Goal: Contribute content: Contribute content

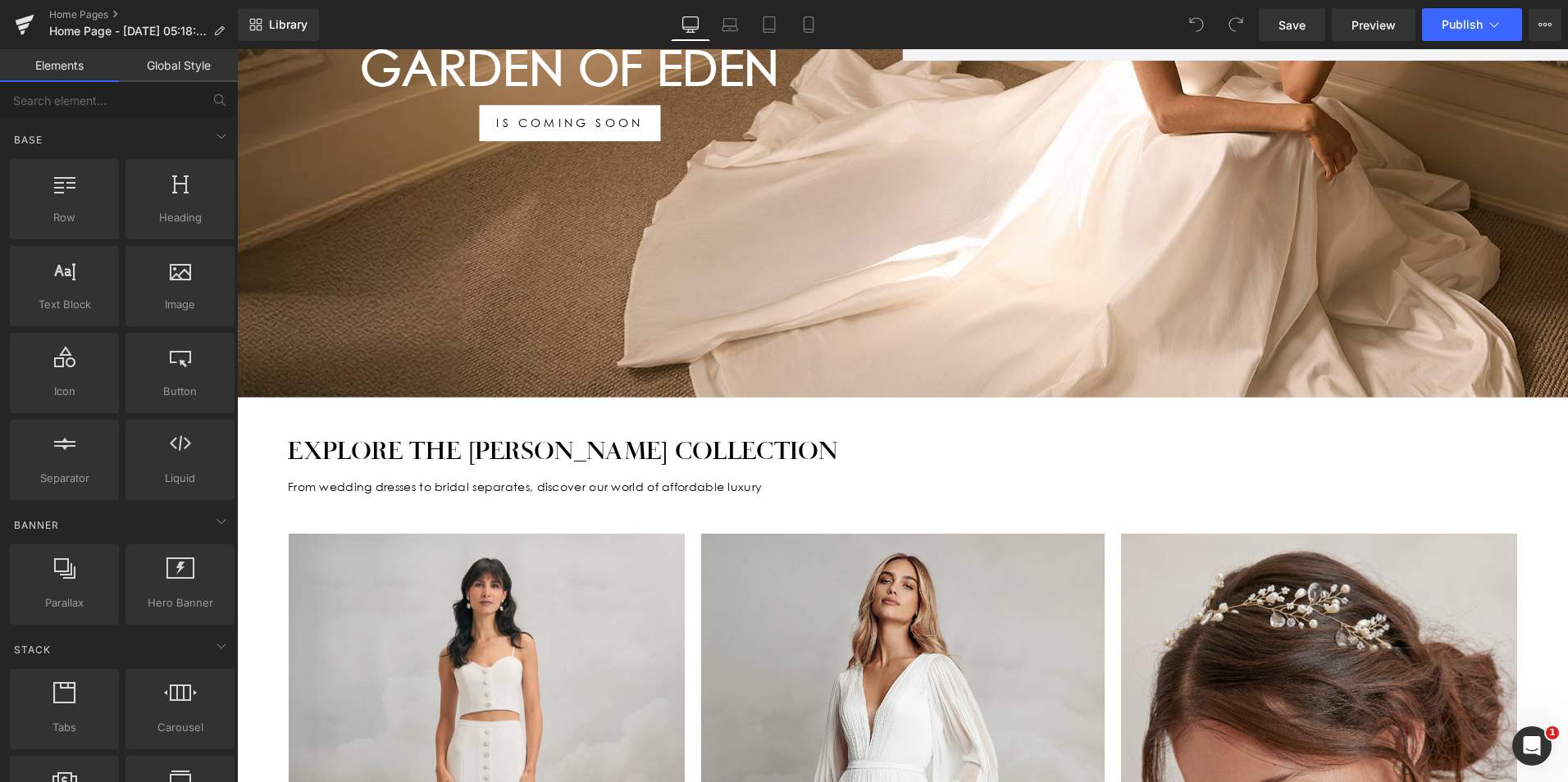
scroll to position [574, 0]
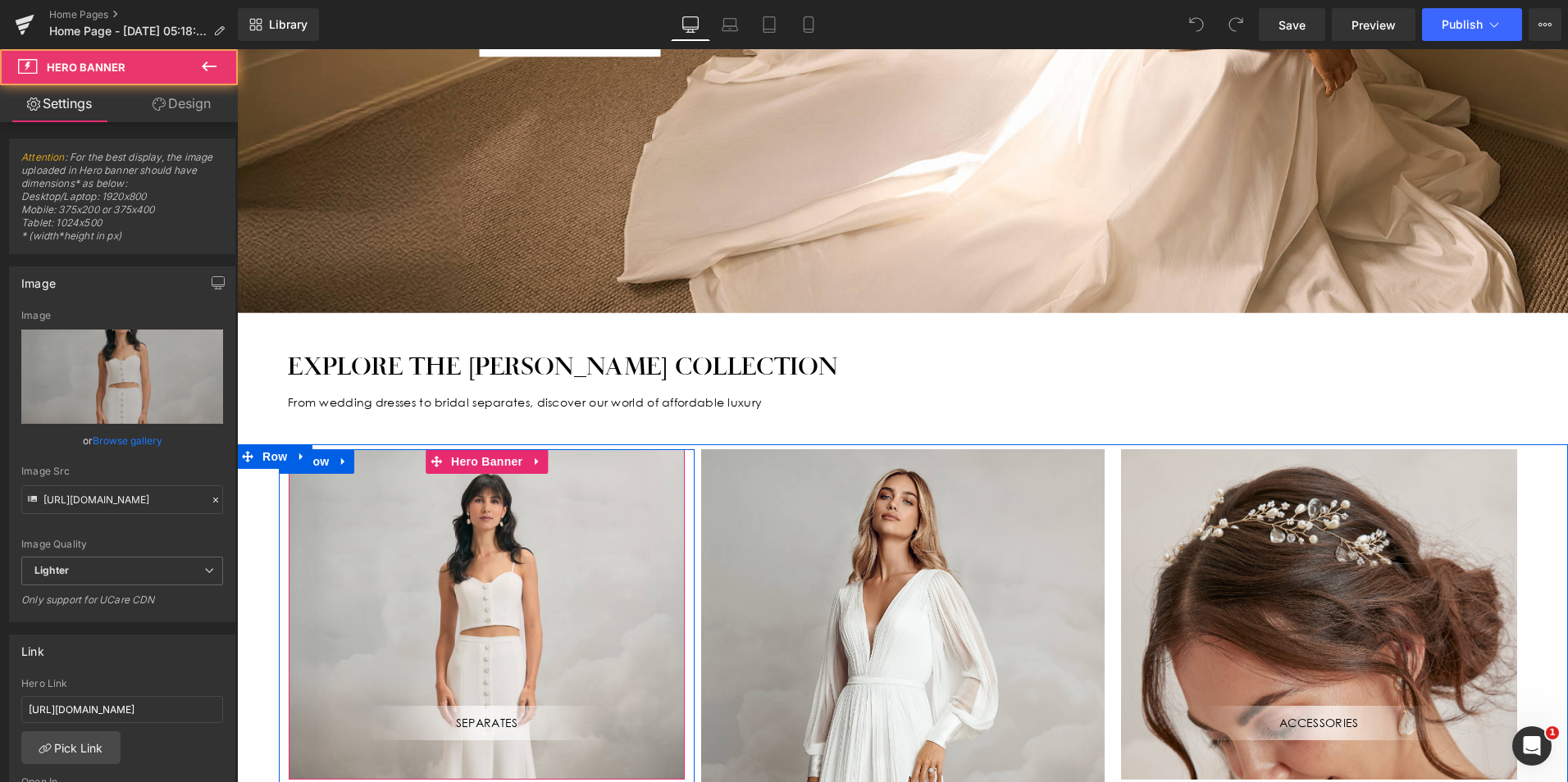
click at [576, 504] on div "SEPARATES Text Block" at bounding box center [486, 614] width 396 height 330
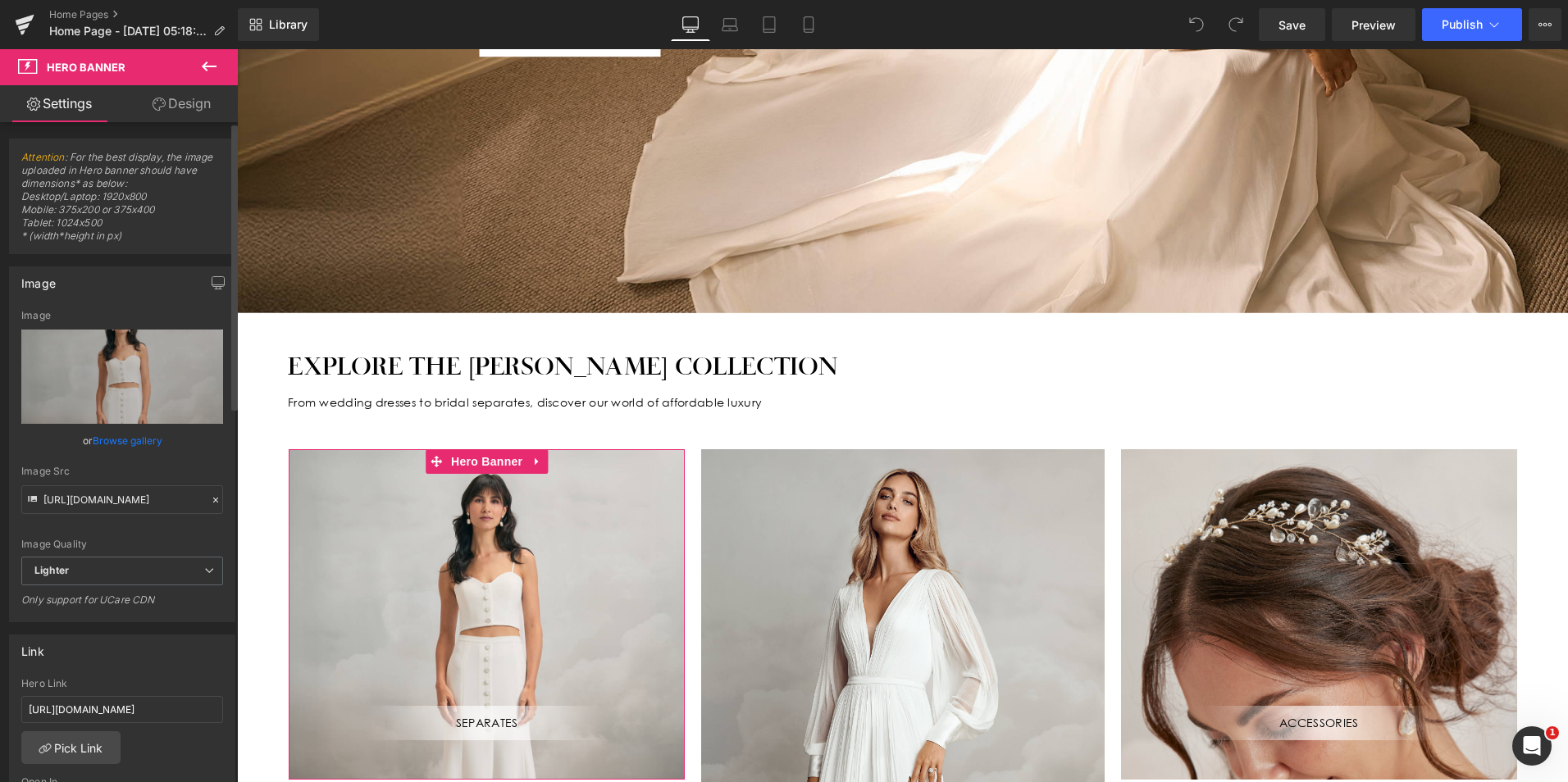
click at [145, 443] on link "Browse gallery" at bounding box center [127, 440] width 70 height 28
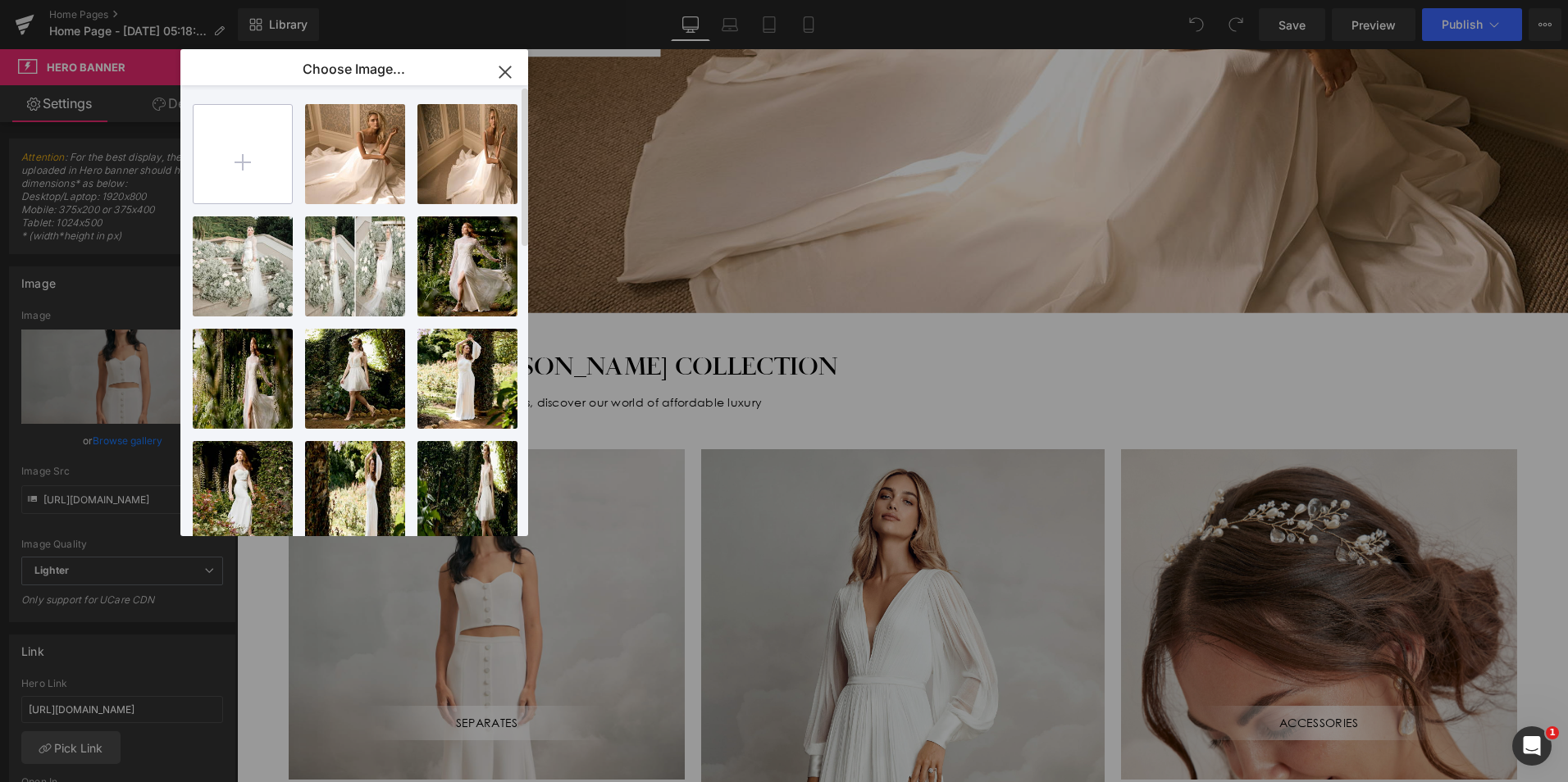
click at [246, 163] on input "file" at bounding box center [243, 154] width 98 height 98
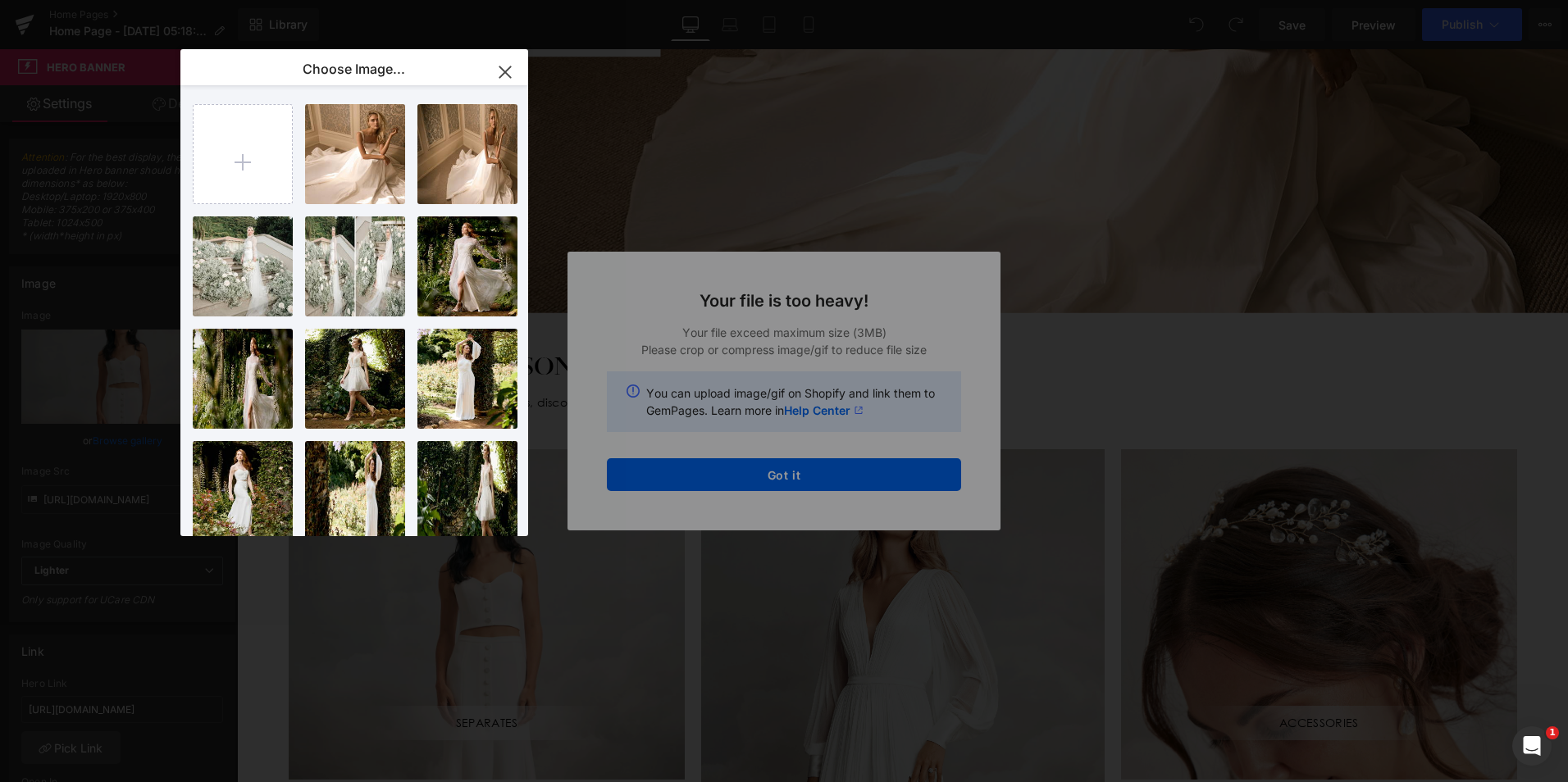
click at [792, 0] on div "Text Color Highlight Color #333333 Choose Image... Back to Library Insert Banne…" at bounding box center [784, 0] width 1568 height 0
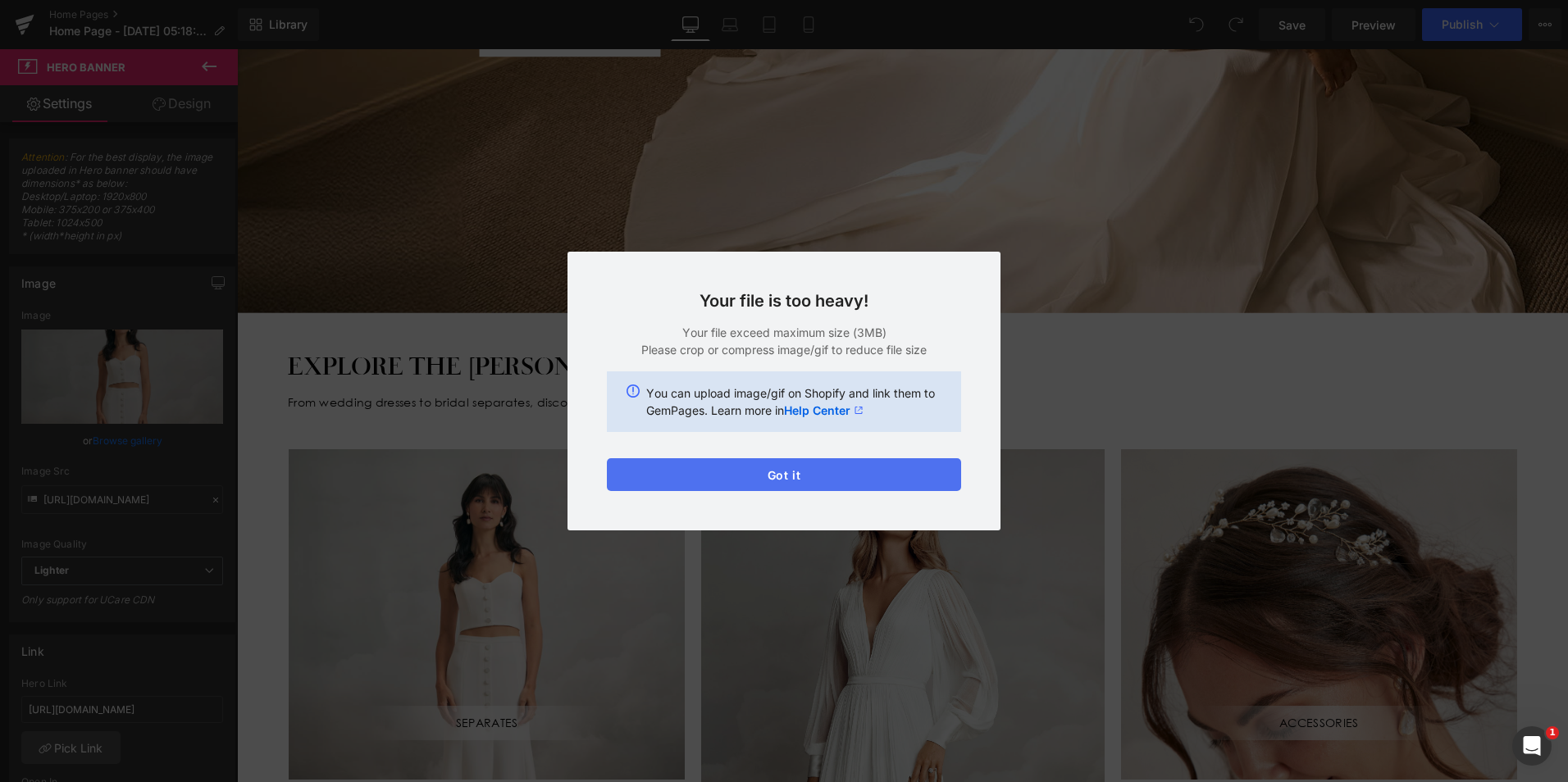
click at [769, 477] on button "Got it" at bounding box center [784, 475] width 355 height 33
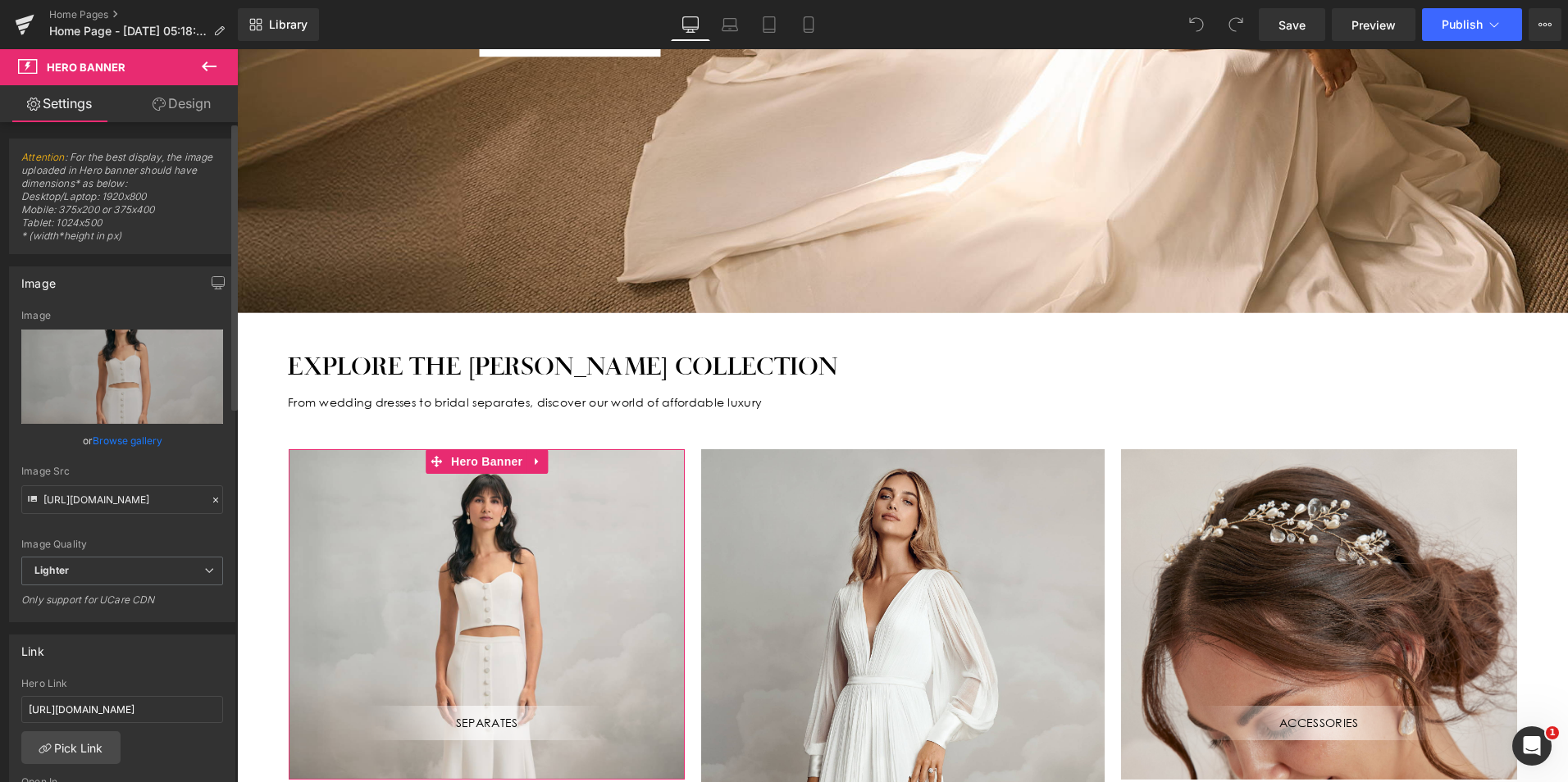
click at [127, 444] on link "Browse gallery" at bounding box center [127, 440] width 70 height 28
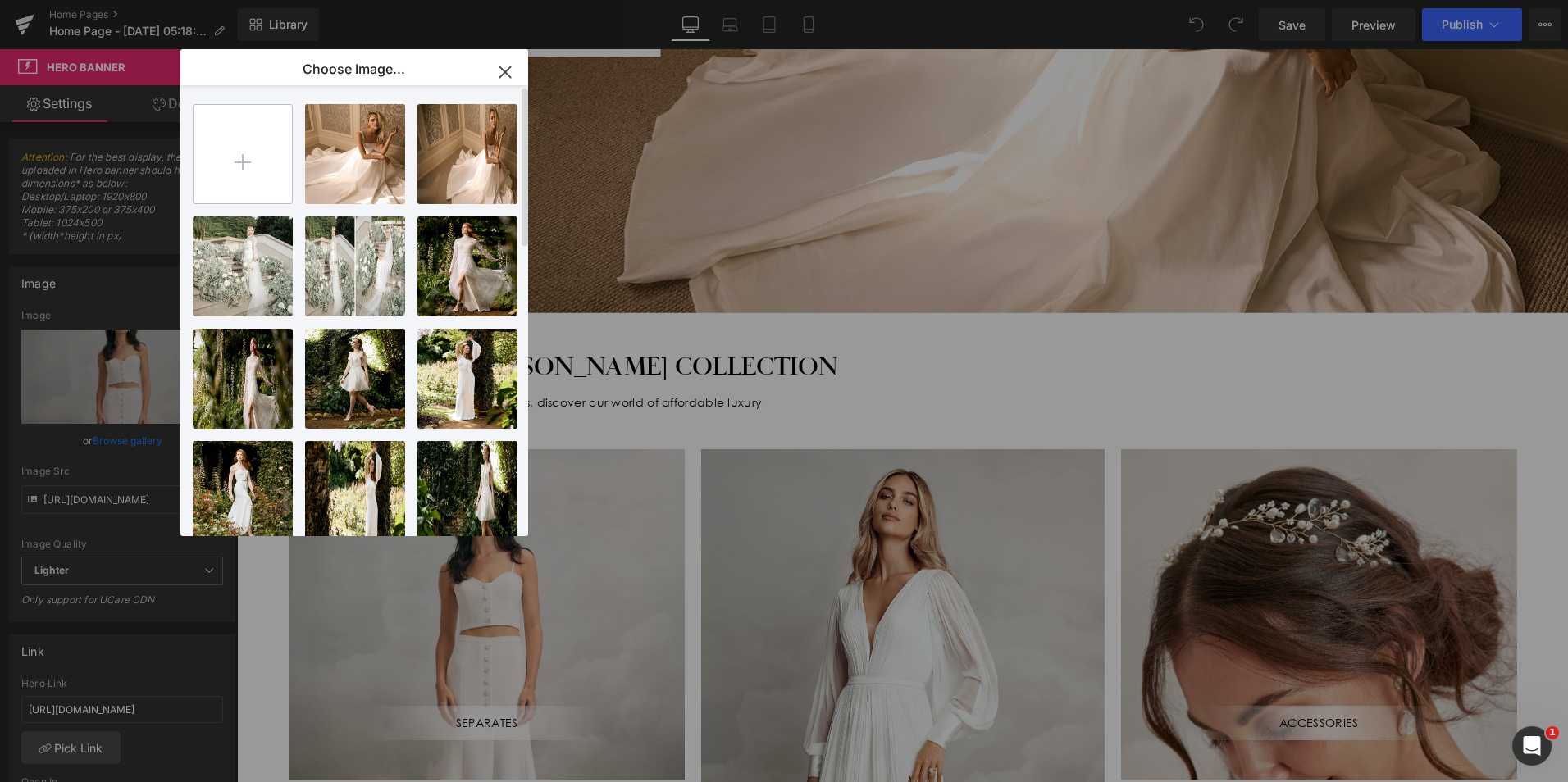
click at [248, 164] on input "file" at bounding box center [243, 154] width 98 height 98
type input "C:\fakepath\662.jpg"
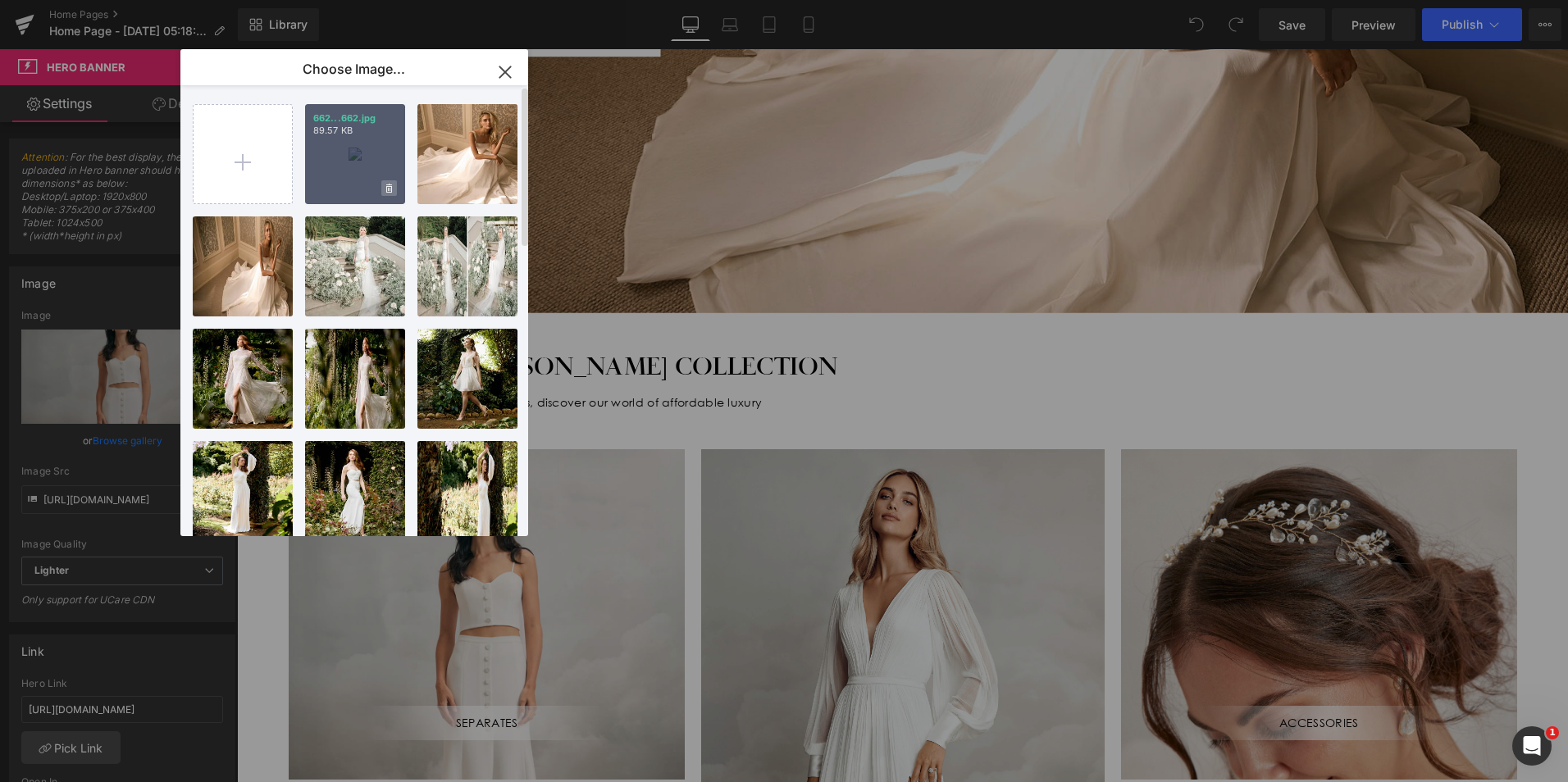
click at [384, 182] on span at bounding box center [389, 188] width 15 height 15
click at [386, 151] on div "Delete image? Yes No" at bounding box center [355, 154] width 100 height 100
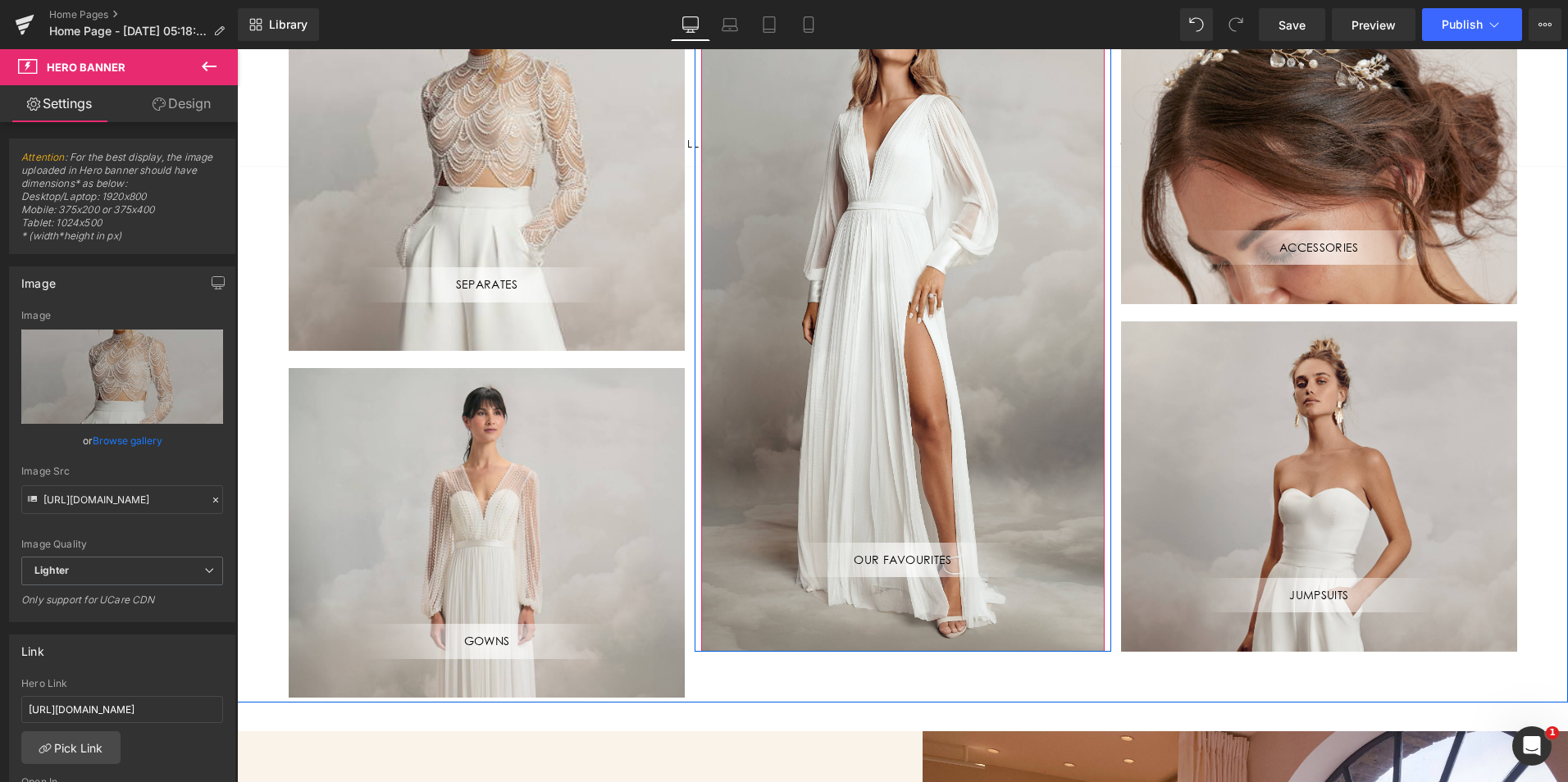
scroll to position [902, 0]
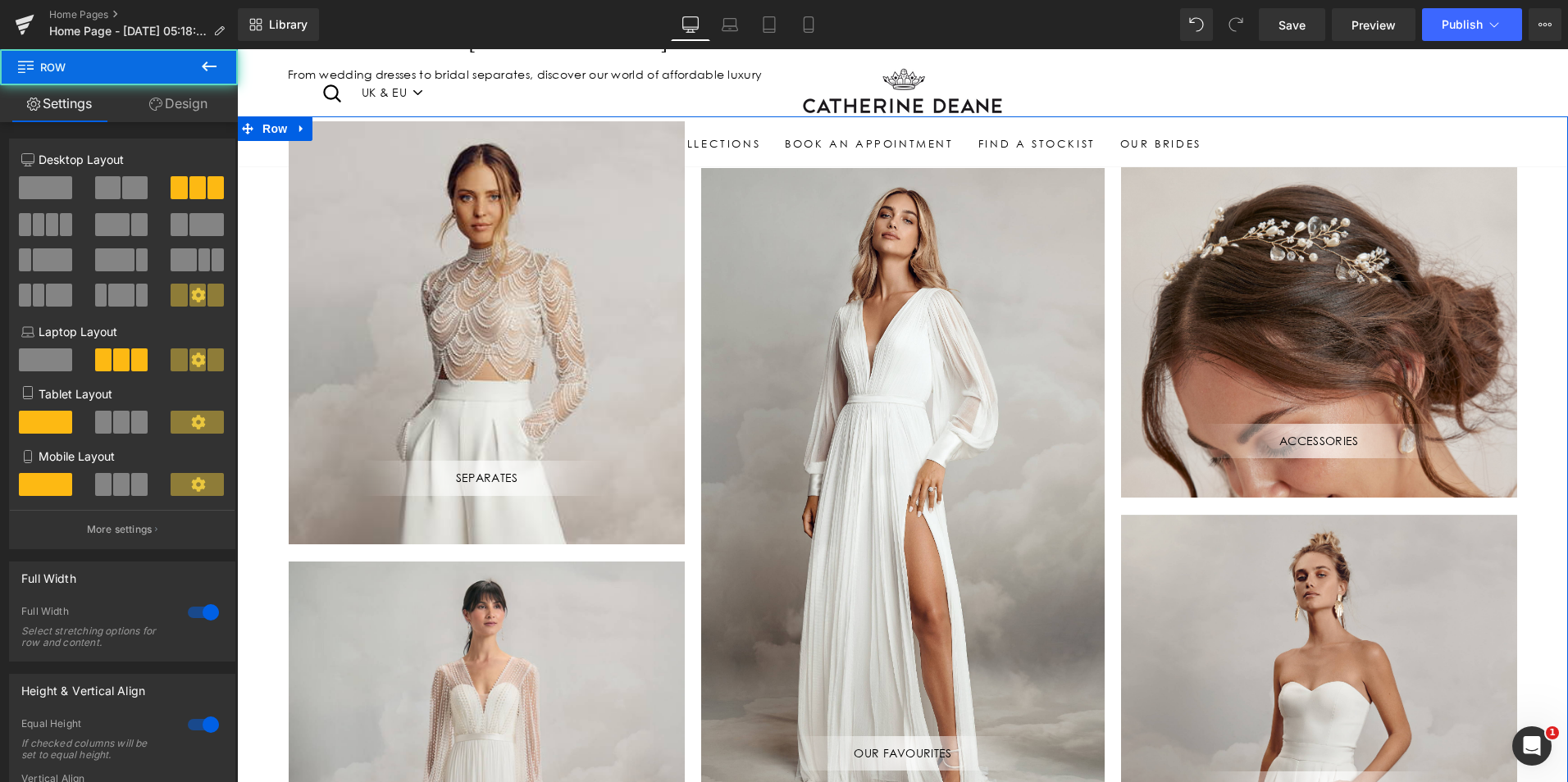
click at [1551, 461] on div "SEPARATES Text Block Hero Banner Separator GOWNS Text Block Hero Banner Row OUR…" at bounding box center [902, 506] width 1331 height 779
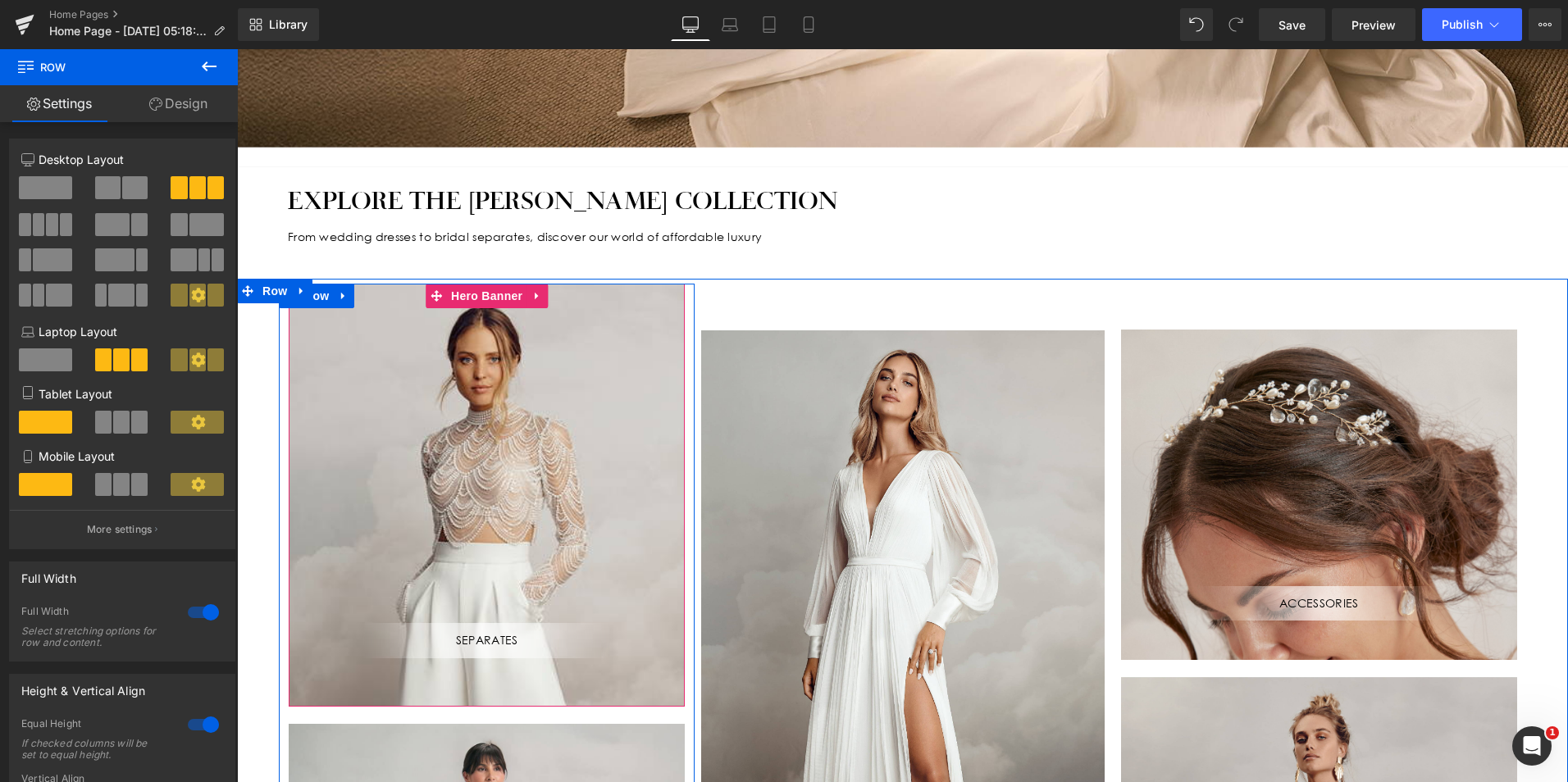
scroll to position [738, 0]
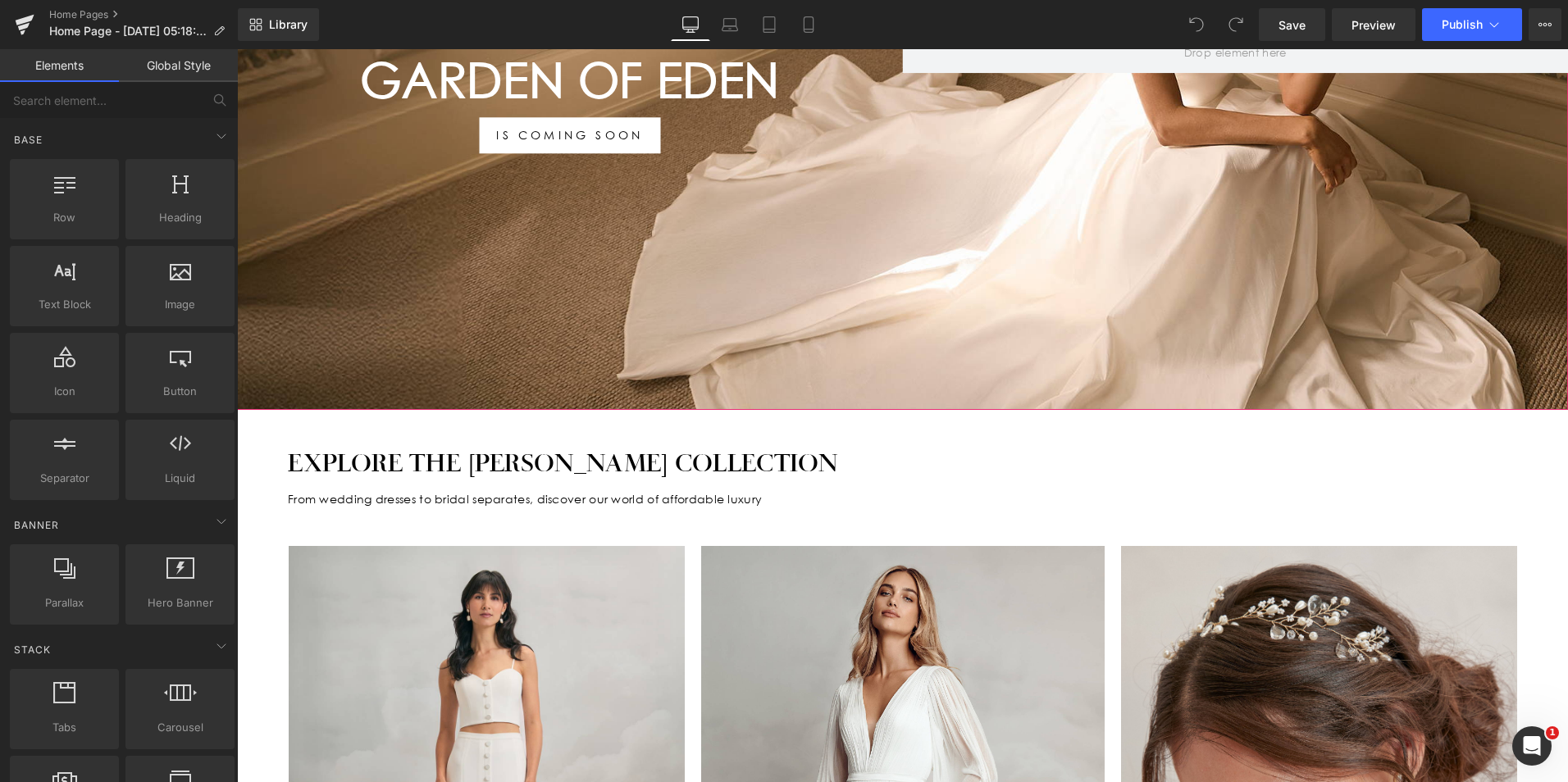
scroll to position [492, 0]
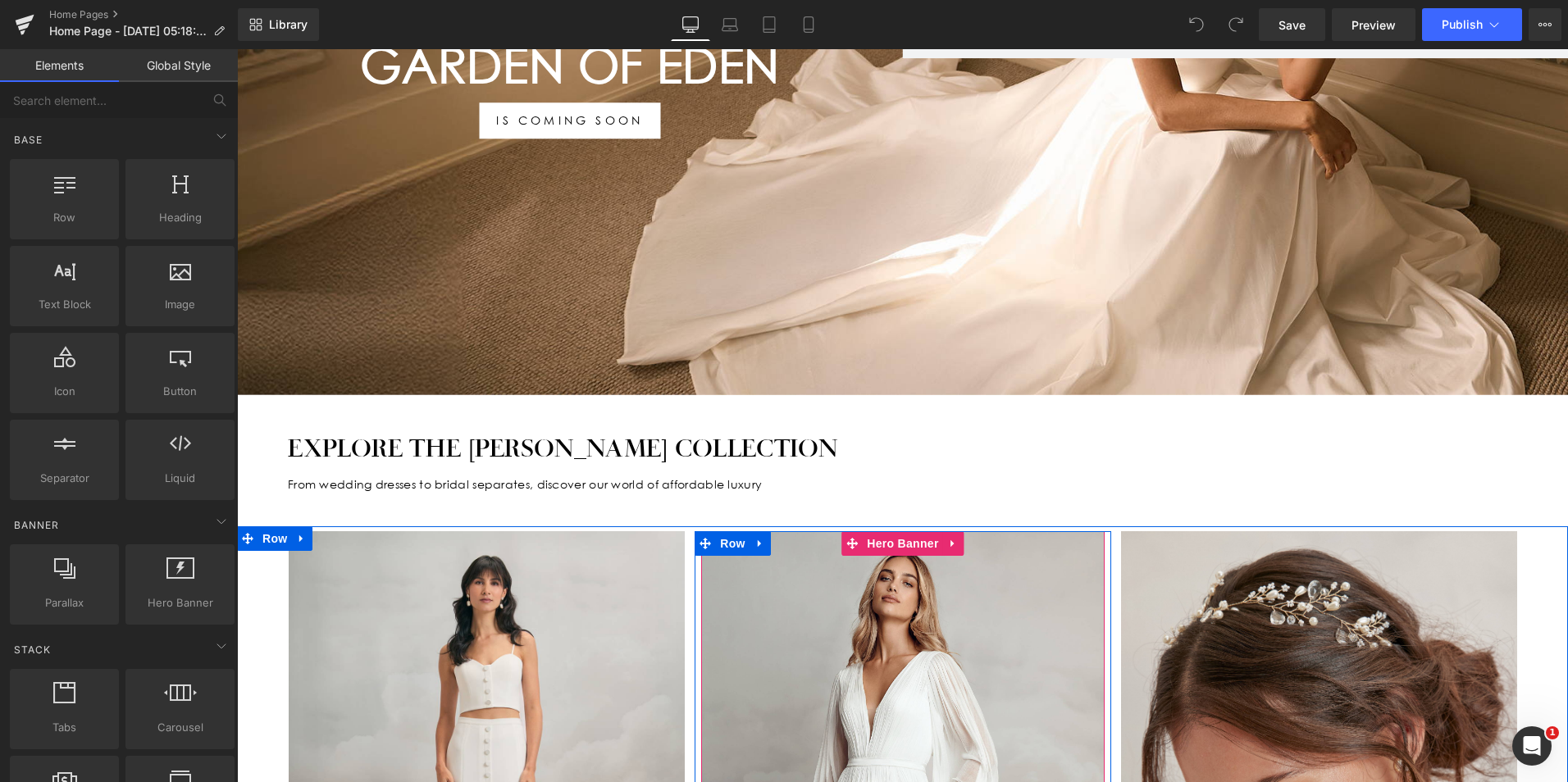
click at [634, 632] on div "SEPARATES Text Block" at bounding box center [486, 696] width 396 height 330
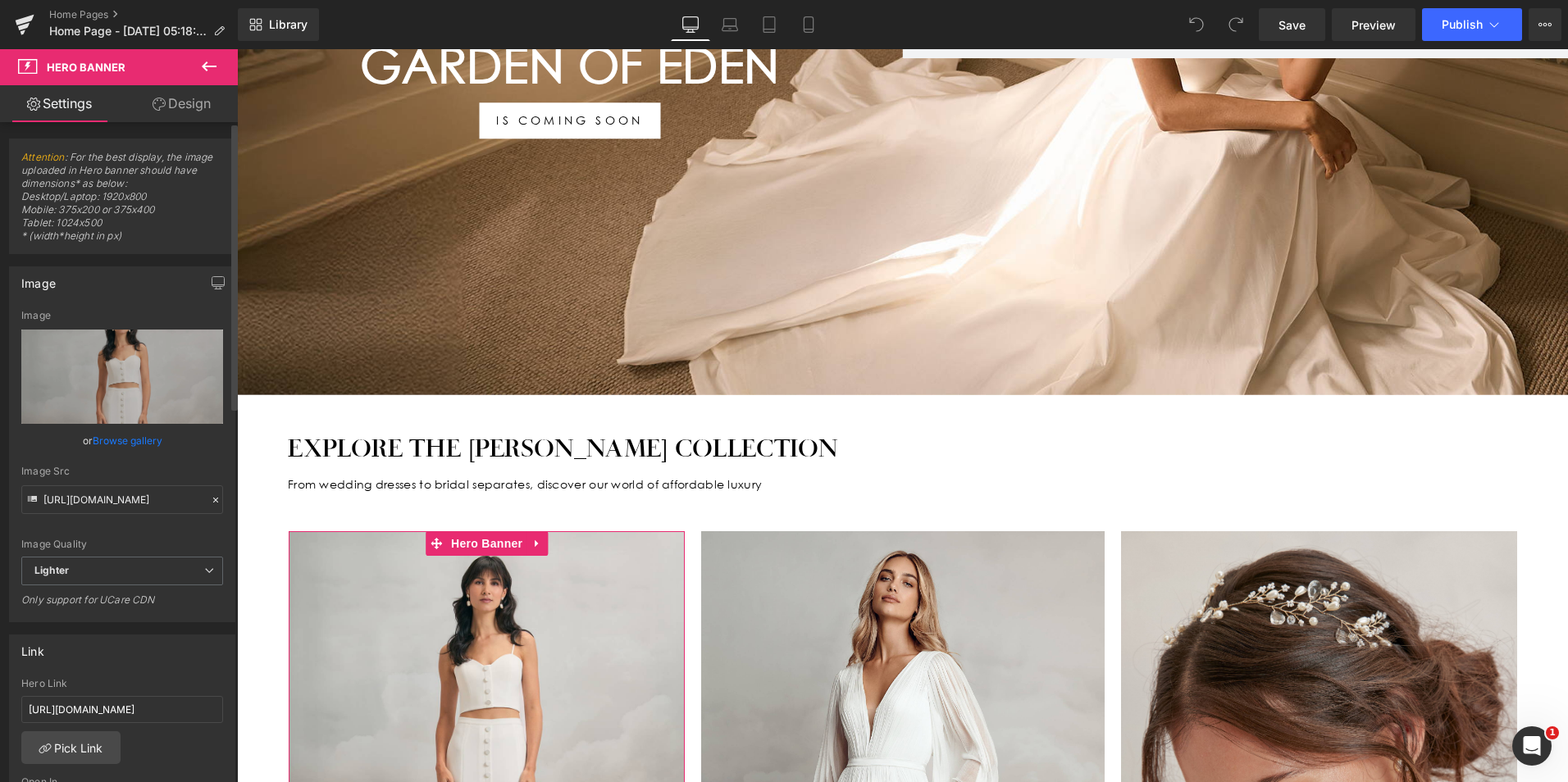
click at [121, 439] on link "Browse gallery" at bounding box center [127, 440] width 70 height 28
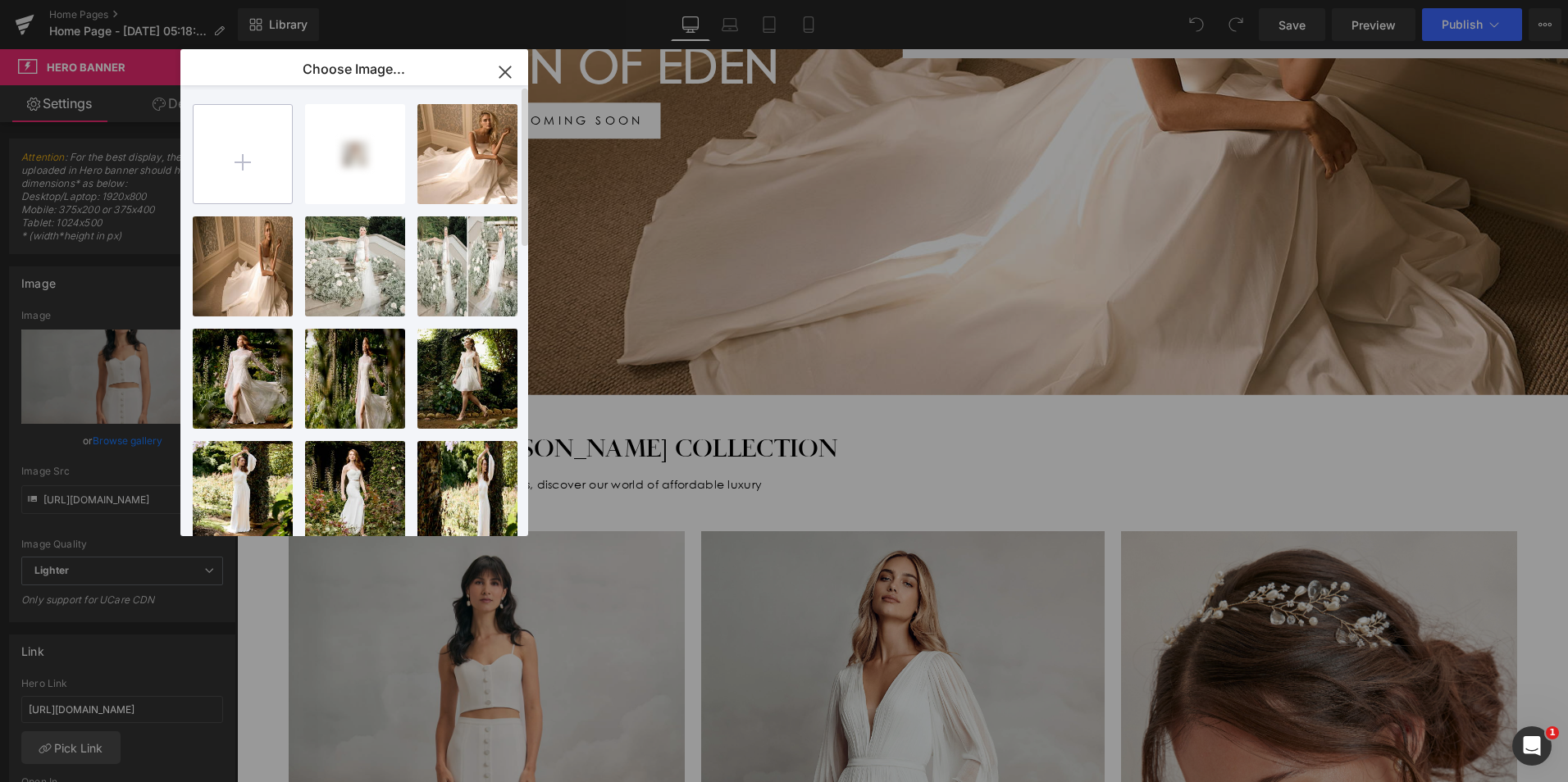
click at [263, 176] on input "file" at bounding box center [243, 154] width 98 height 98
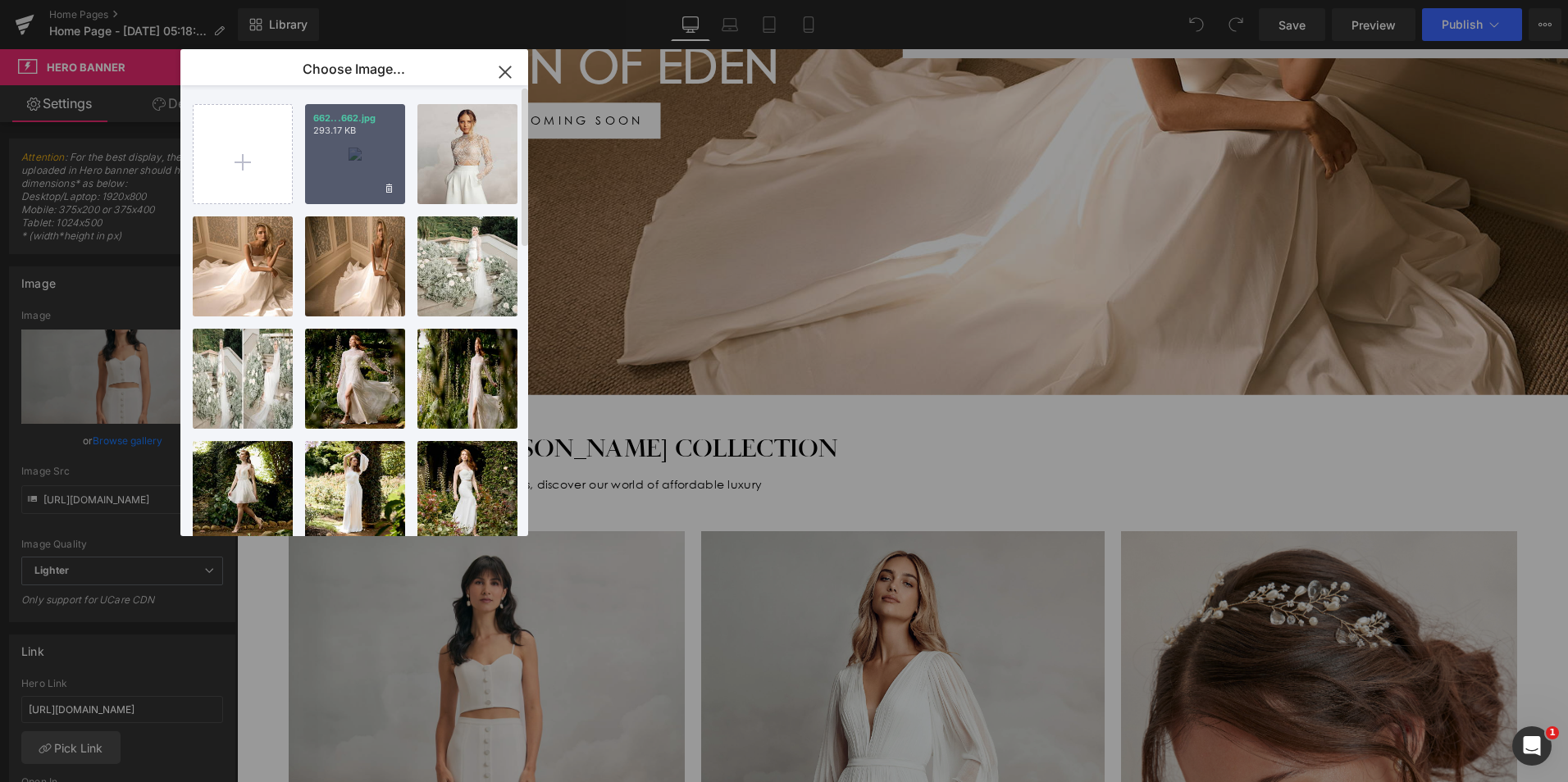
click at [333, 172] on div "662...662.jpg 293.17 KB" at bounding box center [355, 154] width 100 height 100
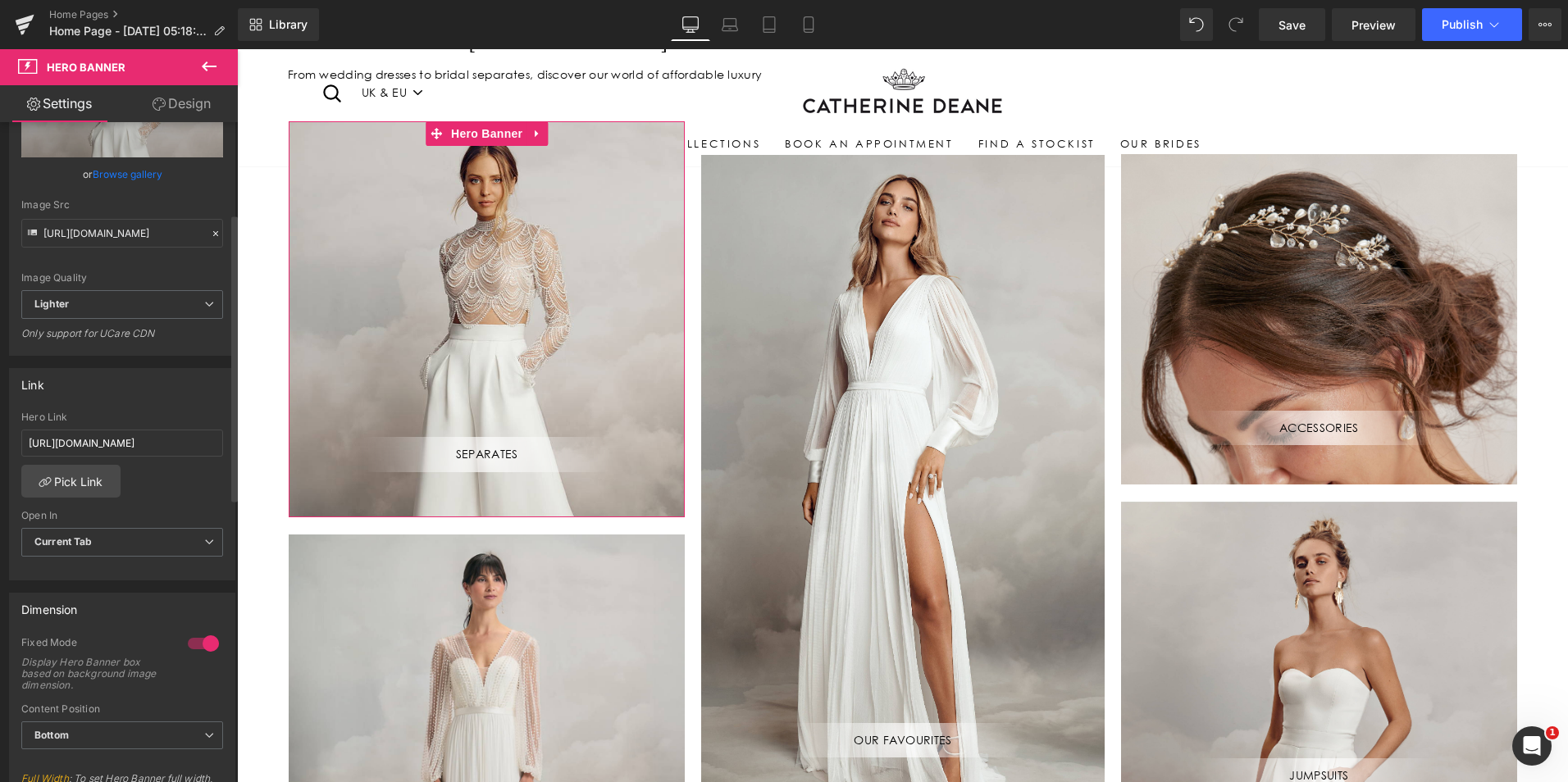
scroll to position [328, 0]
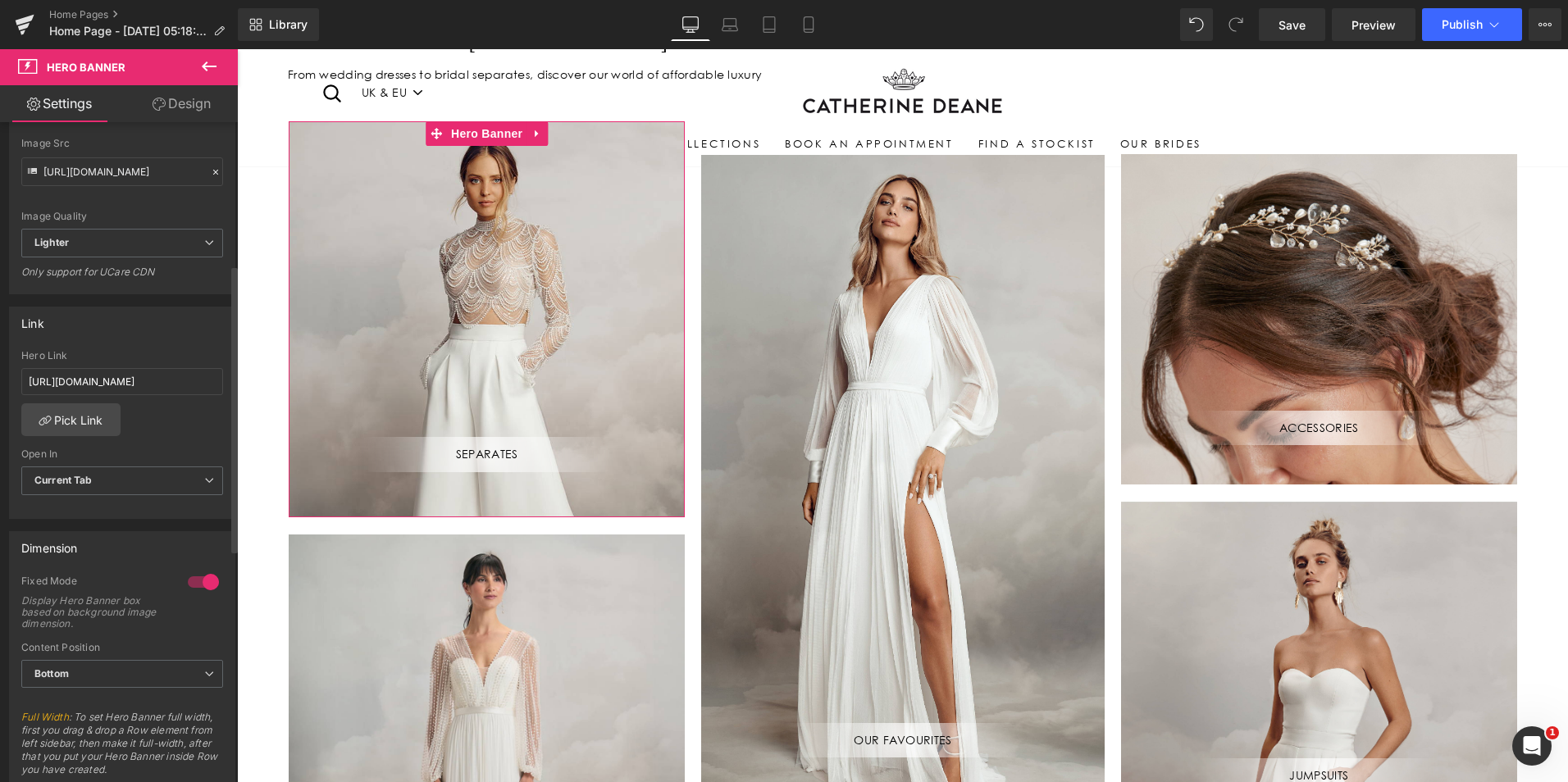
click at [198, 577] on div at bounding box center [203, 582] width 40 height 26
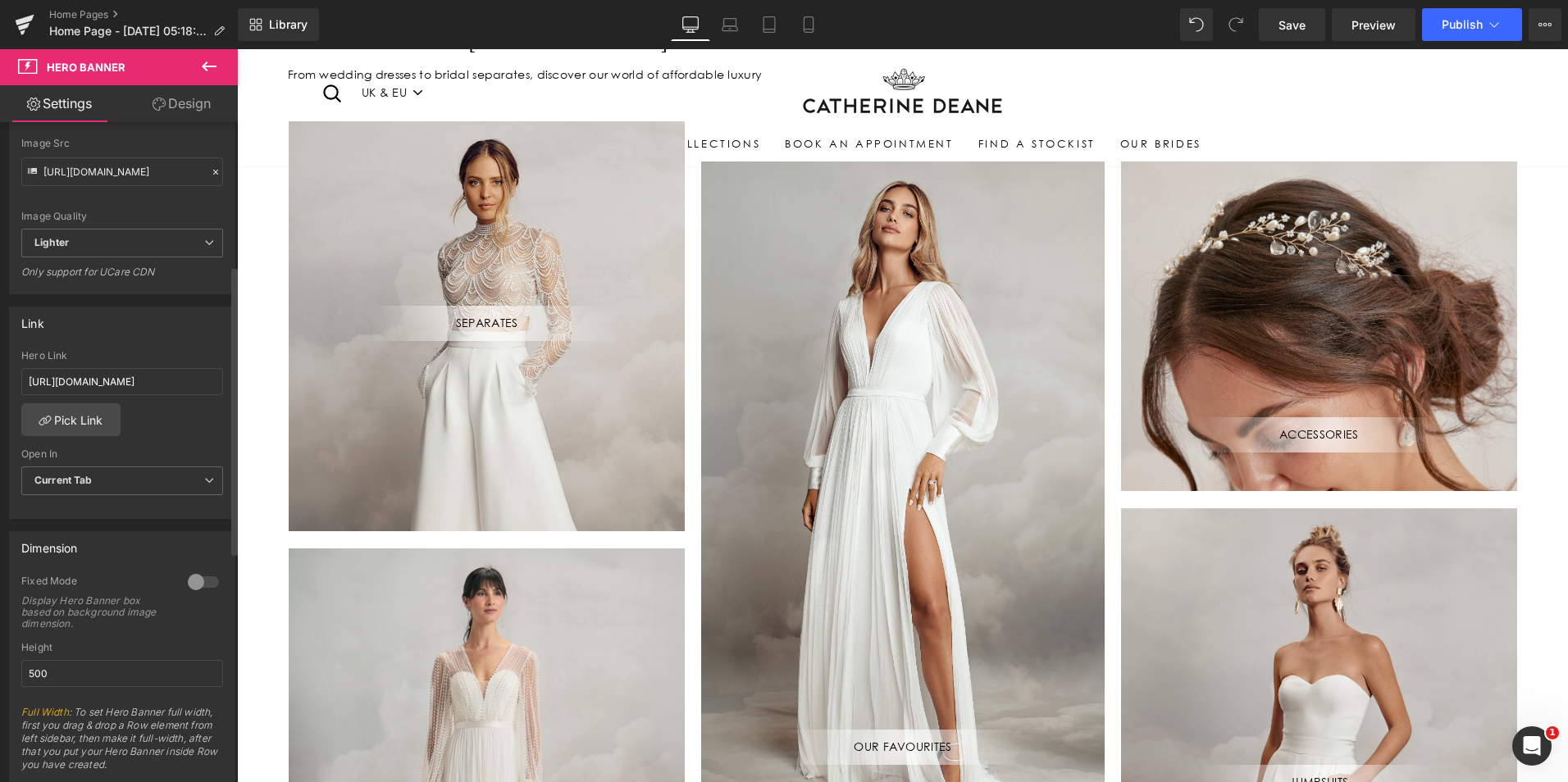
click at [200, 583] on div at bounding box center [203, 582] width 40 height 26
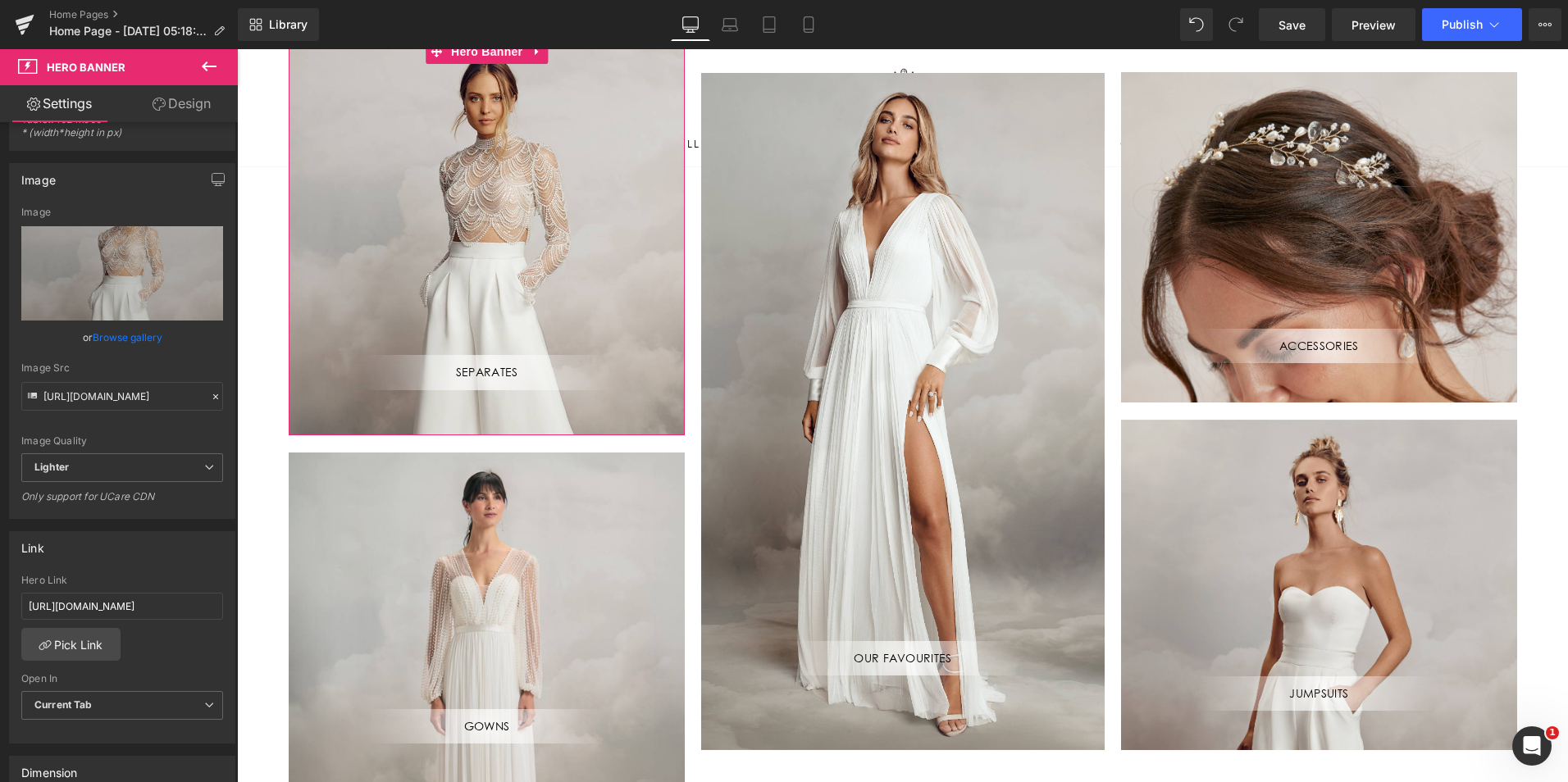
scroll to position [82, 0]
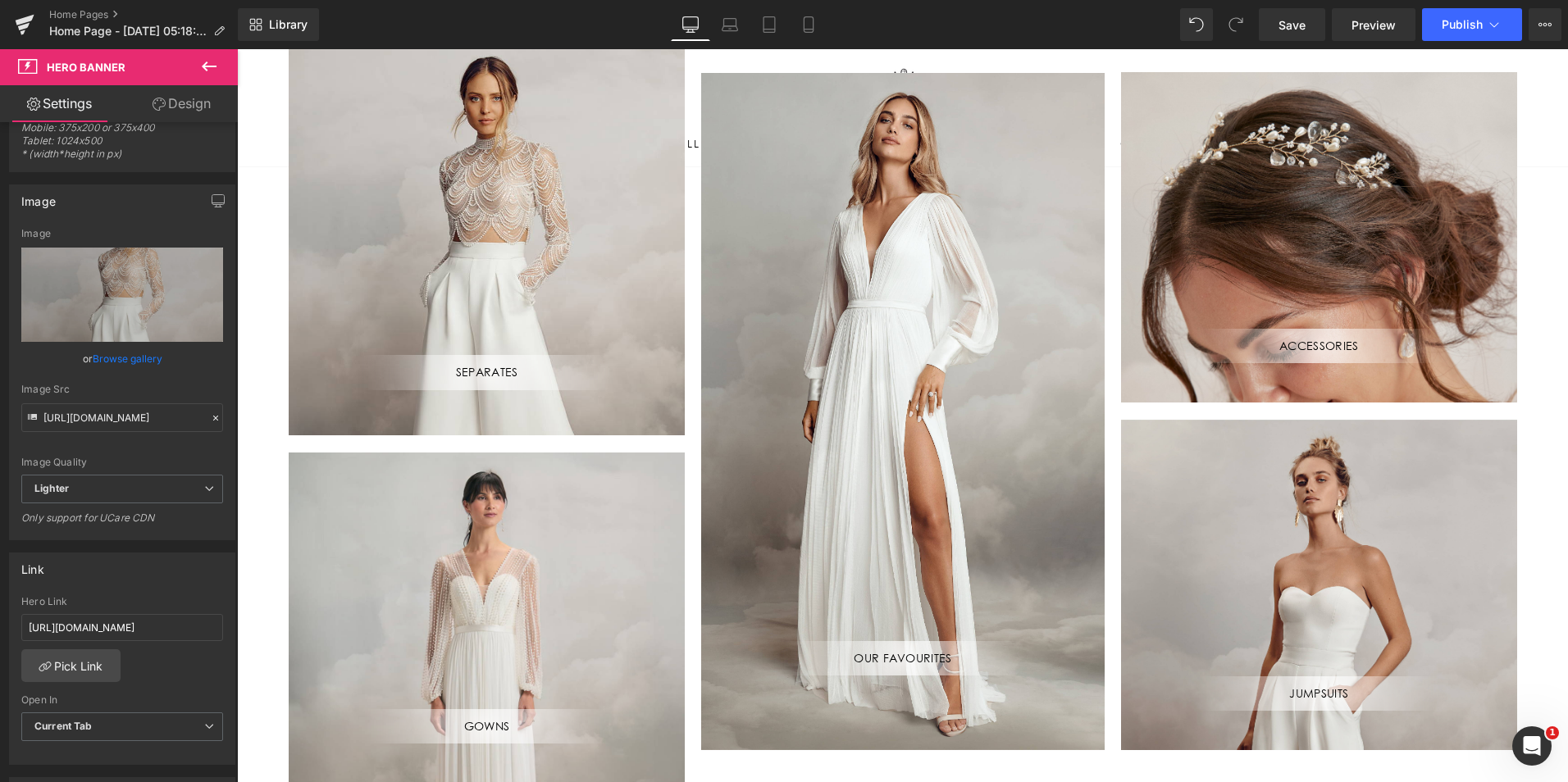
click at [554, 216] on div at bounding box center [902, 416] width 1331 height 733
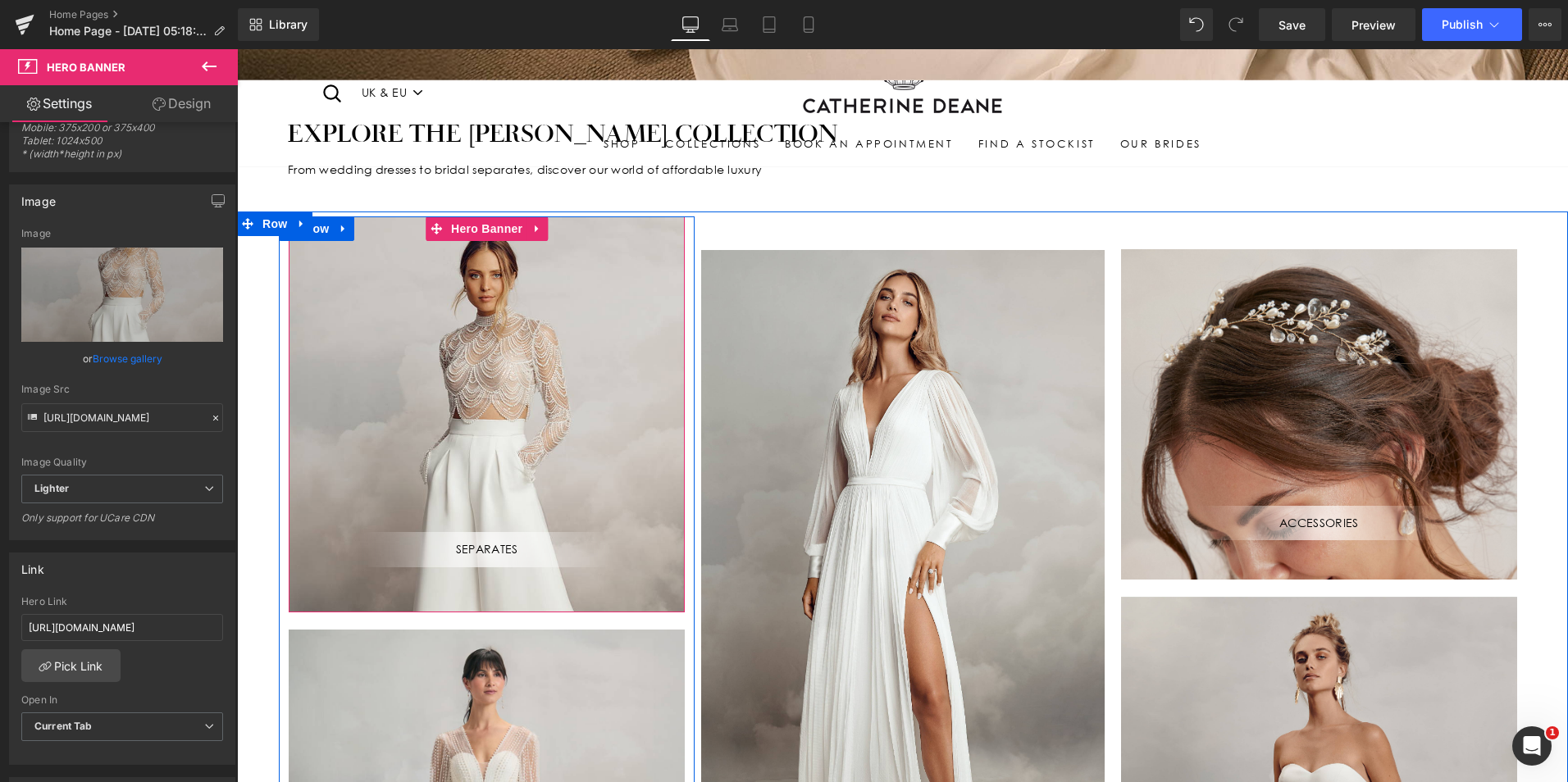
scroll to position [738, 0]
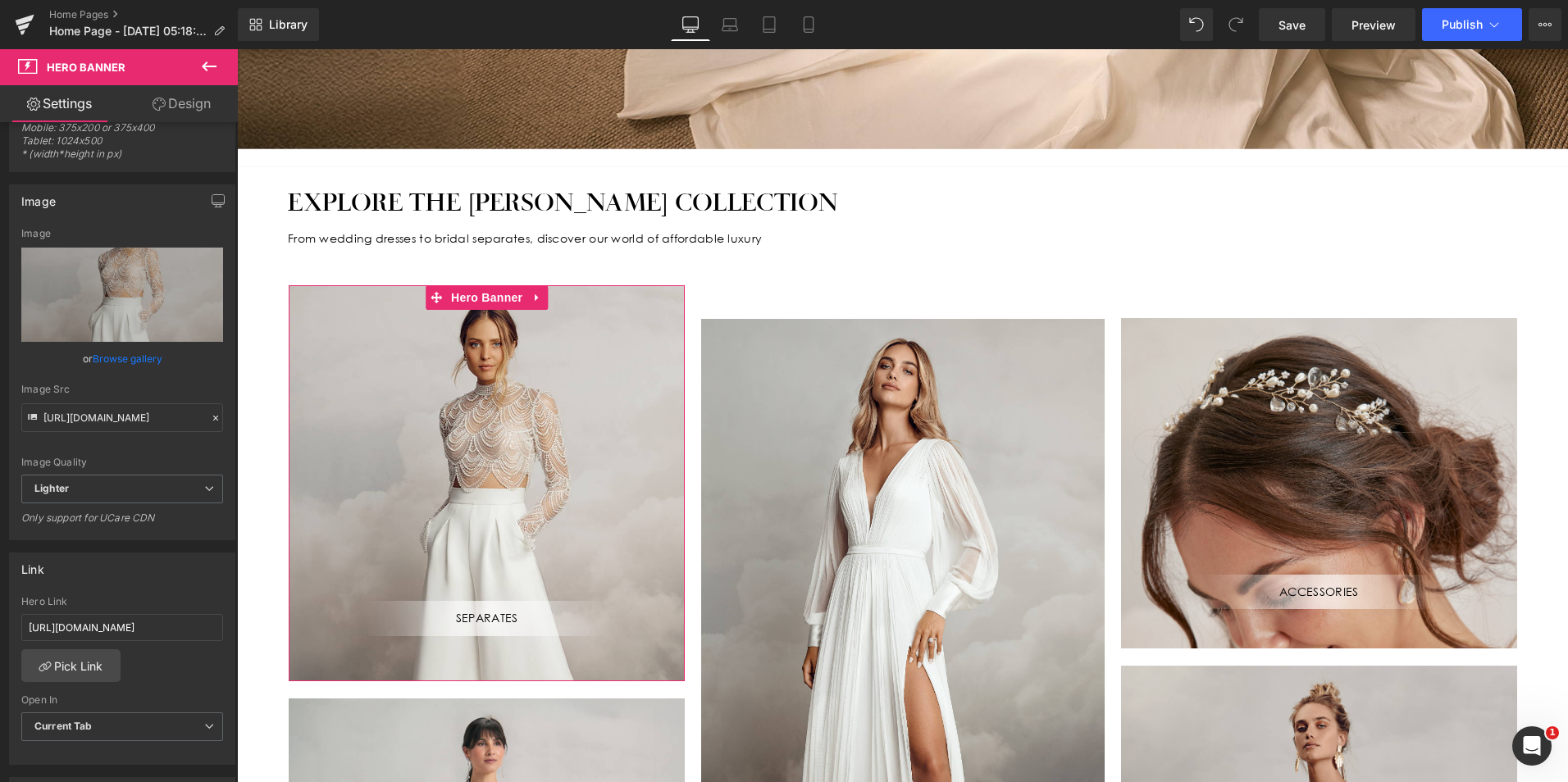
click at [128, 361] on link "Browse gallery" at bounding box center [127, 358] width 70 height 28
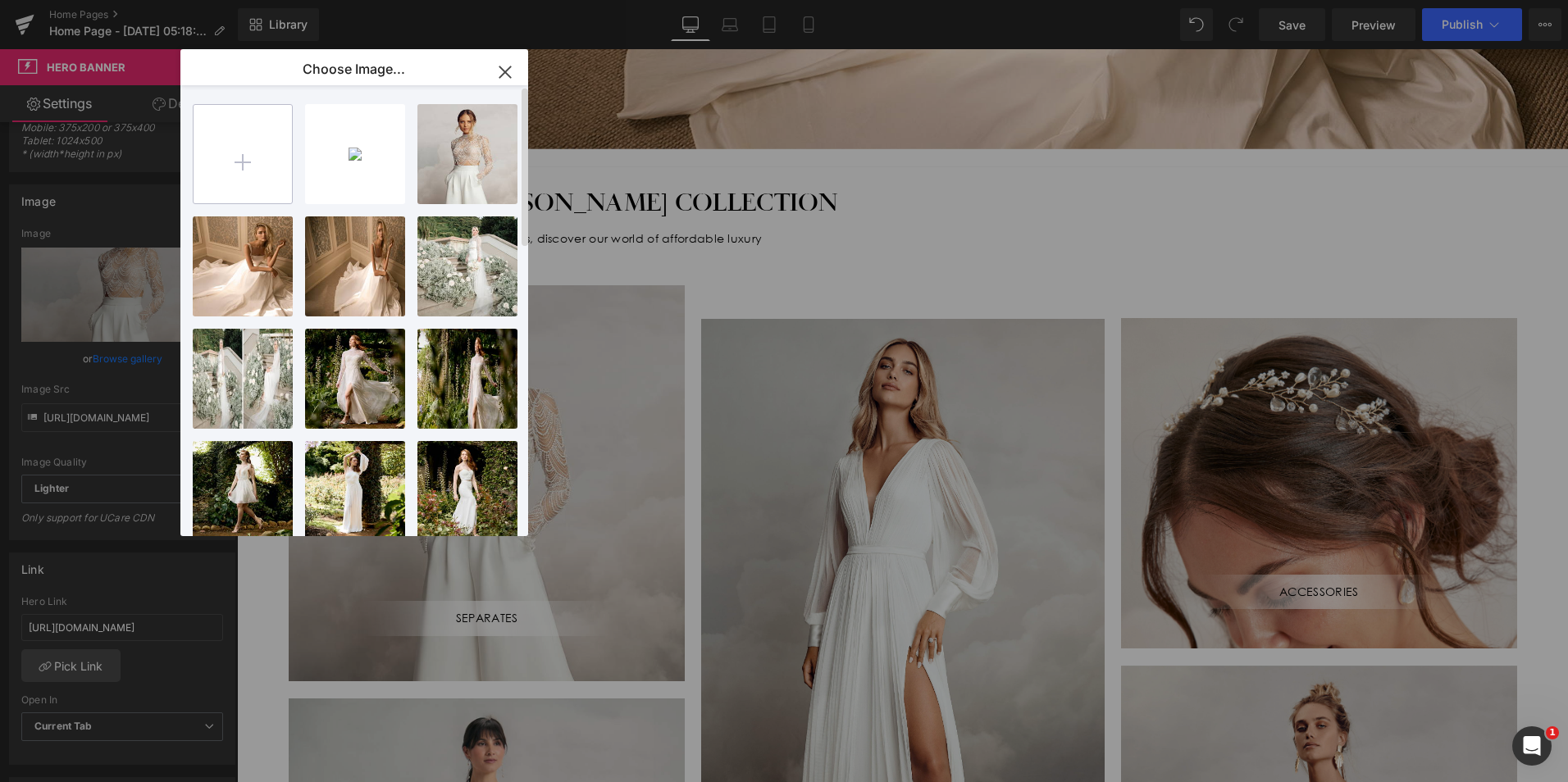
click at [263, 157] on input "file" at bounding box center [243, 154] width 98 height 98
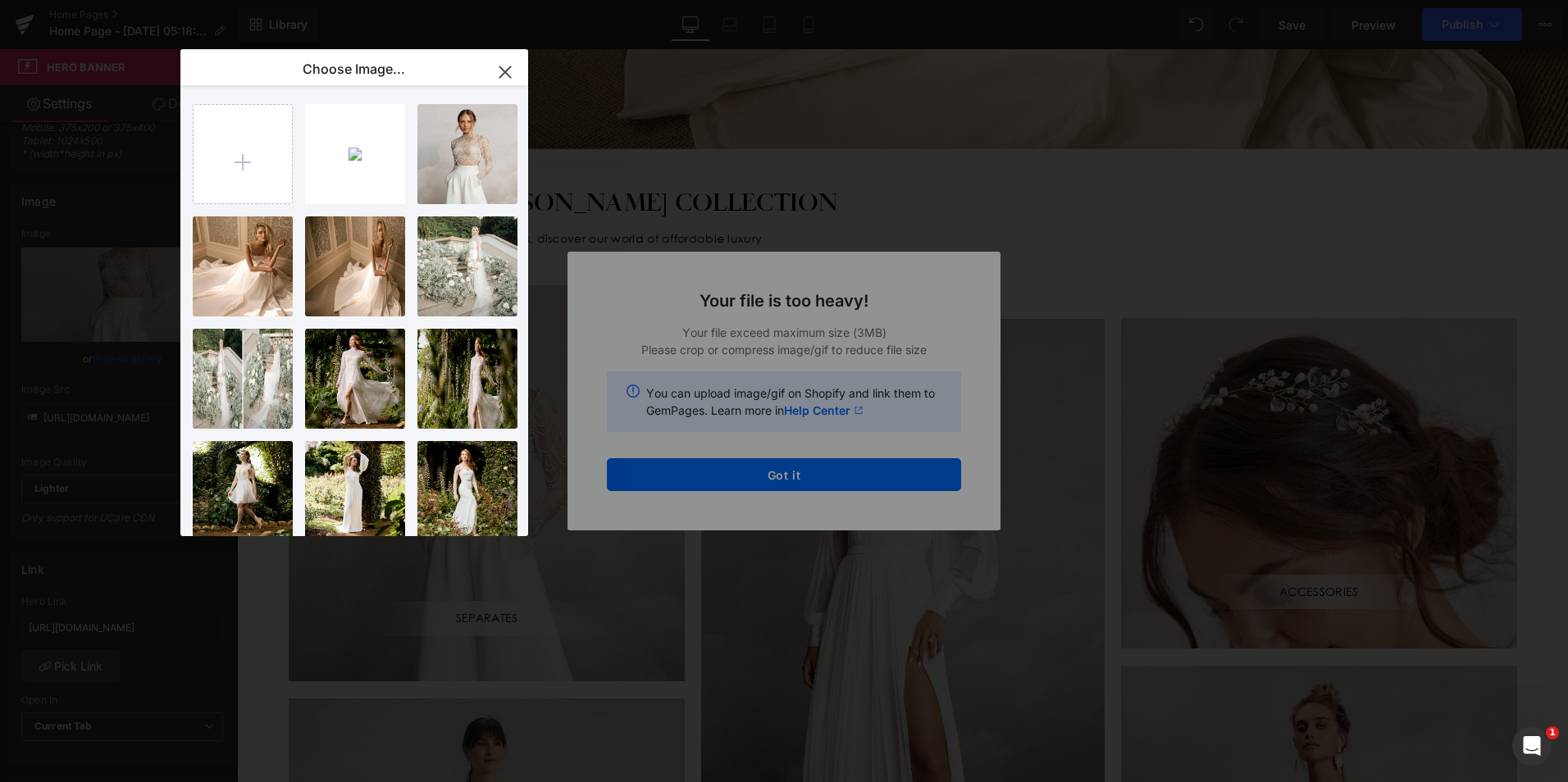
click at [806, 0] on div "Text Color Highlight Color #333333 Choose Image... Back to Library Insert 662..…" at bounding box center [784, 0] width 1568 height 0
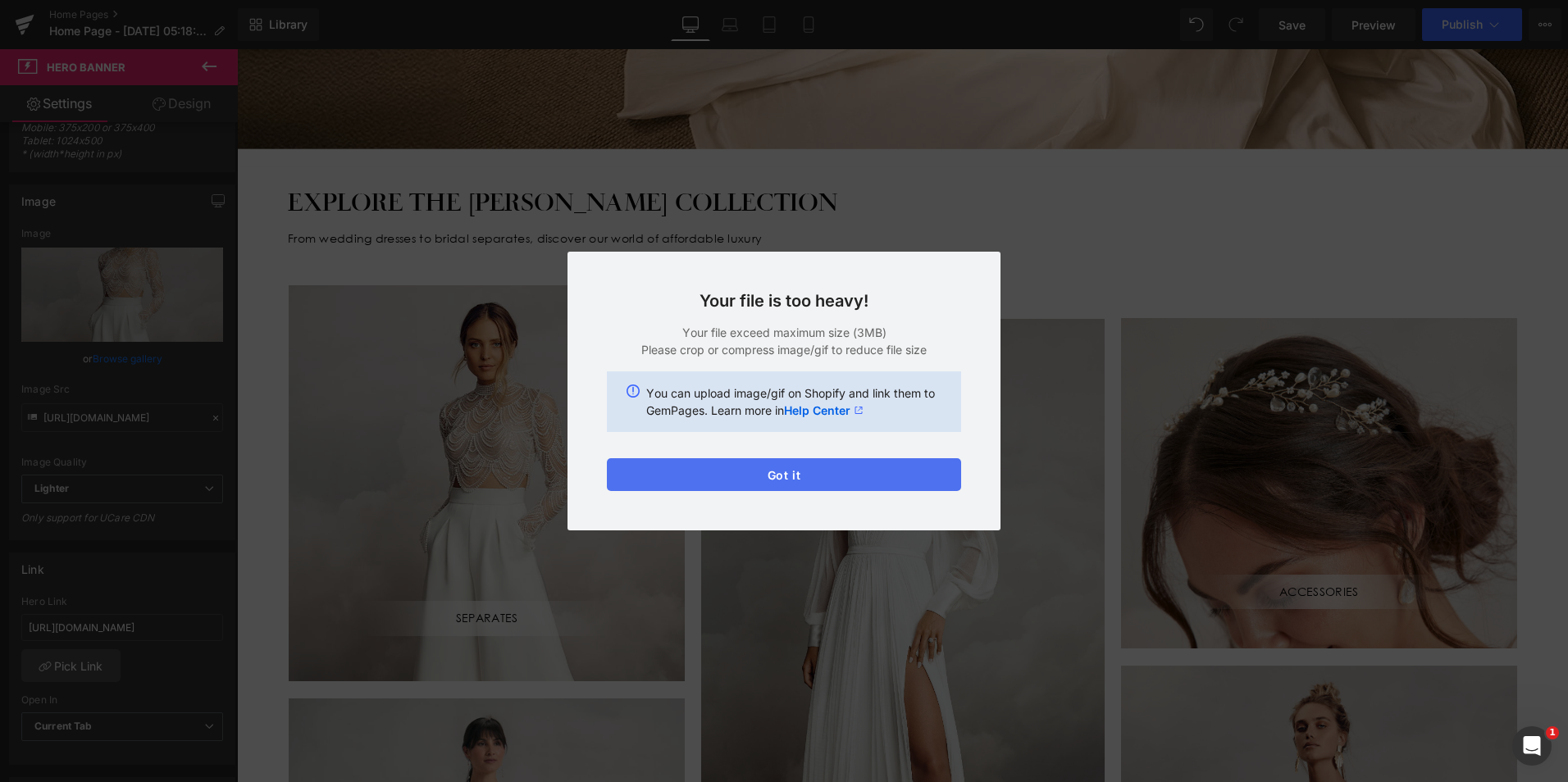
click at [790, 466] on button "Got it" at bounding box center [784, 475] width 355 height 33
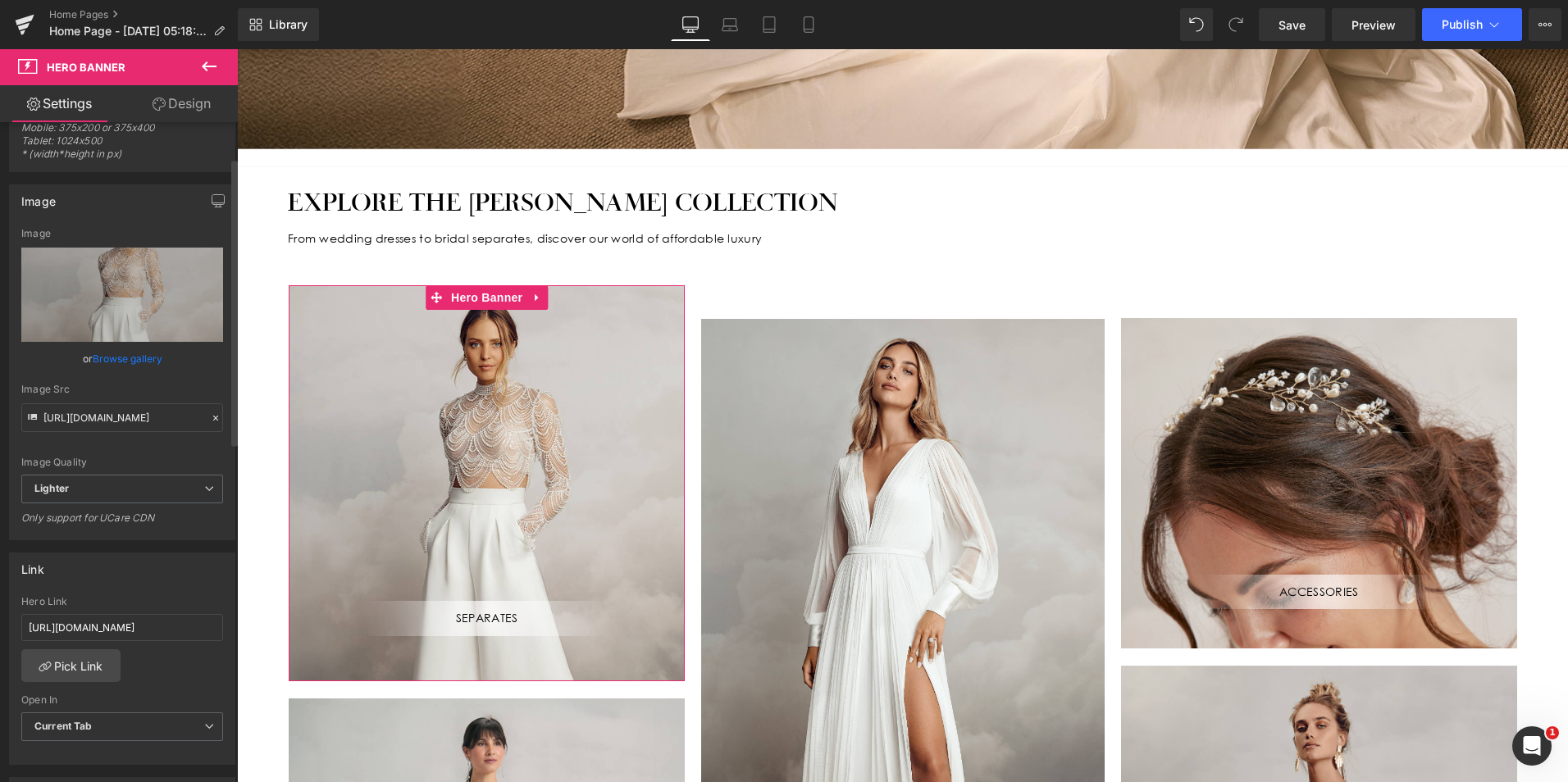
click at [100, 354] on link "Browse gallery" at bounding box center [127, 358] width 70 height 28
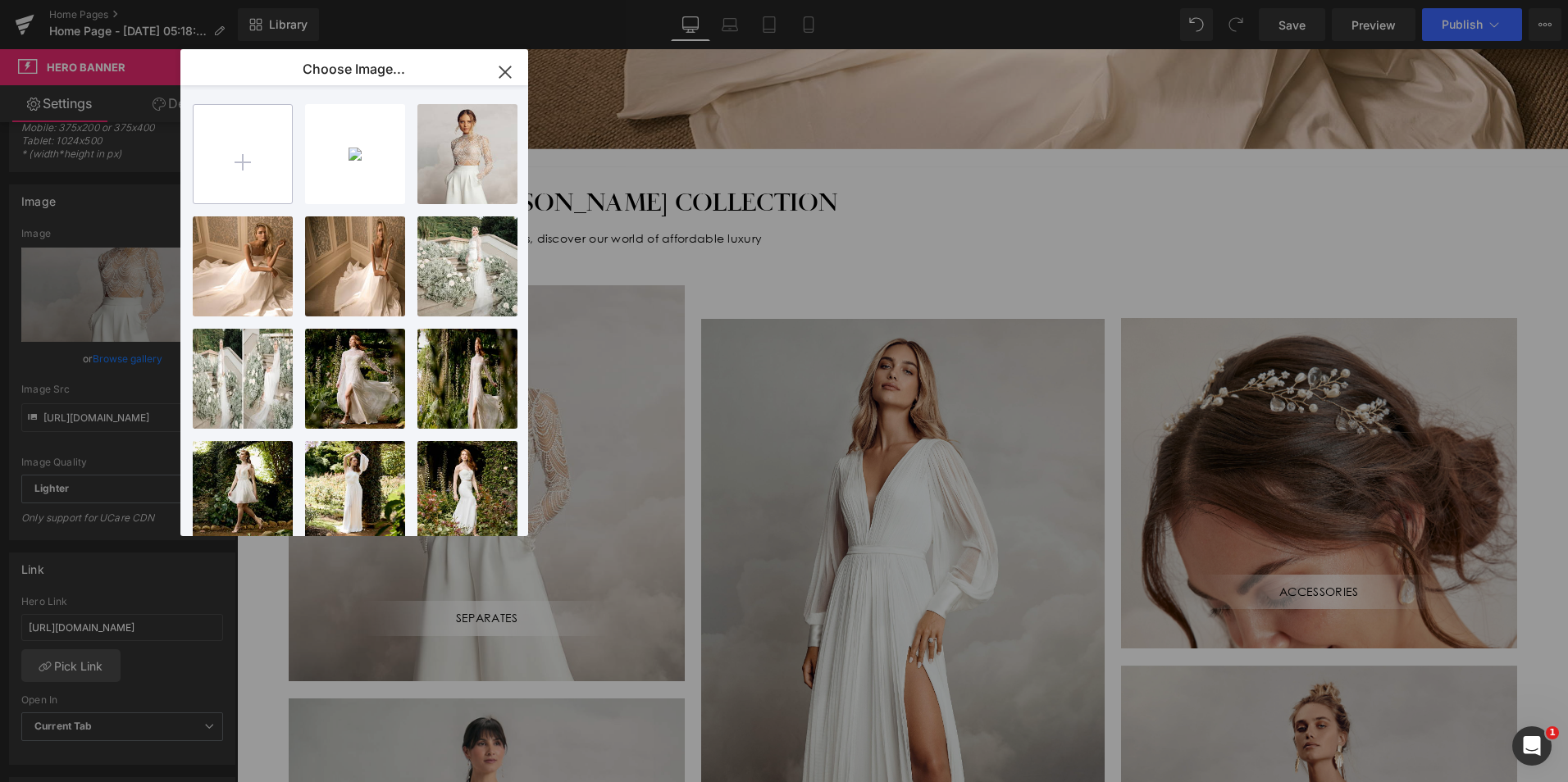
click at [233, 171] on input "file" at bounding box center [243, 154] width 98 height 98
type input "C:\fakepath\6345.jpg"
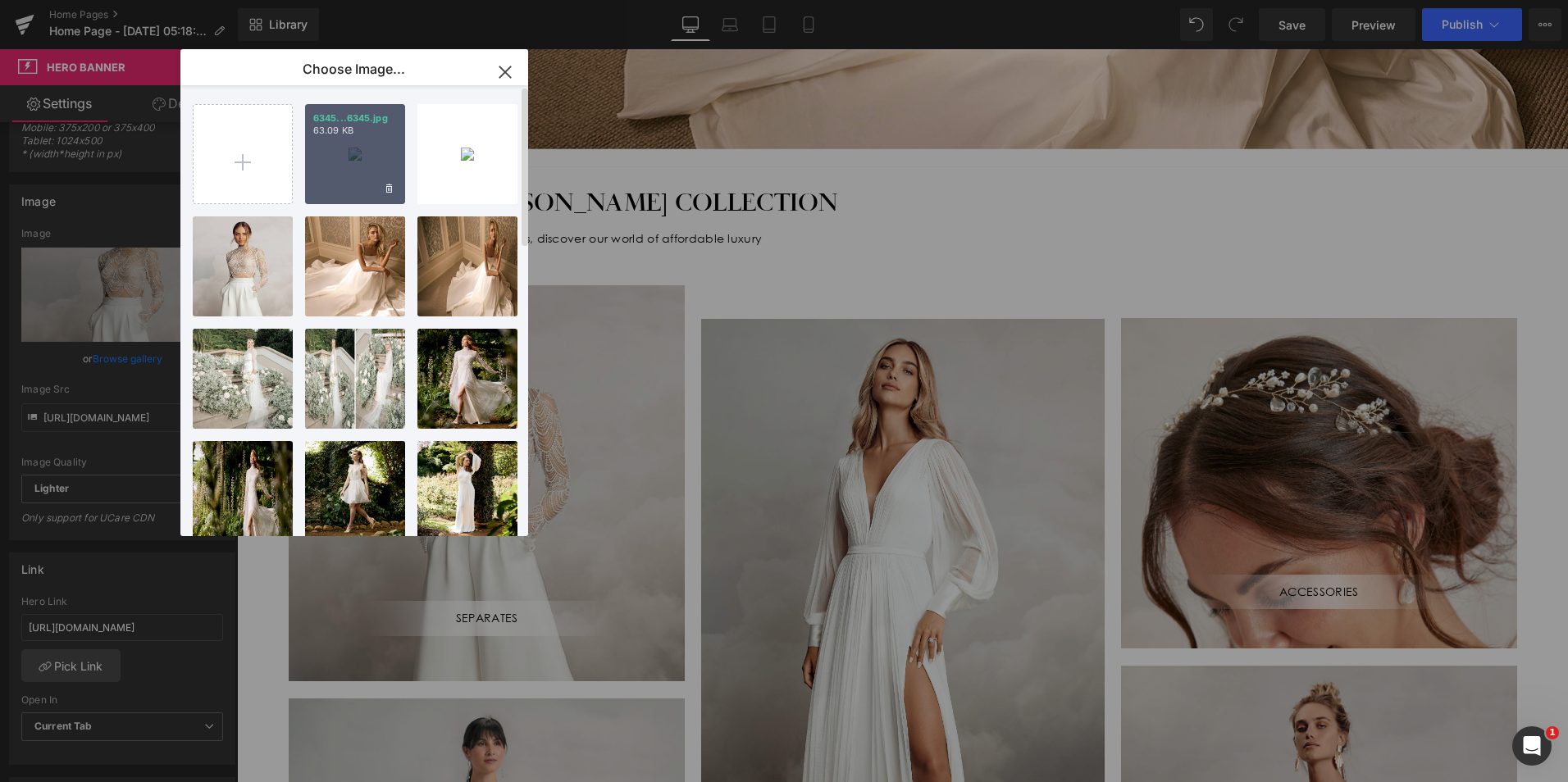
click at [375, 173] on div "6345...6345.jpg 63.09 KB" at bounding box center [355, 154] width 100 height 100
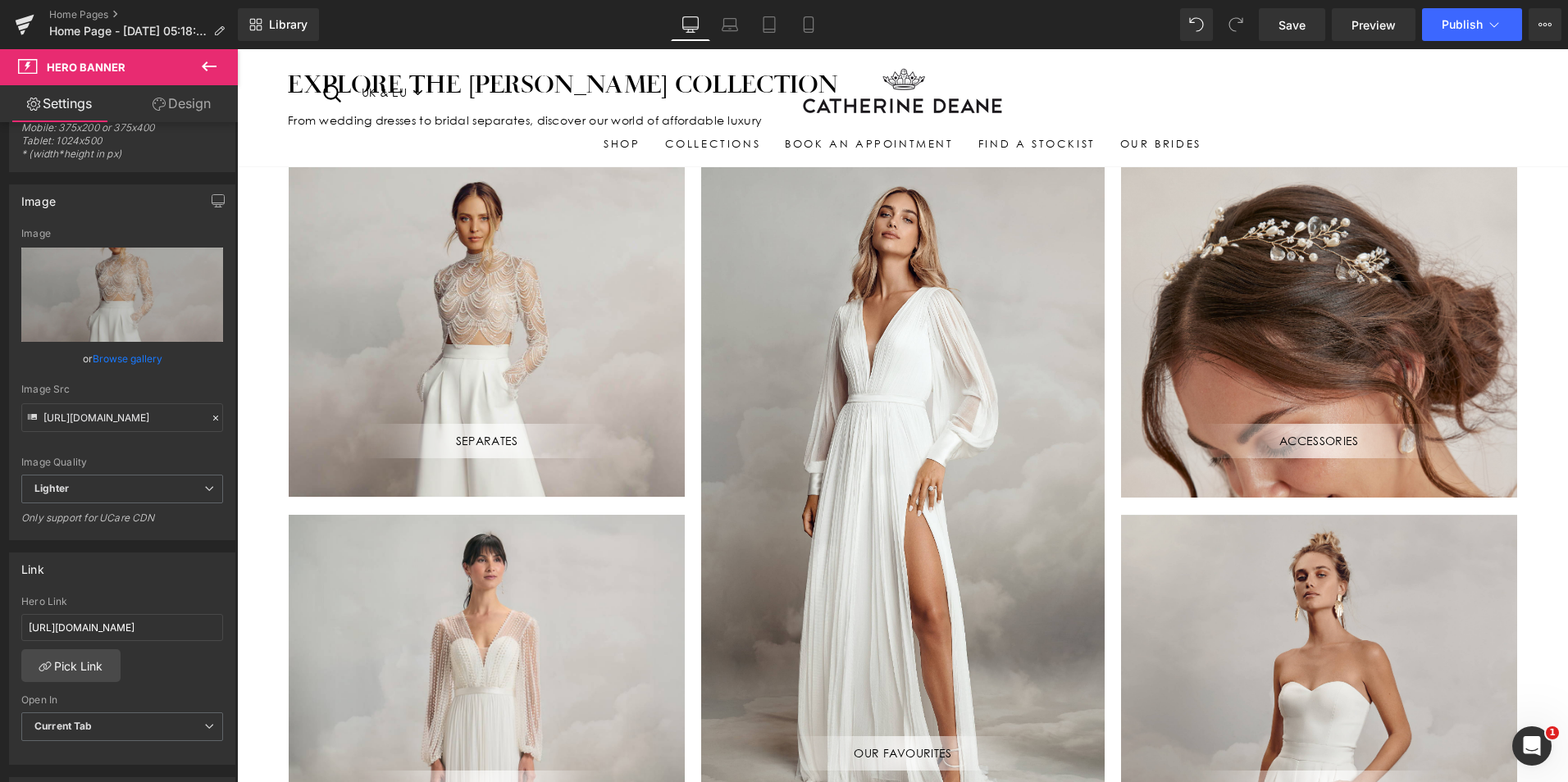
scroll to position [828, 0]
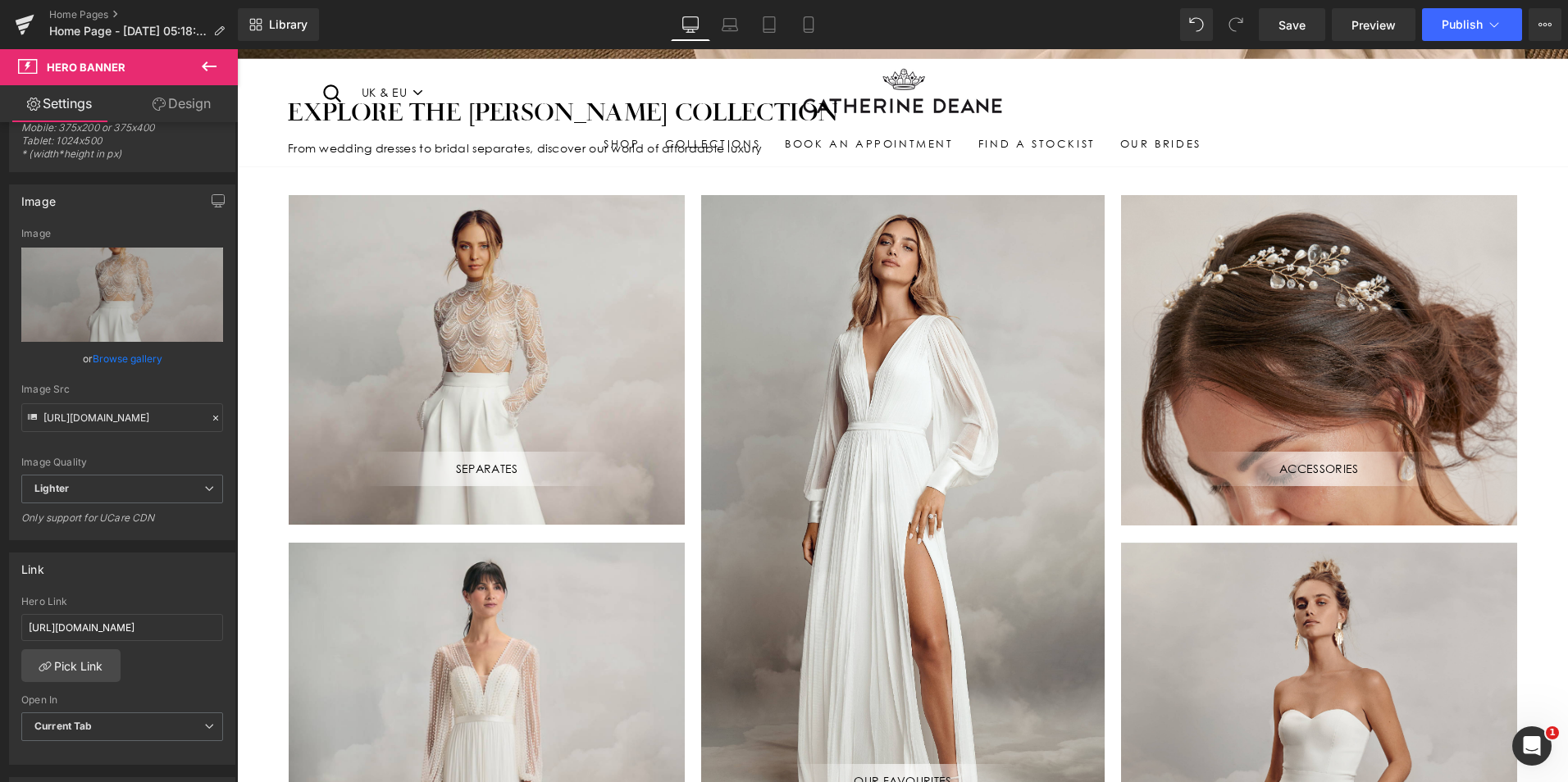
drag, startPoint x: 1290, startPoint y: 36, endPoint x: 1297, endPoint y: 46, distance: 12.2
click at [1291, 37] on link "Save" at bounding box center [1292, 25] width 66 height 33
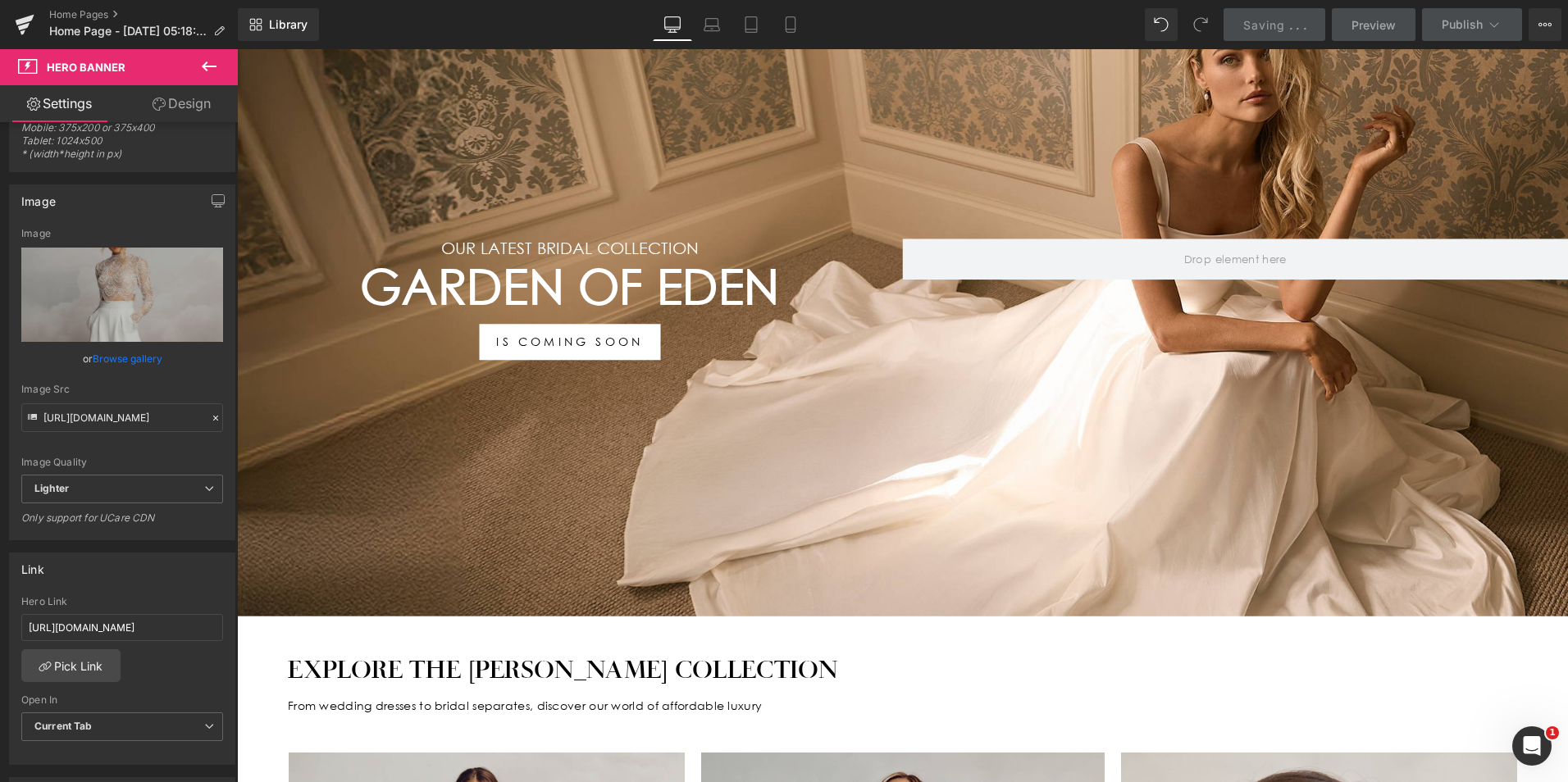
scroll to position [172, 0]
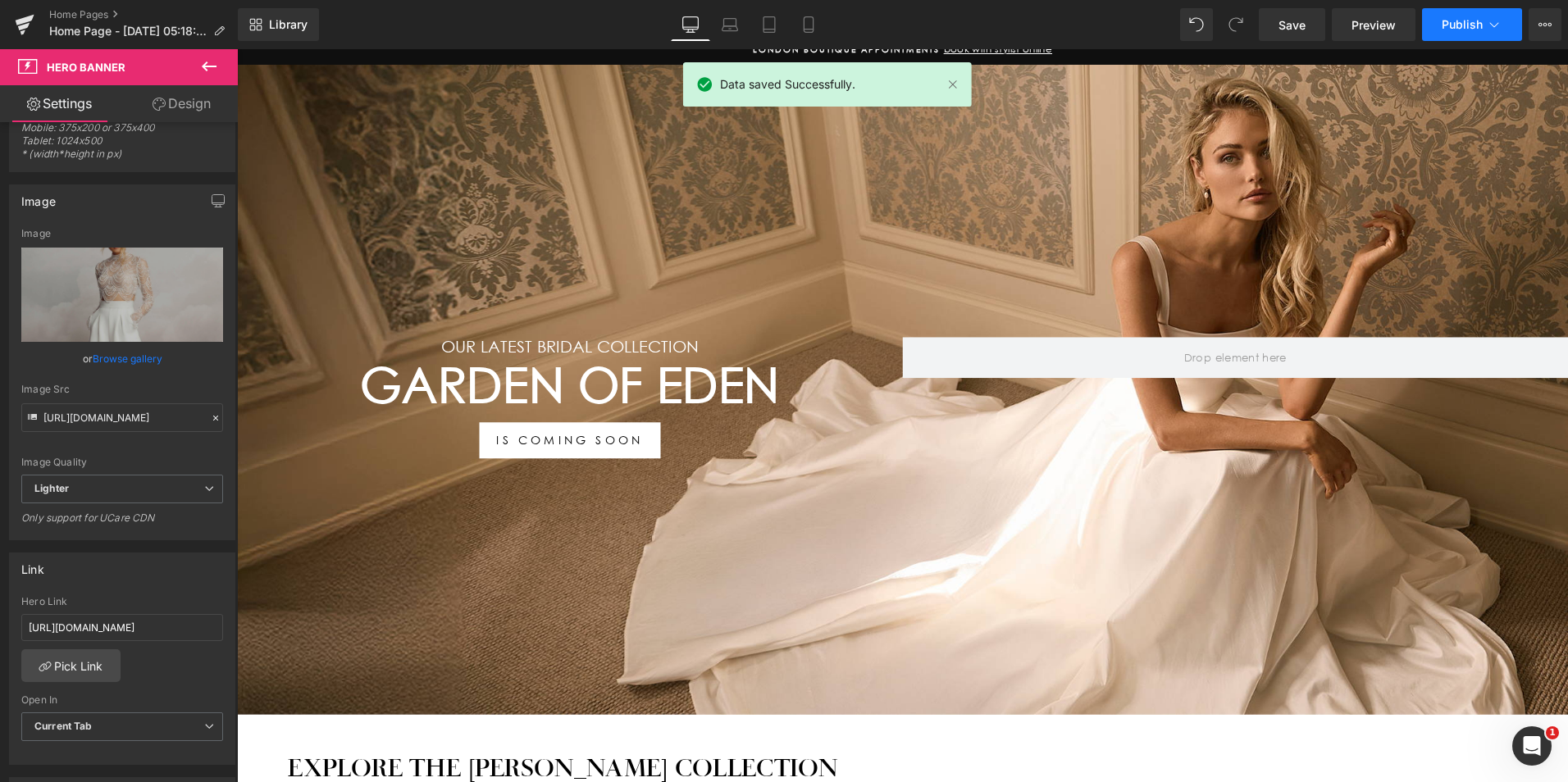
click at [1462, 39] on button "Publish" at bounding box center [1472, 25] width 100 height 33
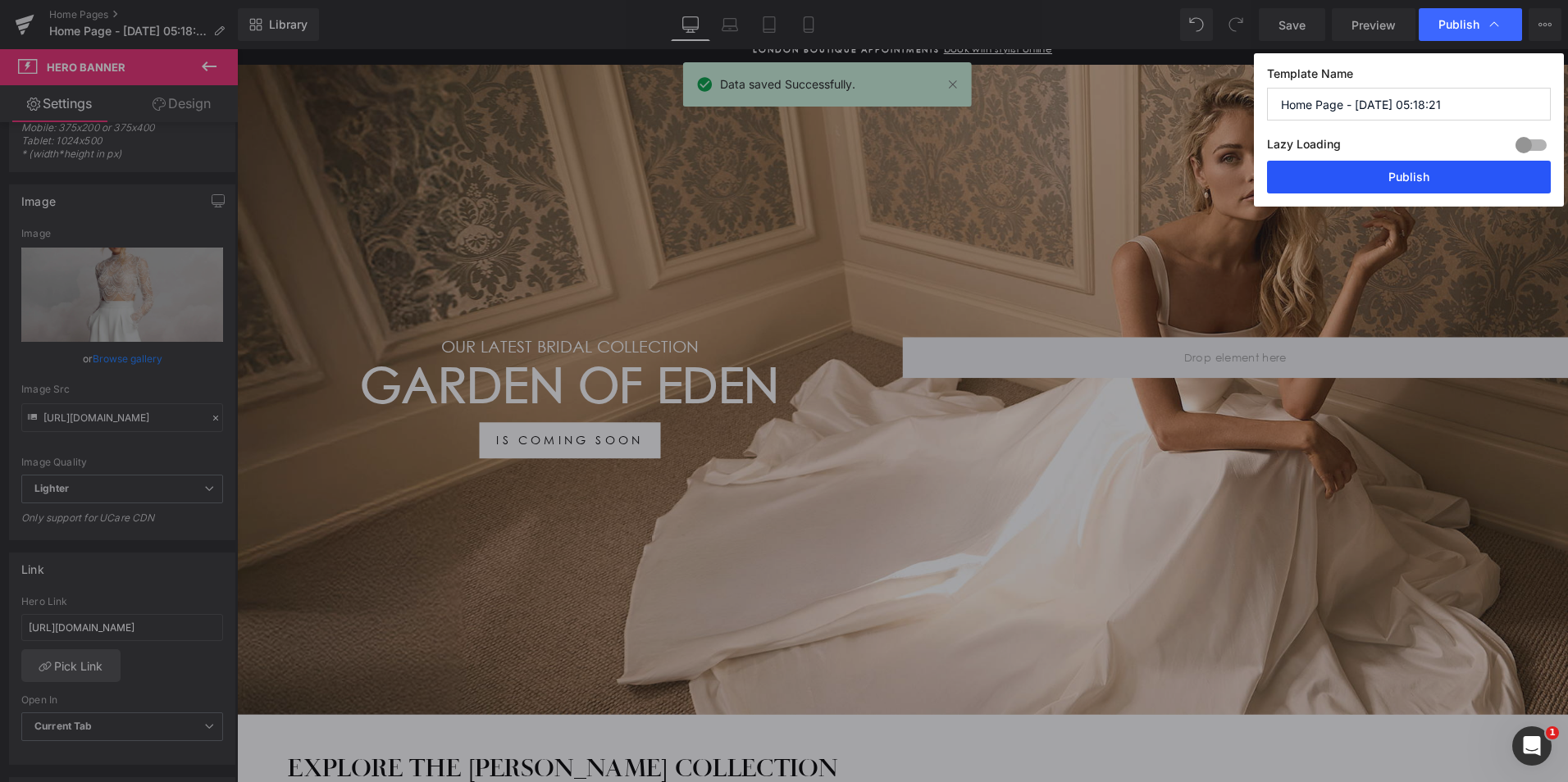
click at [1424, 180] on button "Publish" at bounding box center [1409, 177] width 284 height 33
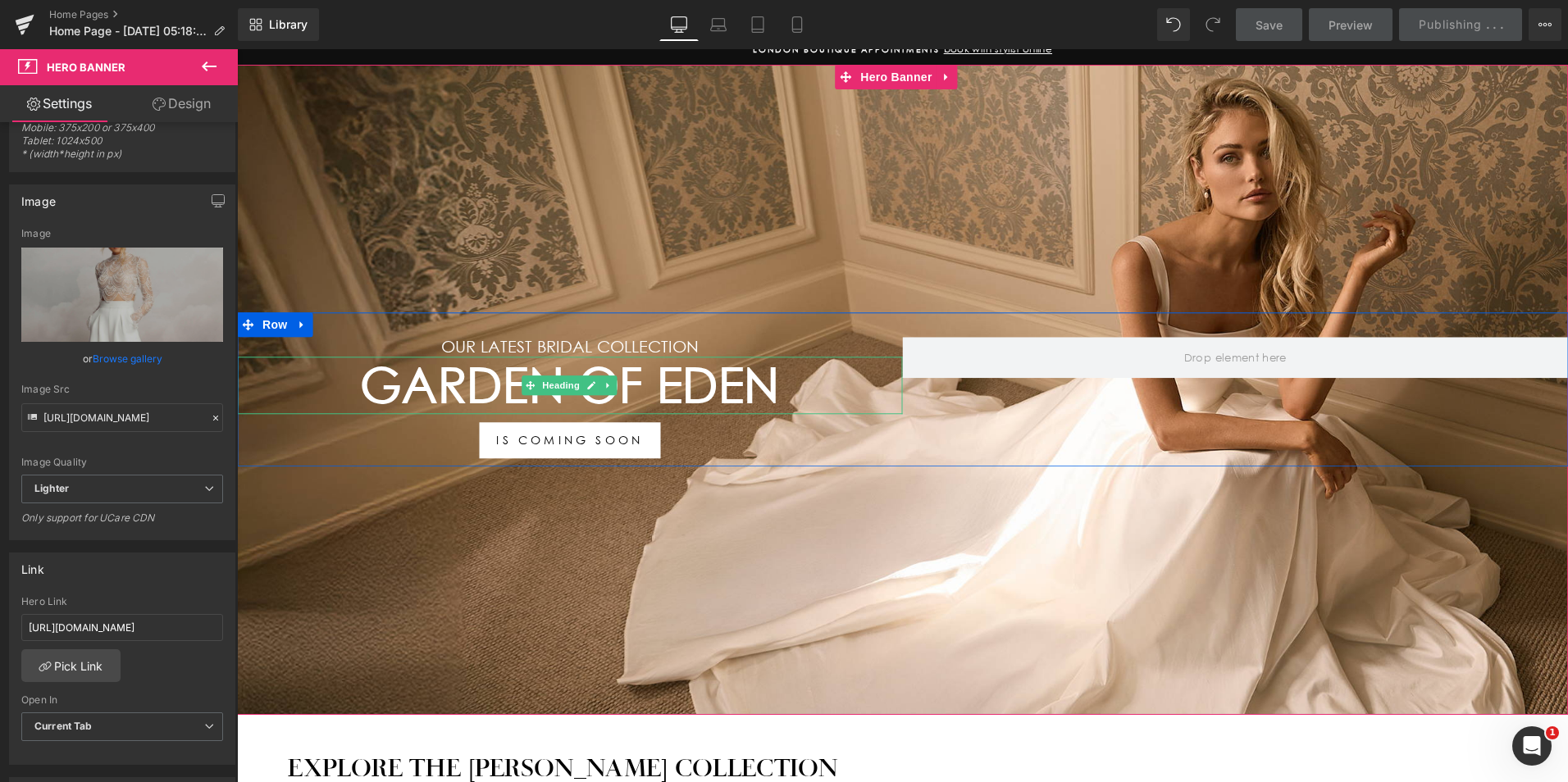
click at [792, 381] on h1 "Garden Of Eden" at bounding box center [570, 385] width 666 height 58
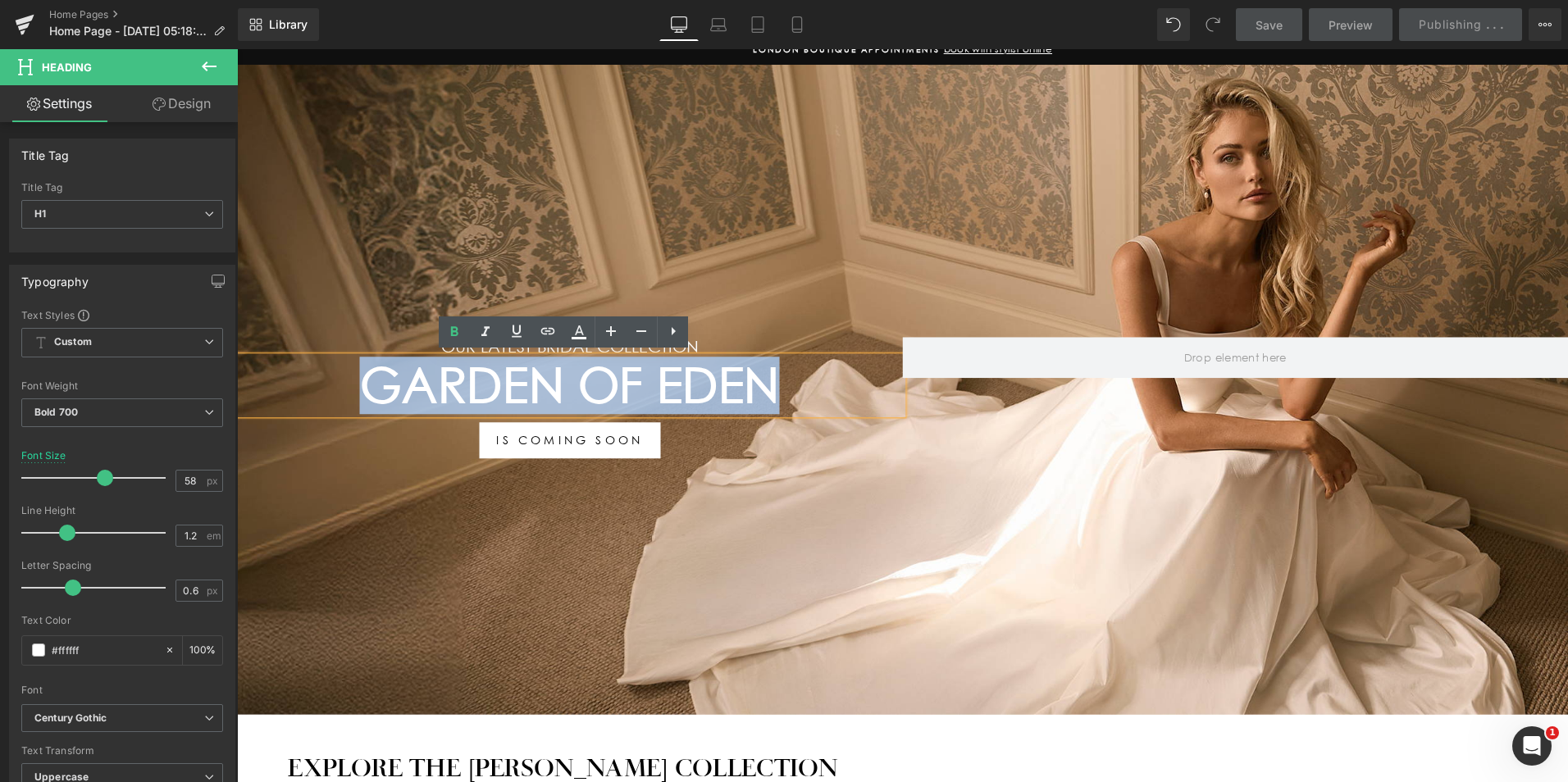
drag, startPoint x: 766, startPoint y: 377, endPoint x: 301, endPoint y: 364, distance: 465.2
click at [302, 363] on h1 "Garden Of Eden" at bounding box center [570, 385] width 666 height 58
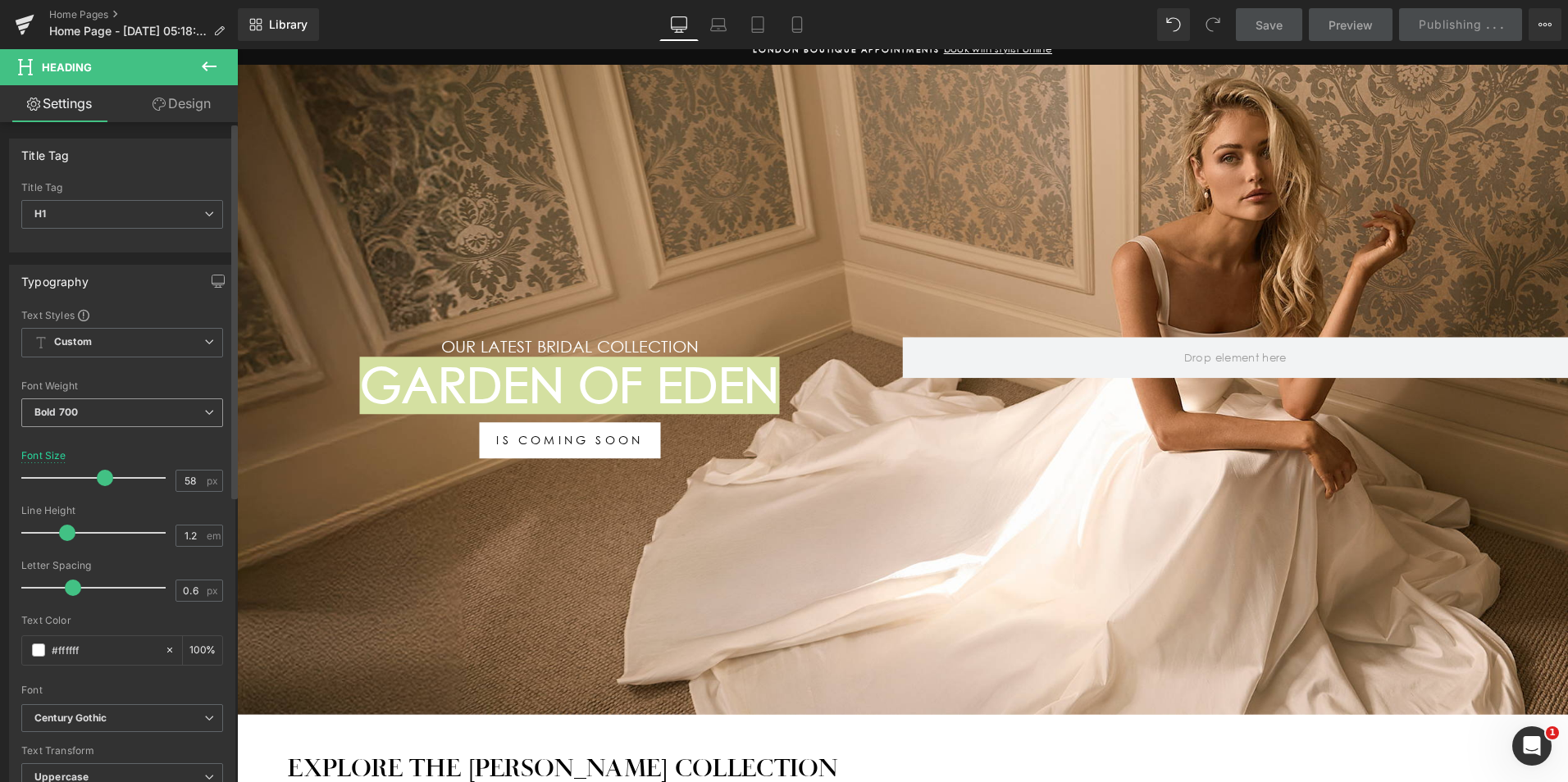
click at [134, 420] on span "Bold 700" at bounding box center [122, 412] width 201 height 28
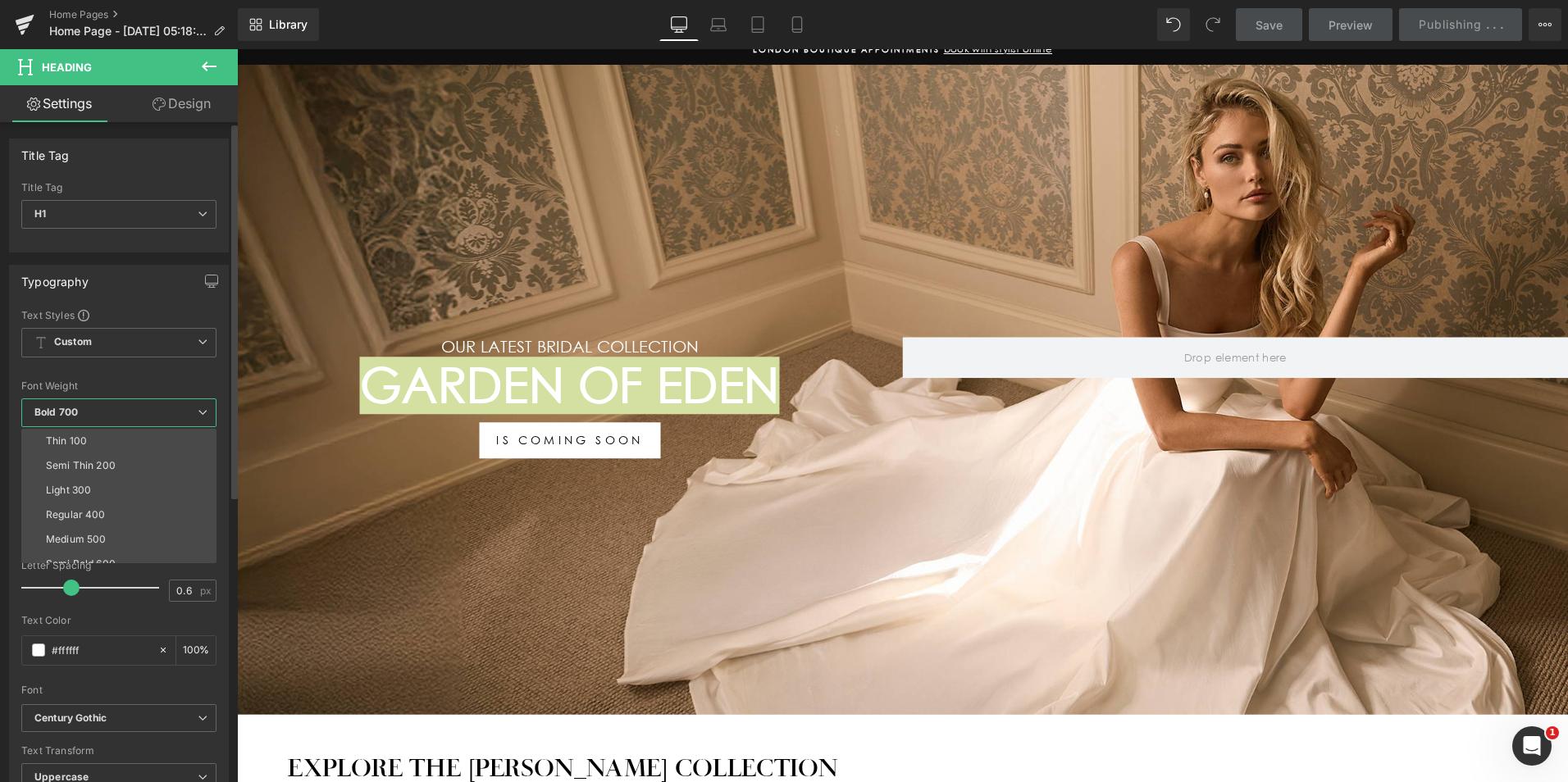
click at [147, 422] on span "Bold 700" at bounding box center [119, 412] width 195 height 28
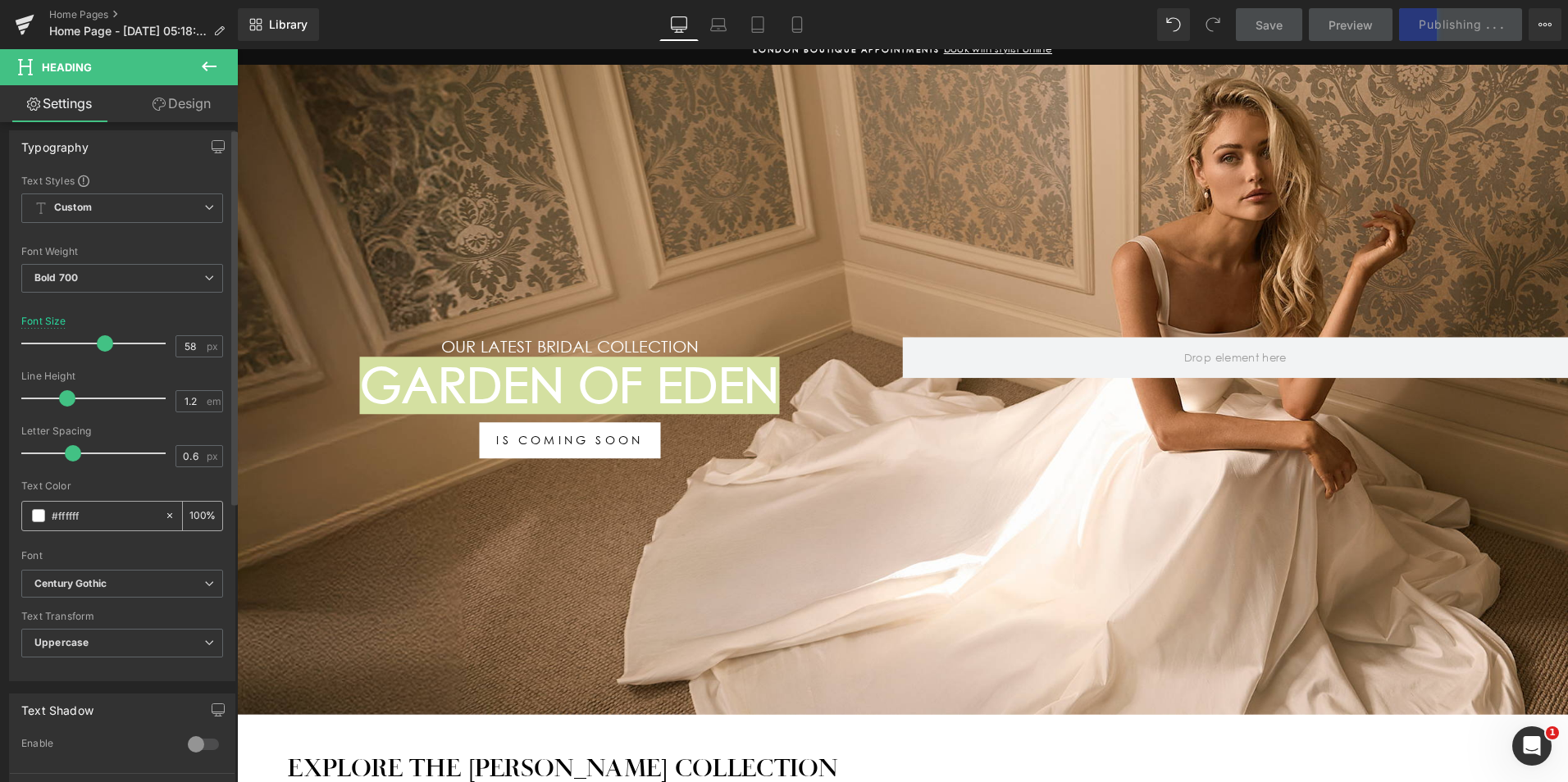
scroll to position [164, 0]
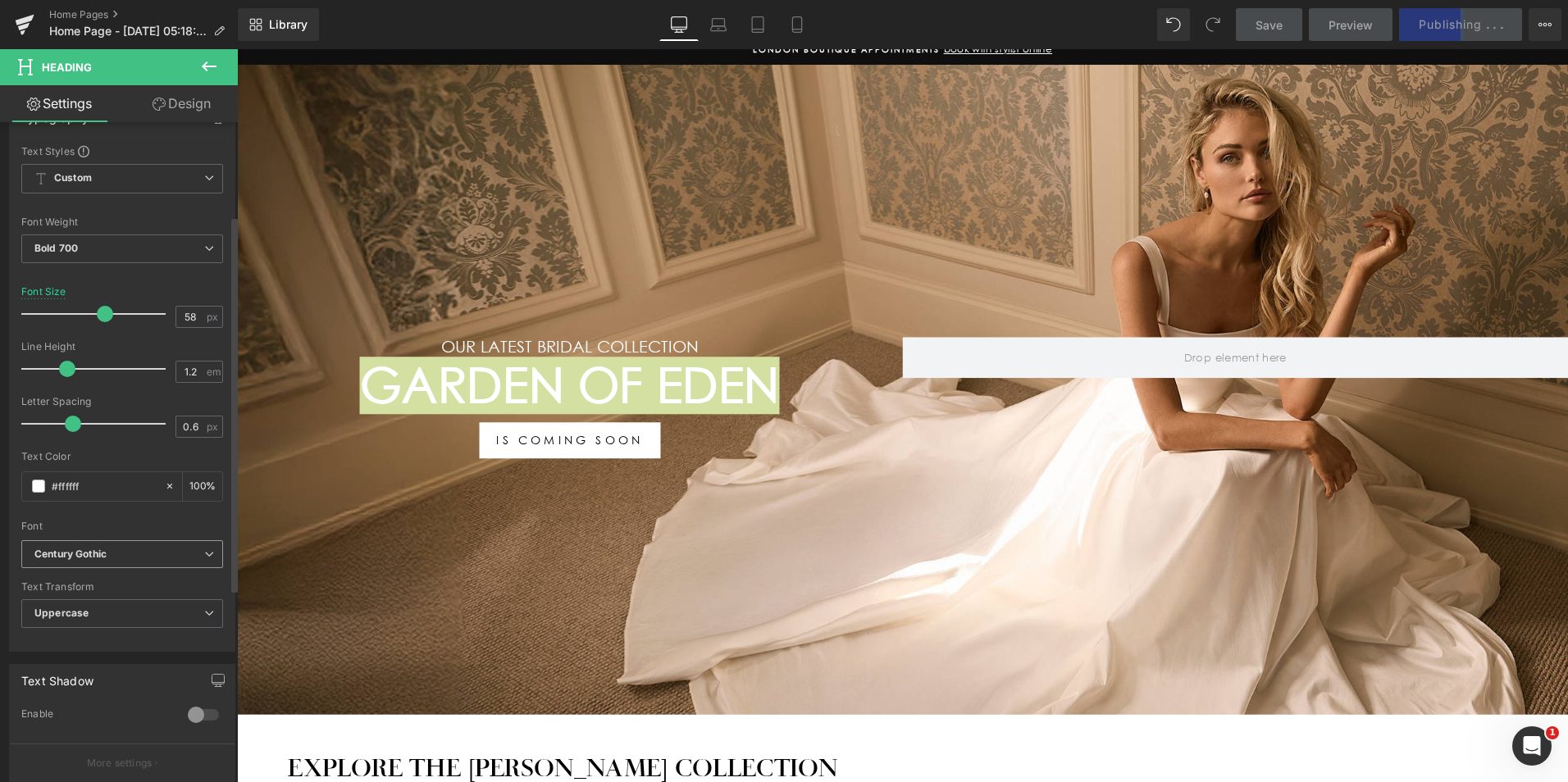
click at [168, 548] on b "Century Gothic" at bounding box center [119, 555] width 170 height 14
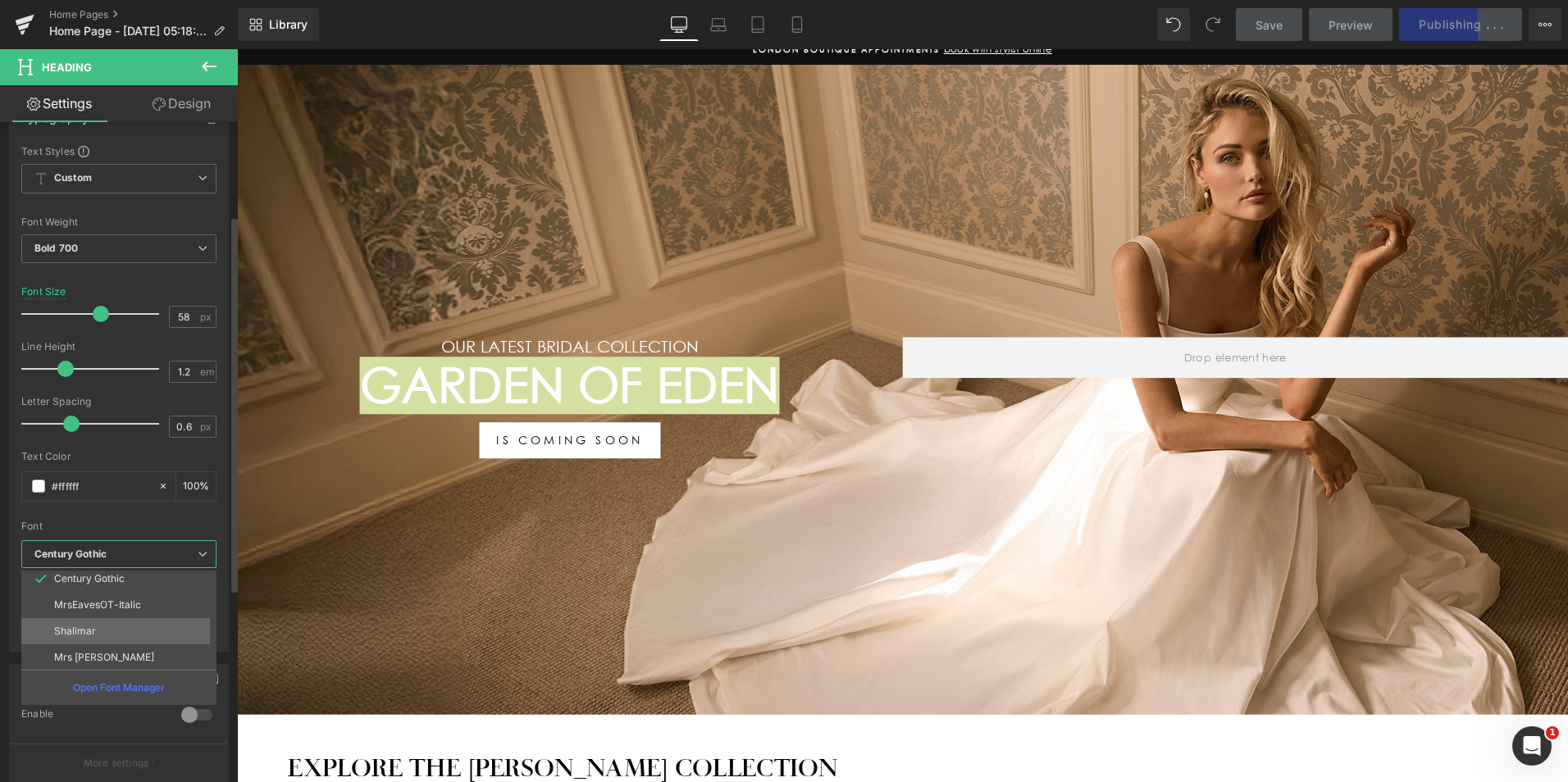
scroll to position [59, 0]
click at [125, 599] on p "MrsEavesOT-Italic" at bounding box center [97, 603] width 87 height 11
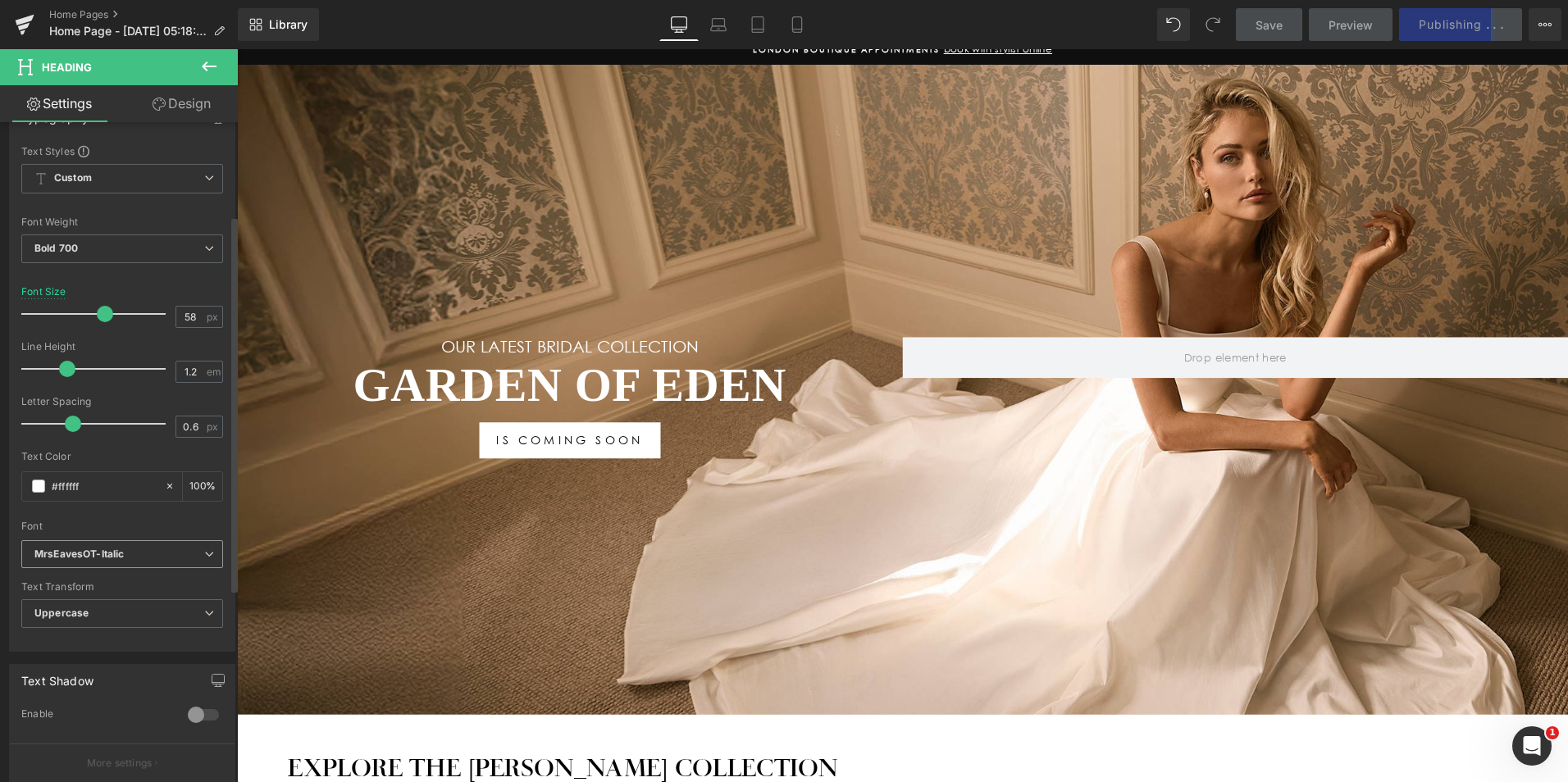
click at [164, 548] on b "MrsEavesOT-Italic" at bounding box center [119, 555] width 170 height 14
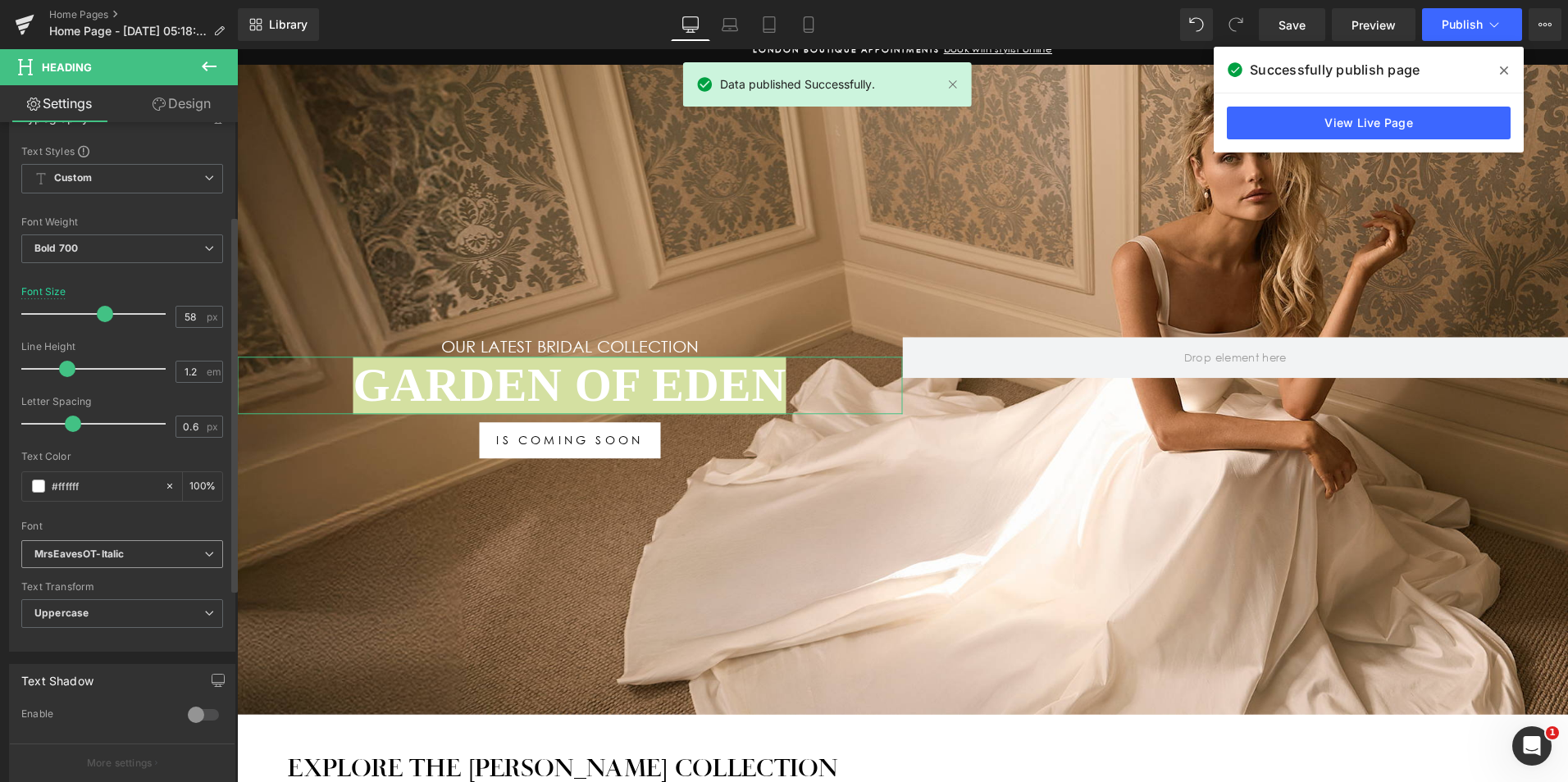
click at [139, 560] on b "MrsEavesOT-Italic" at bounding box center [119, 555] width 170 height 14
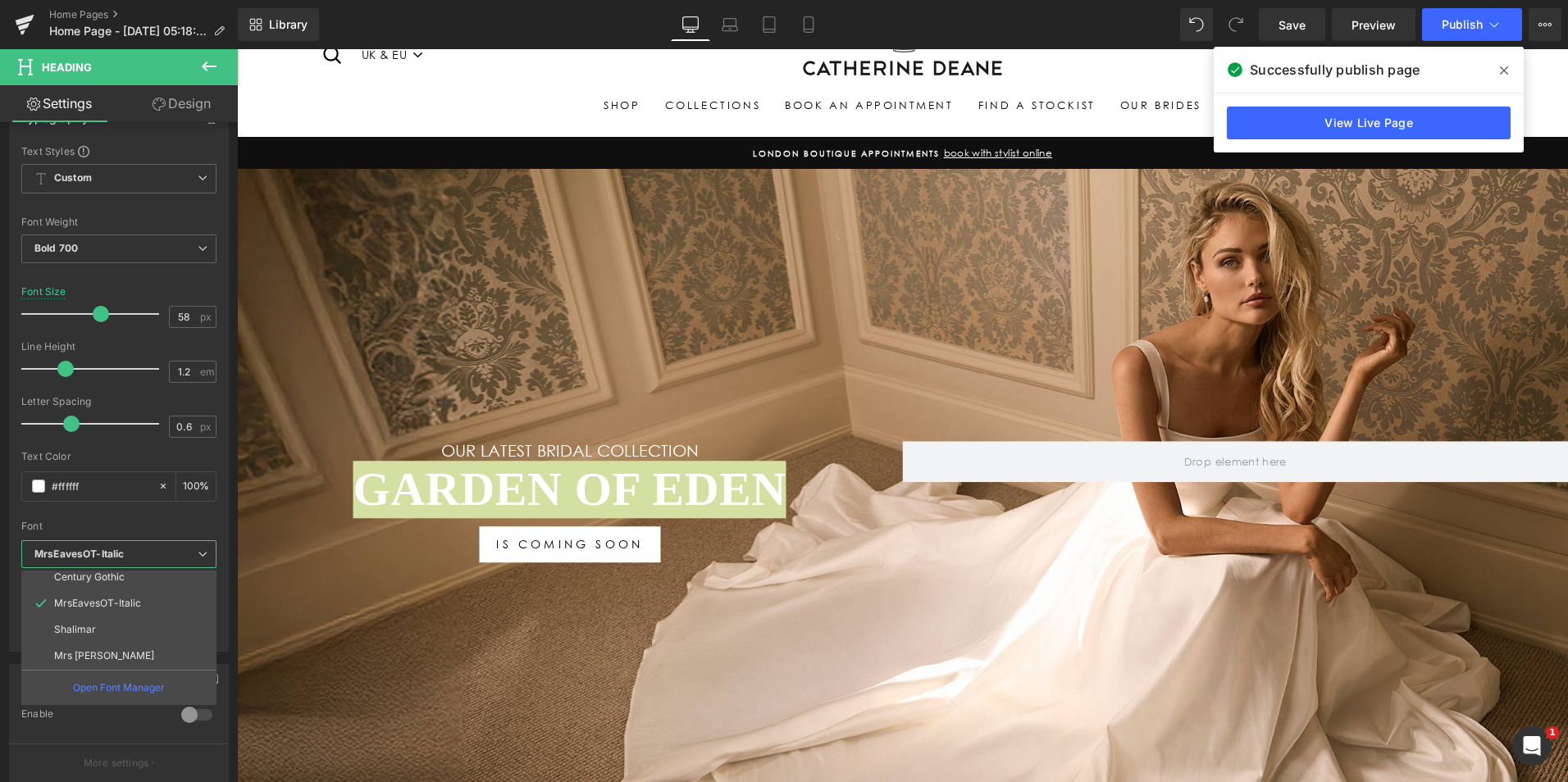
scroll to position [0, 0]
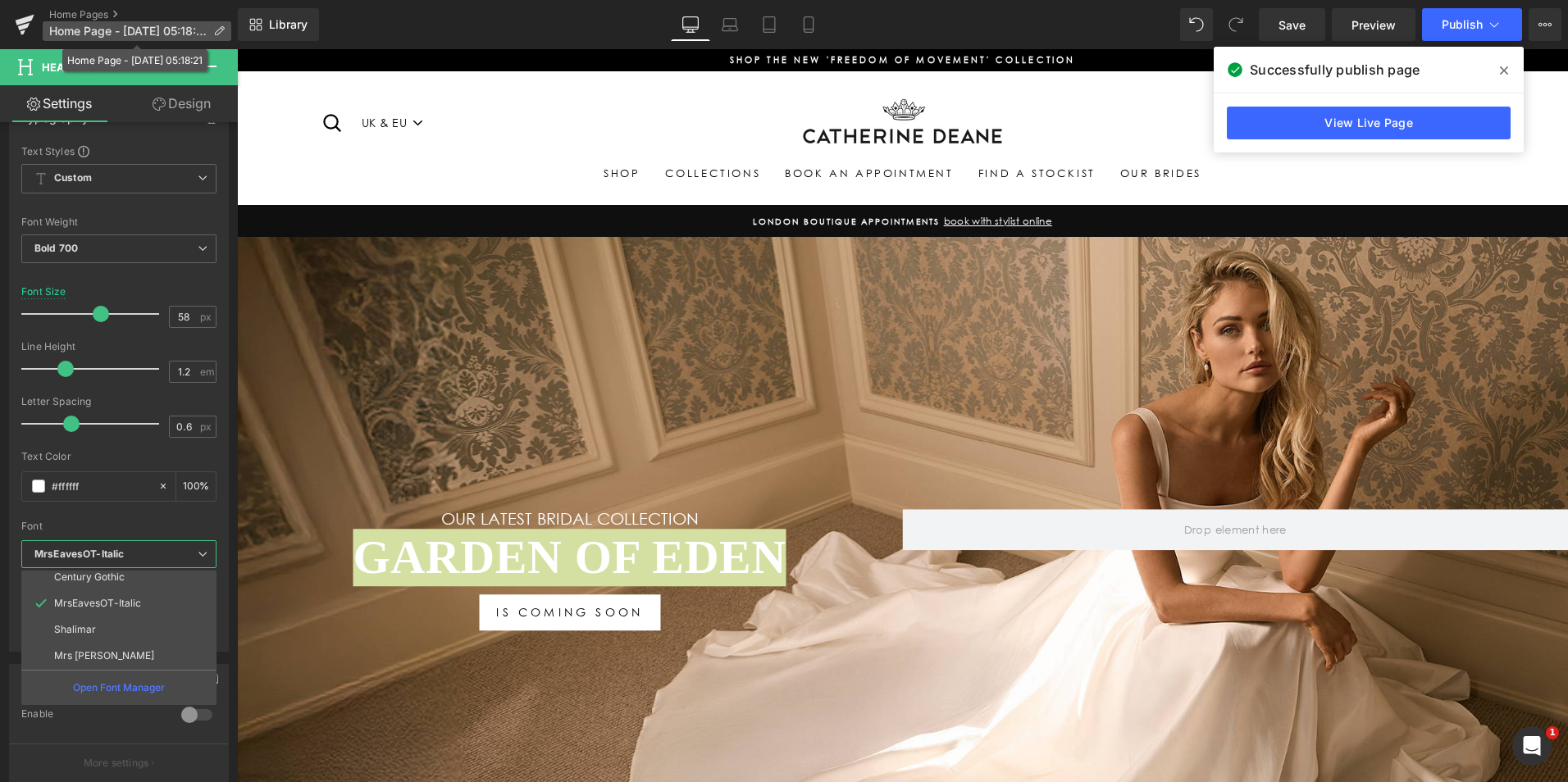
click at [119, 28] on span "Home Page - Apr 22, 05:18:21" at bounding box center [127, 31] width 157 height 13
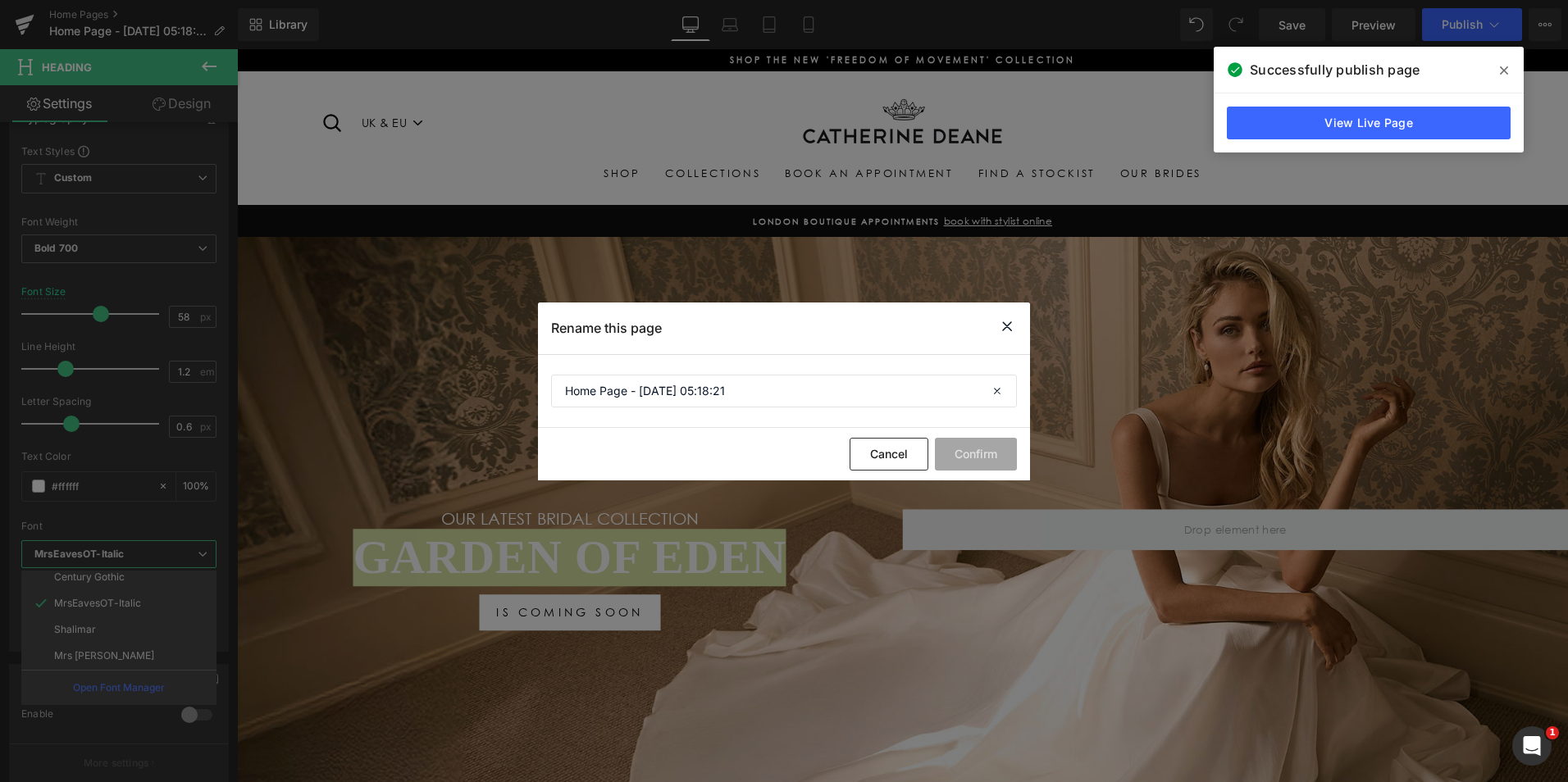
click at [1009, 324] on icon at bounding box center [1007, 327] width 20 height 21
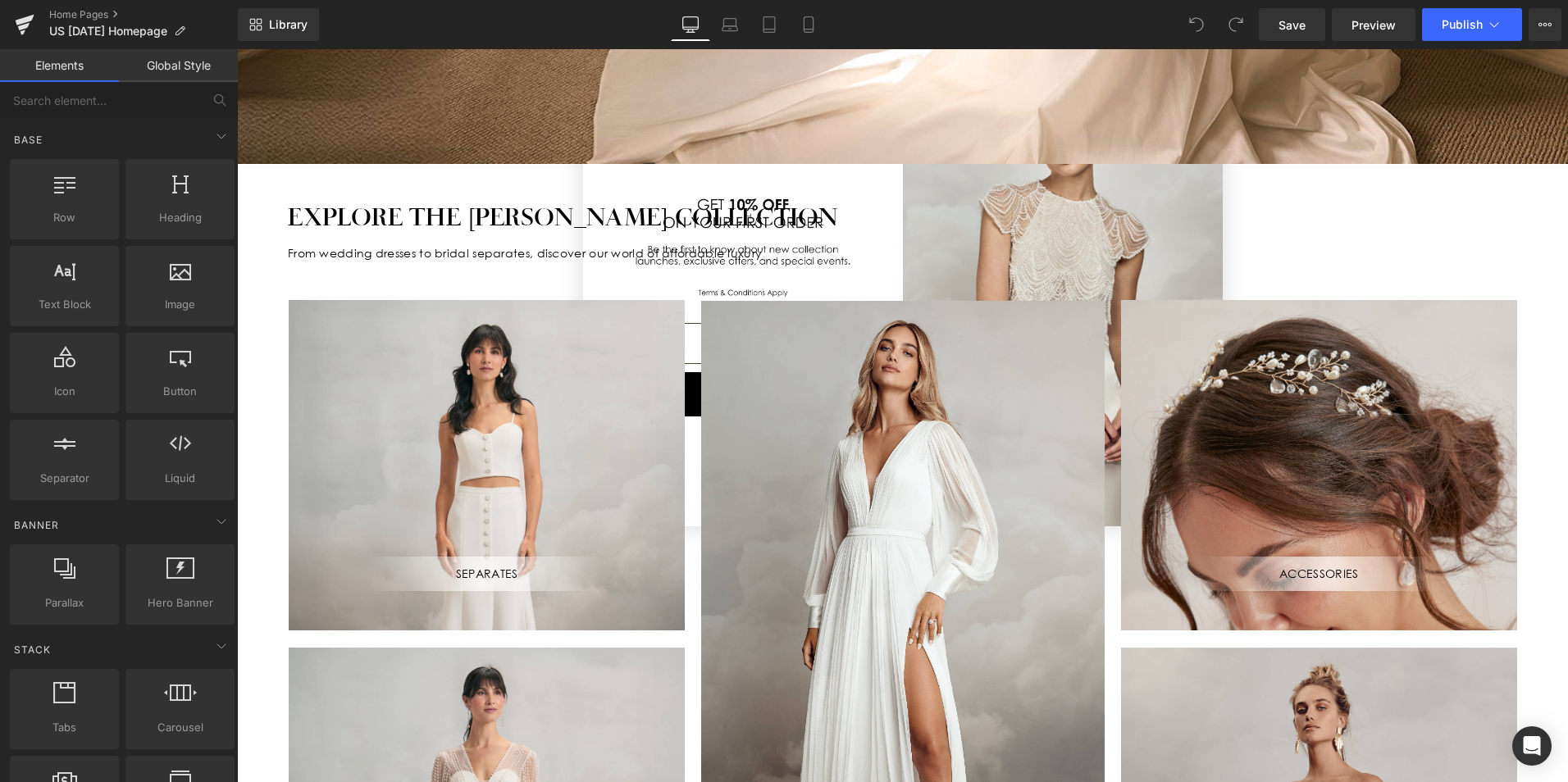
scroll to position [820, 0]
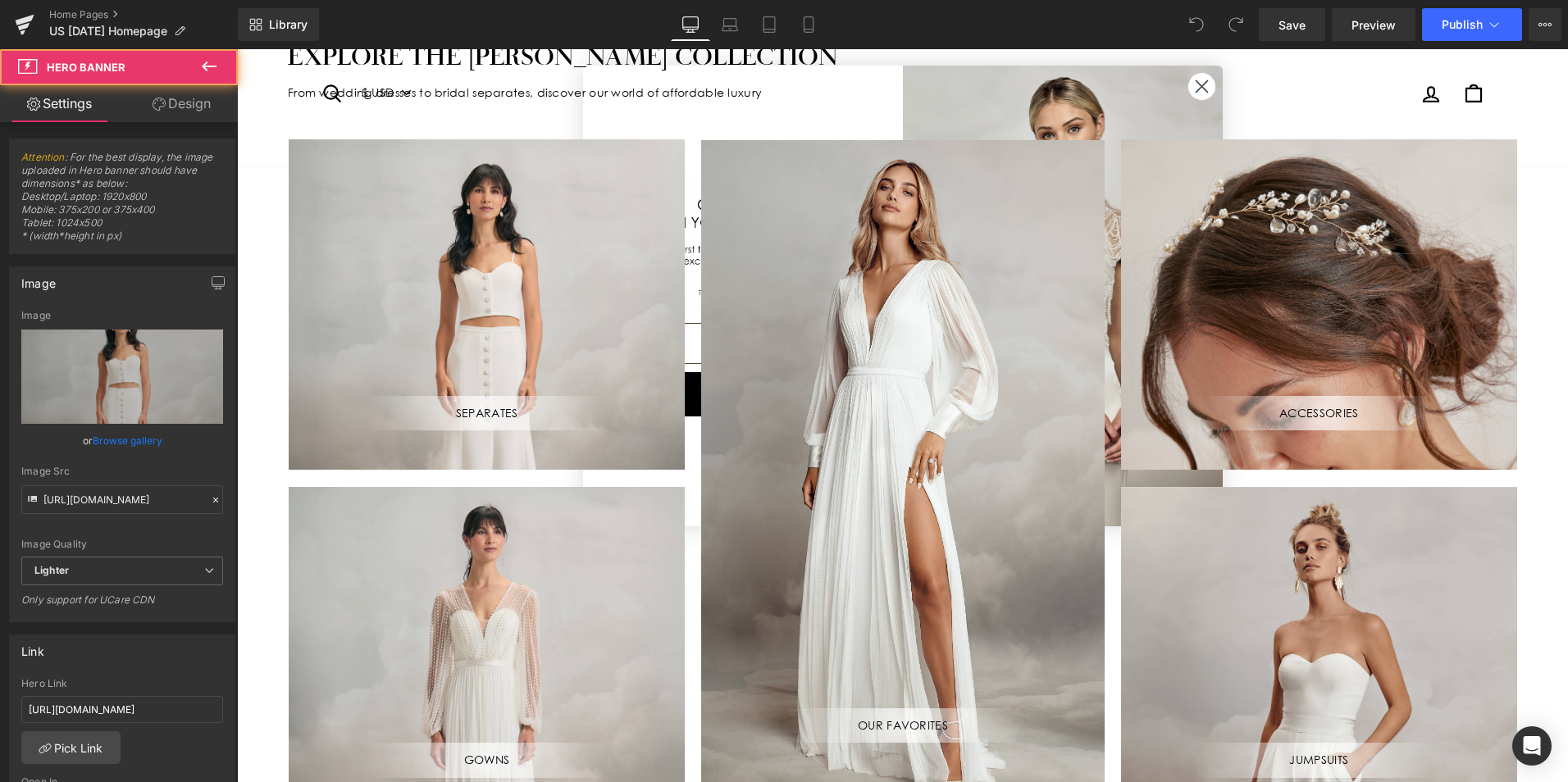
click at [576, 288] on div "SEPARATES Text Block" at bounding box center [486, 305] width 396 height 330
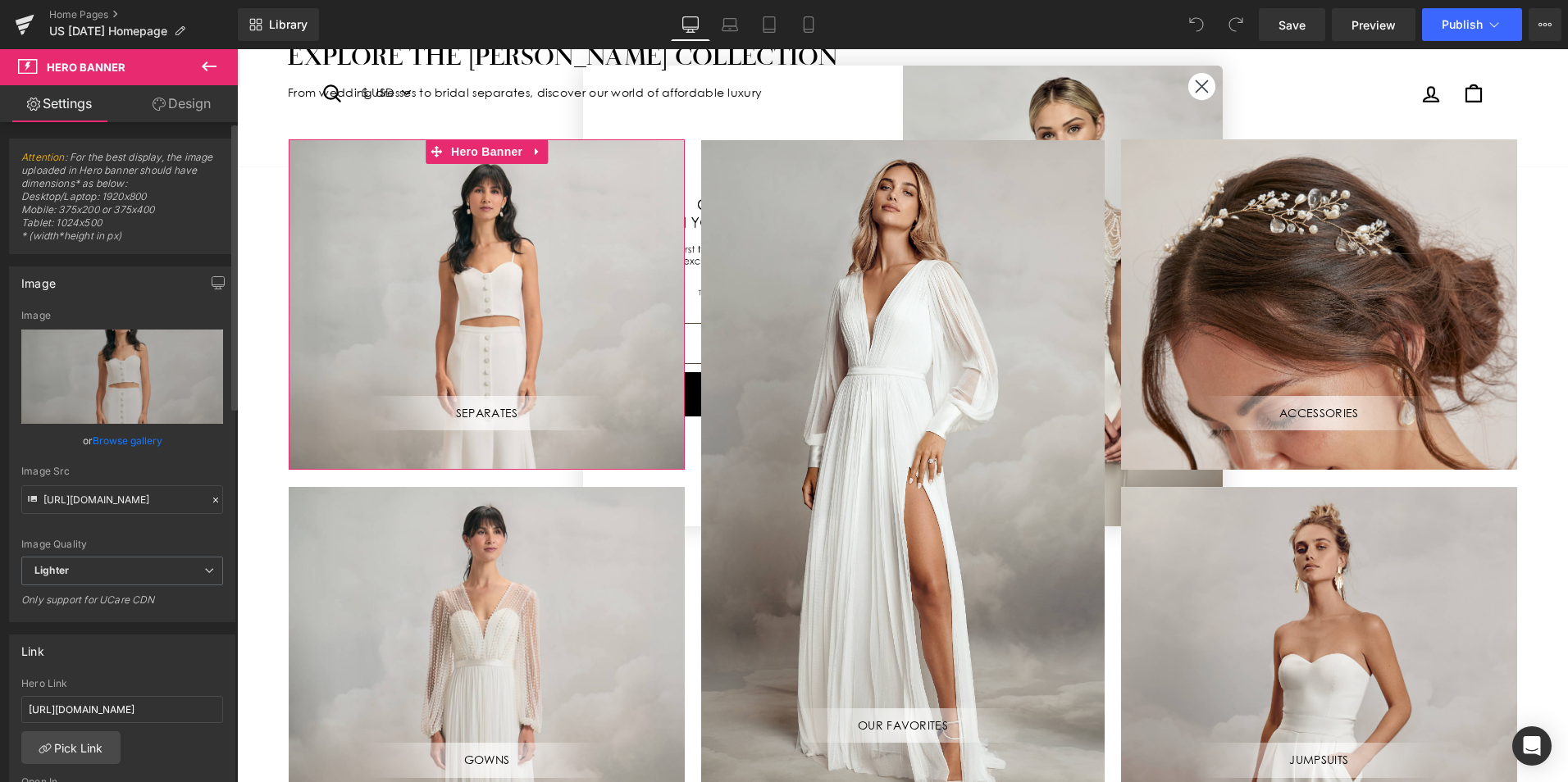
click at [136, 441] on link "Browse gallery" at bounding box center [127, 440] width 70 height 28
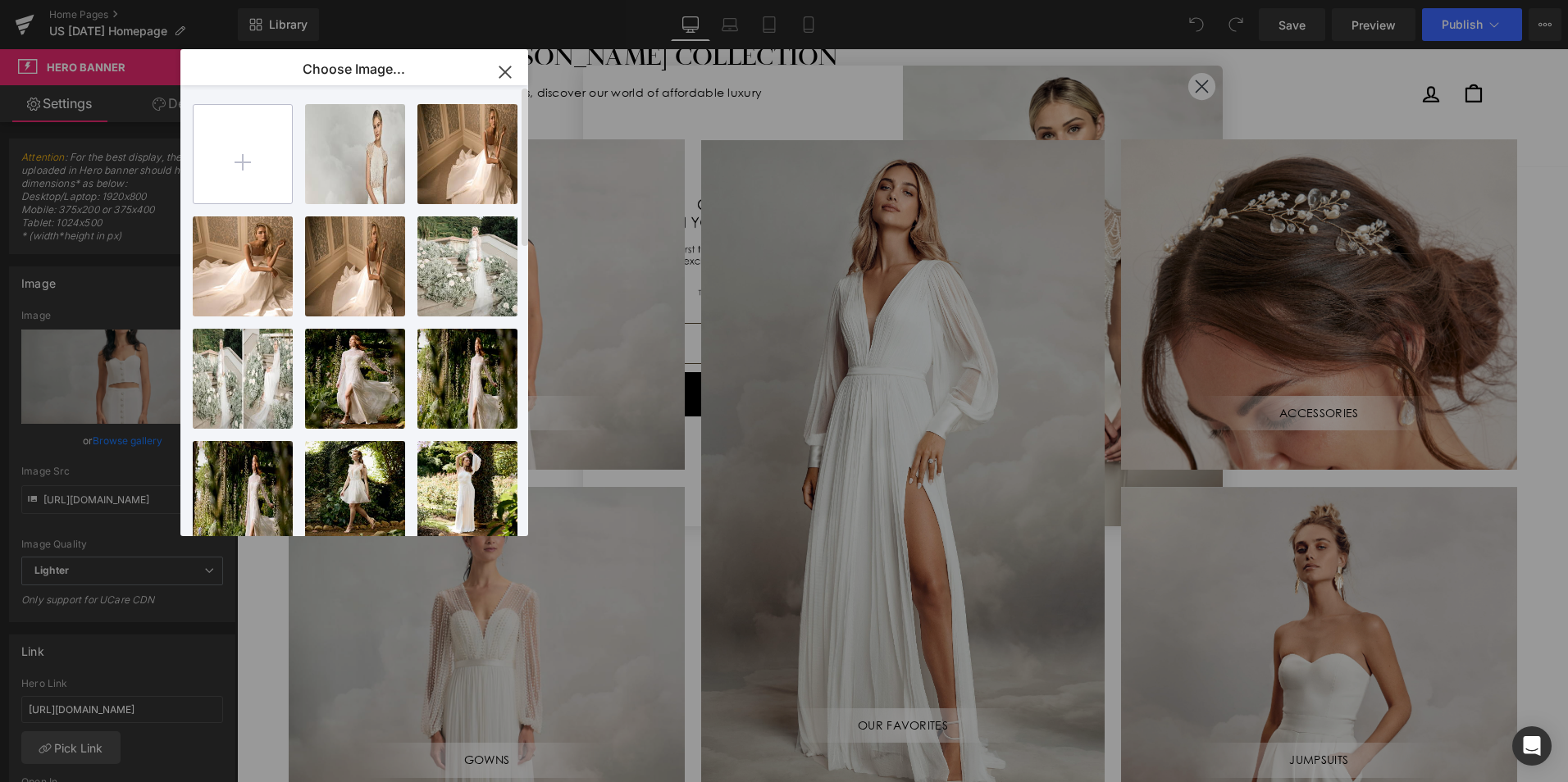
click at [261, 157] on input "file" at bounding box center [243, 154] width 98 height 98
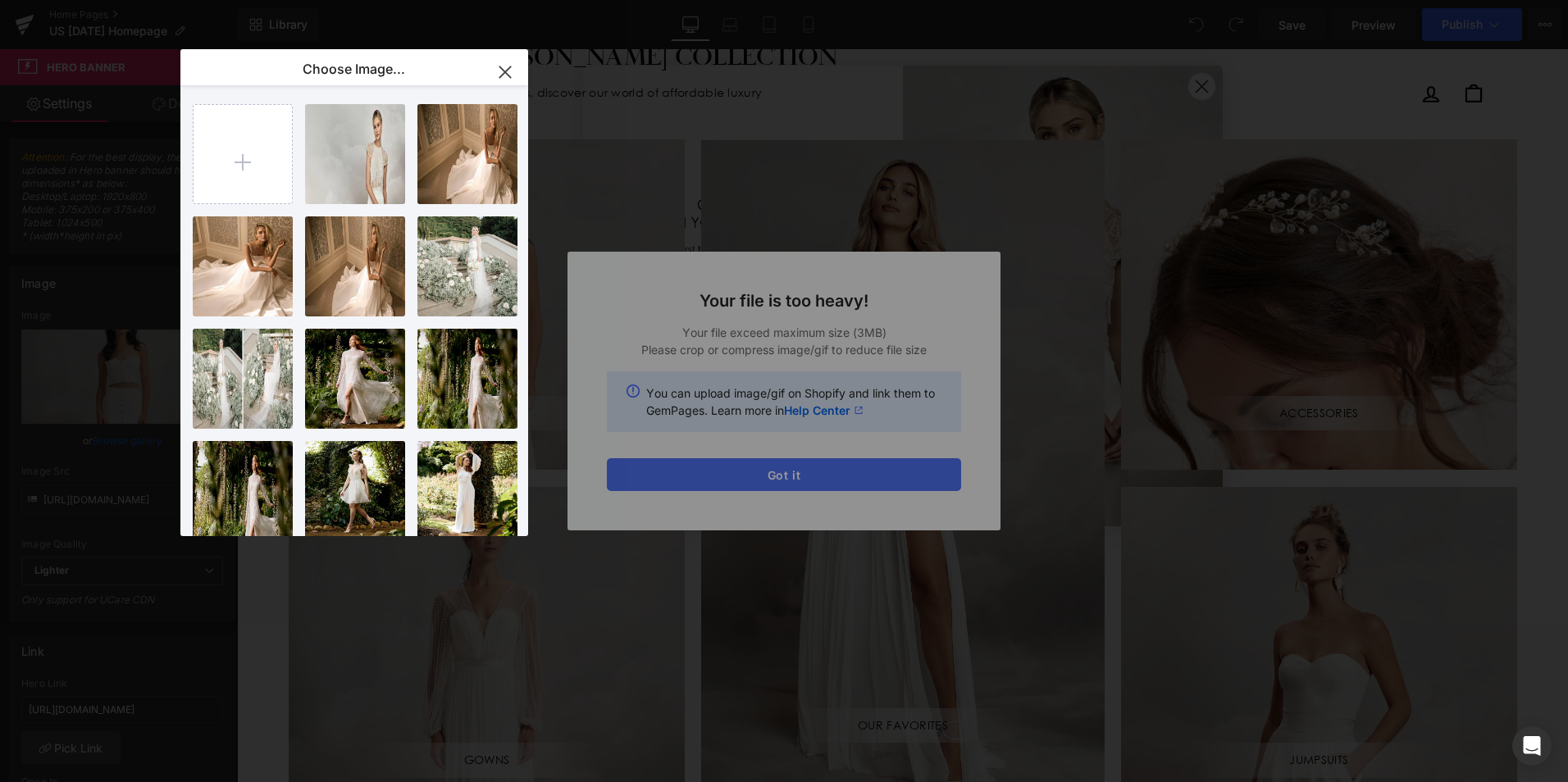
click at [833, 0] on div "Text Color Highlight Color #333333 Choose Image... Back to Library Insert [PERS…" at bounding box center [784, 0] width 1568 height 0
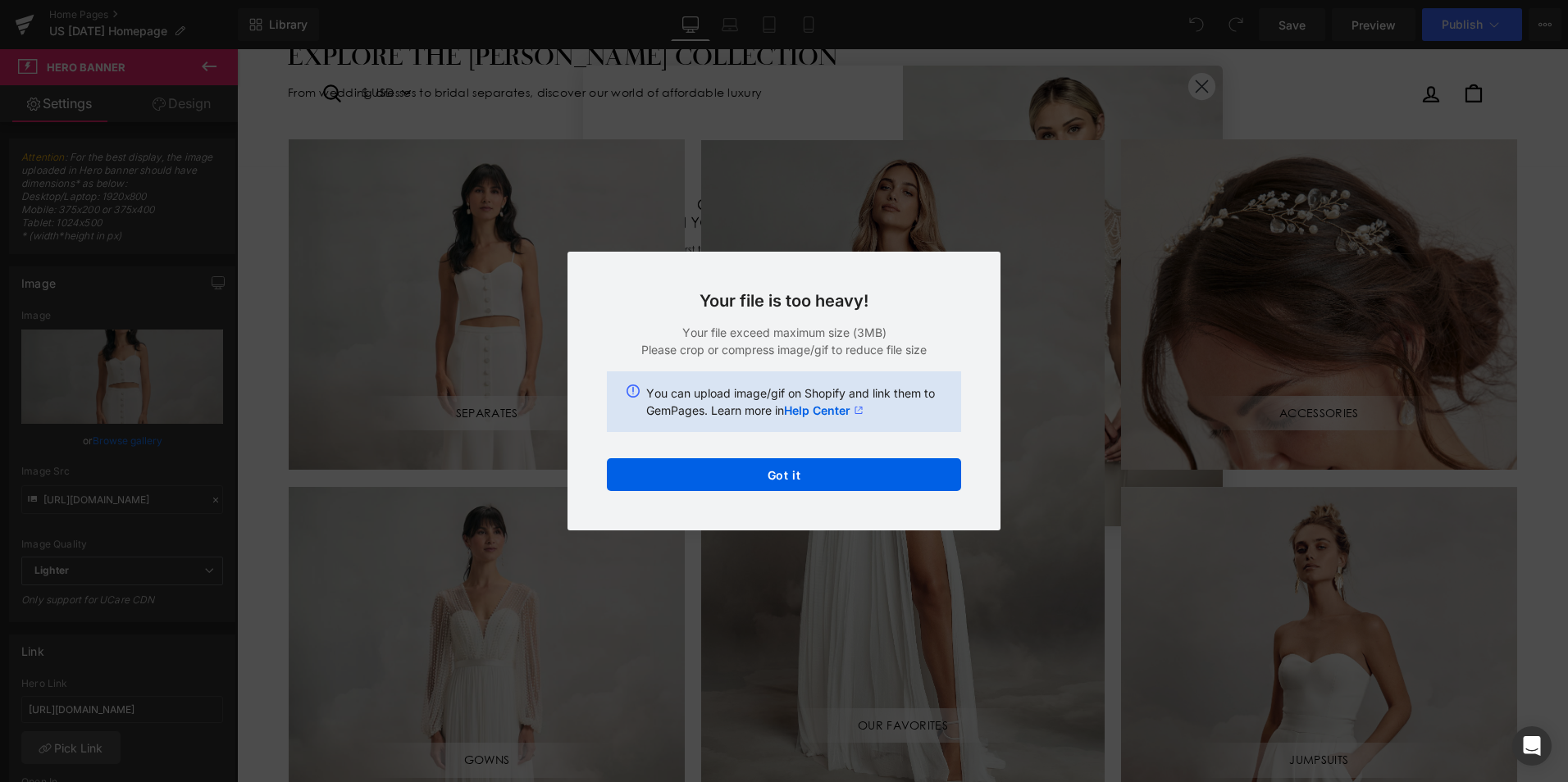
click at [855, 491] on div "Your file is too heavy! Your file exceed maximum size (3MB) Please crop or comp…" at bounding box center [783, 391] width 433 height 279
click at [822, 469] on button "Got it" at bounding box center [784, 475] width 355 height 33
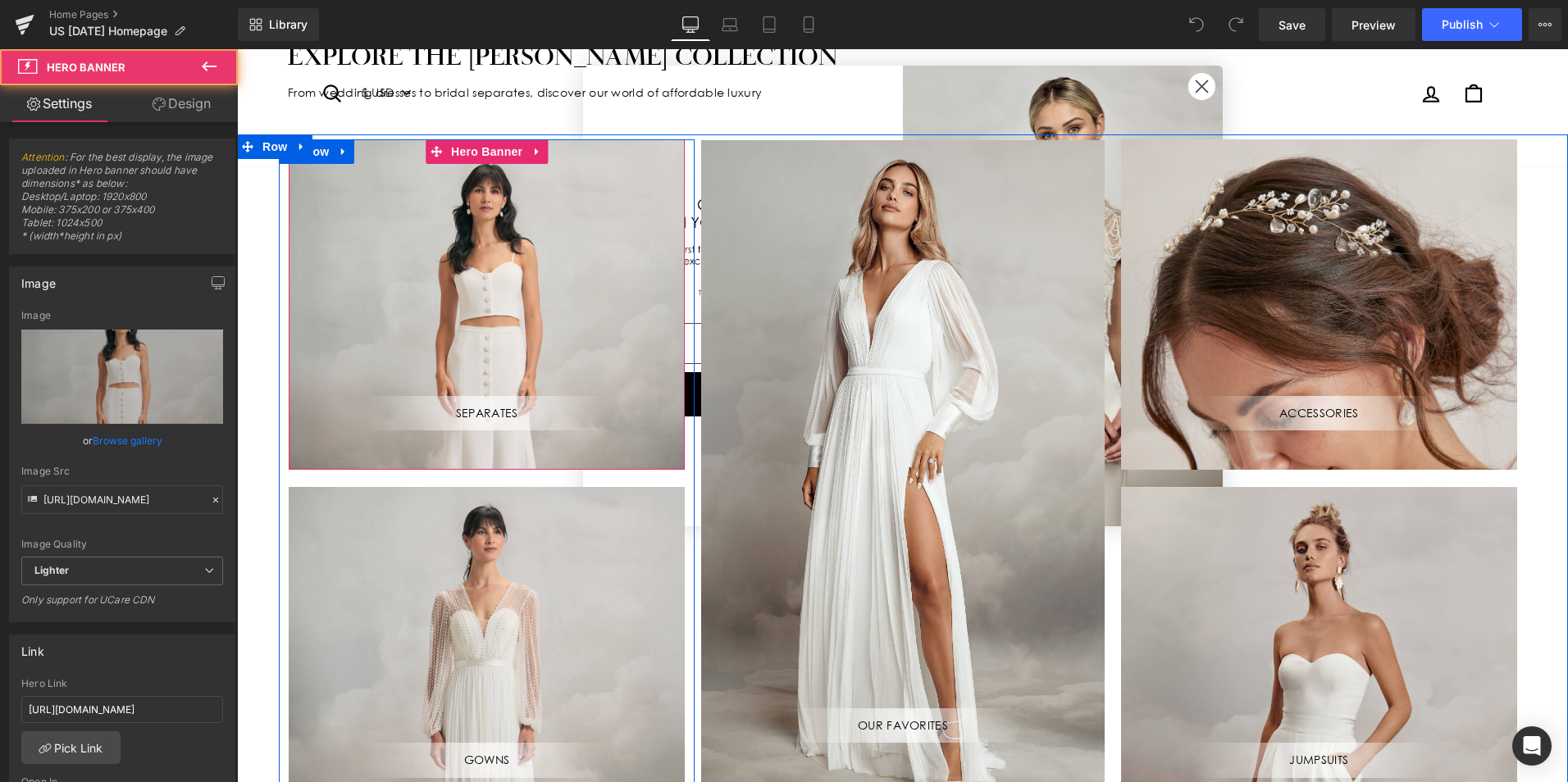
click at [547, 249] on div "SEPARATES Text Block" at bounding box center [486, 305] width 396 height 330
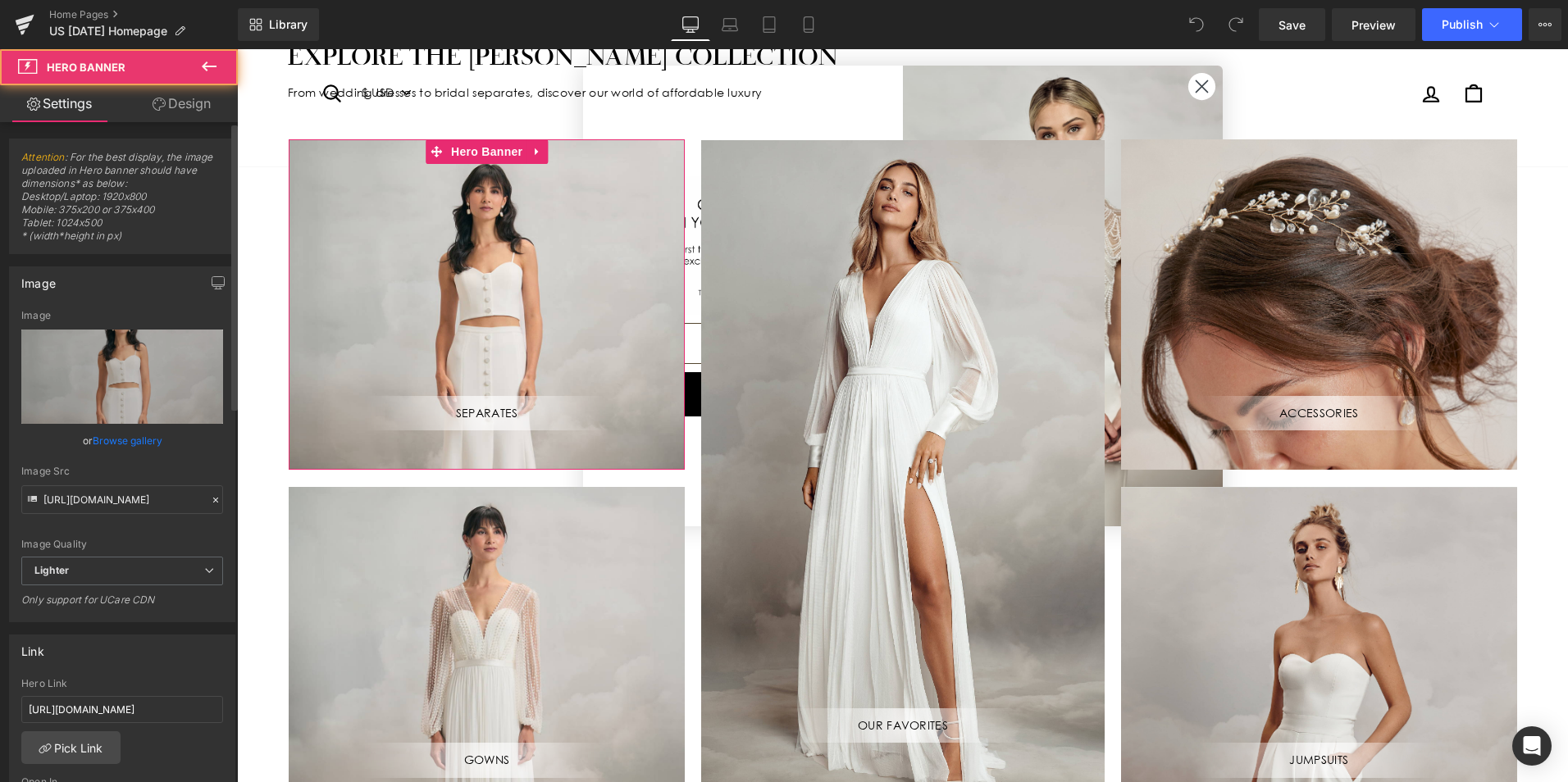
click at [126, 432] on link "Browse gallery" at bounding box center [127, 440] width 70 height 28
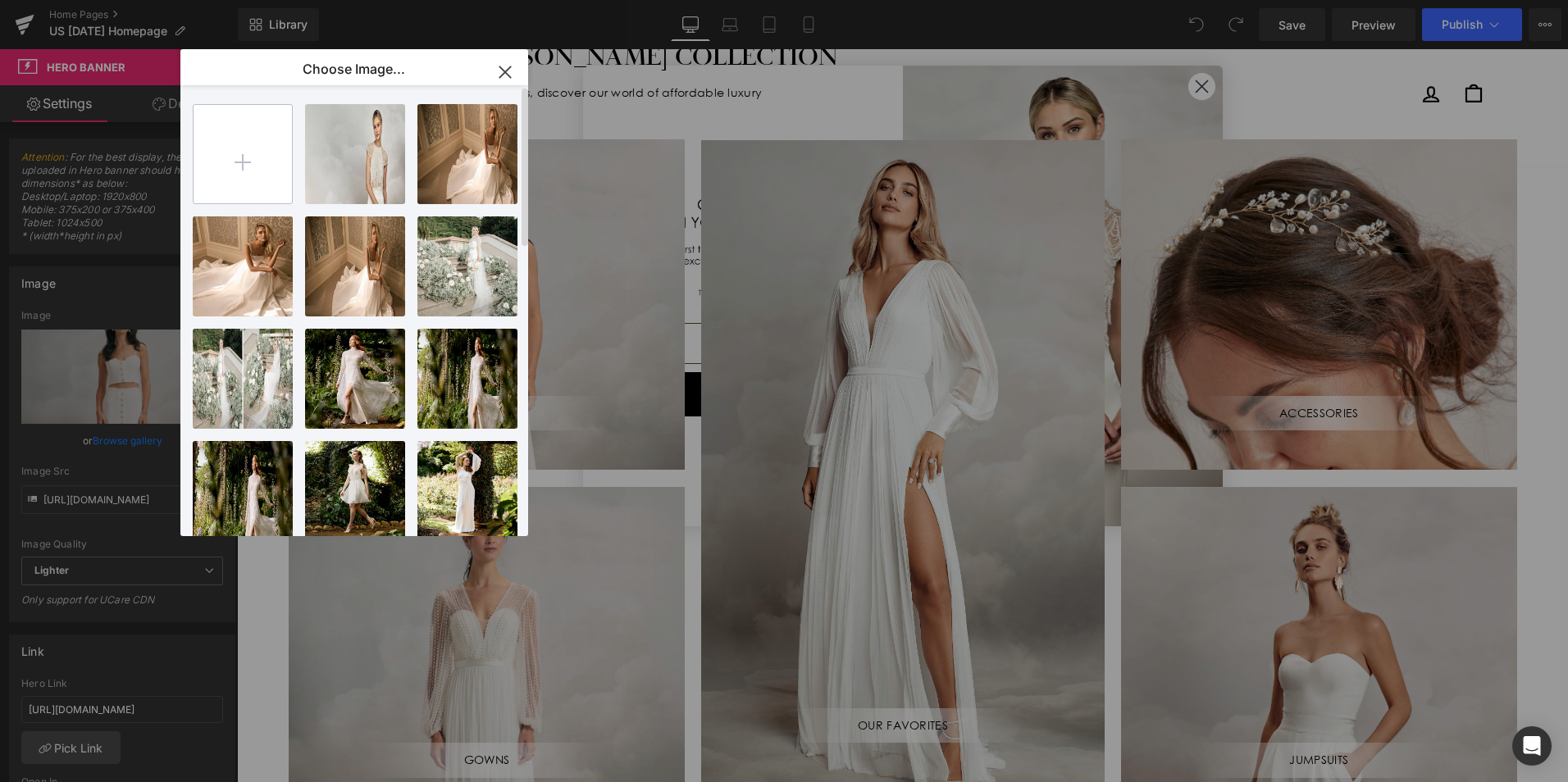
click at [241, 161] on input "file" at bounding box center [243, 154] width 98 height 98
type input "C:\fakepath\6345.jpg"
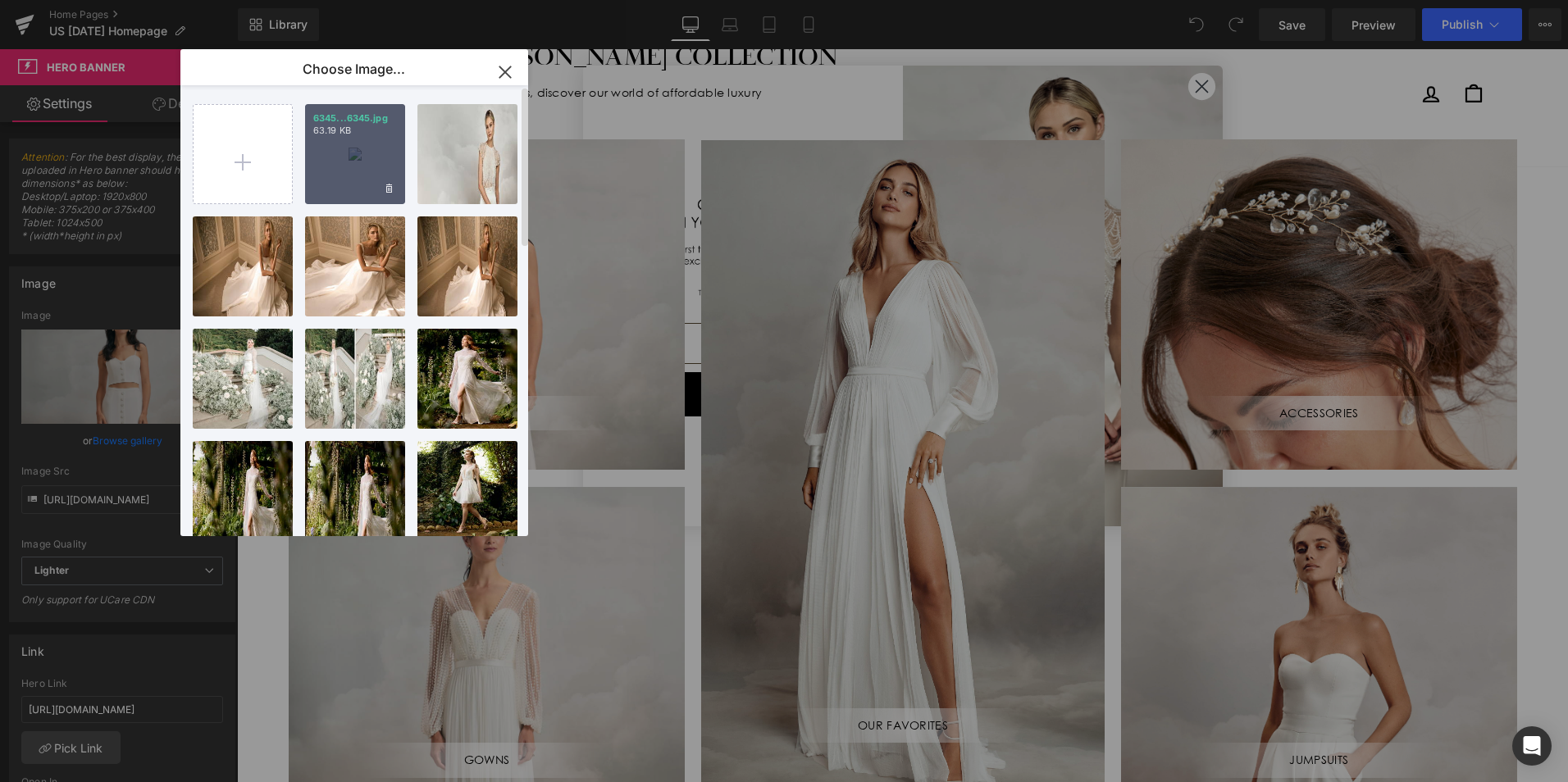
click at [373, 172] on div "6345...6345.jpg 63.19 KB" at bounding box center [355, 154] width 100 height 100
type input "[URL][DOMAIN_NAME]"
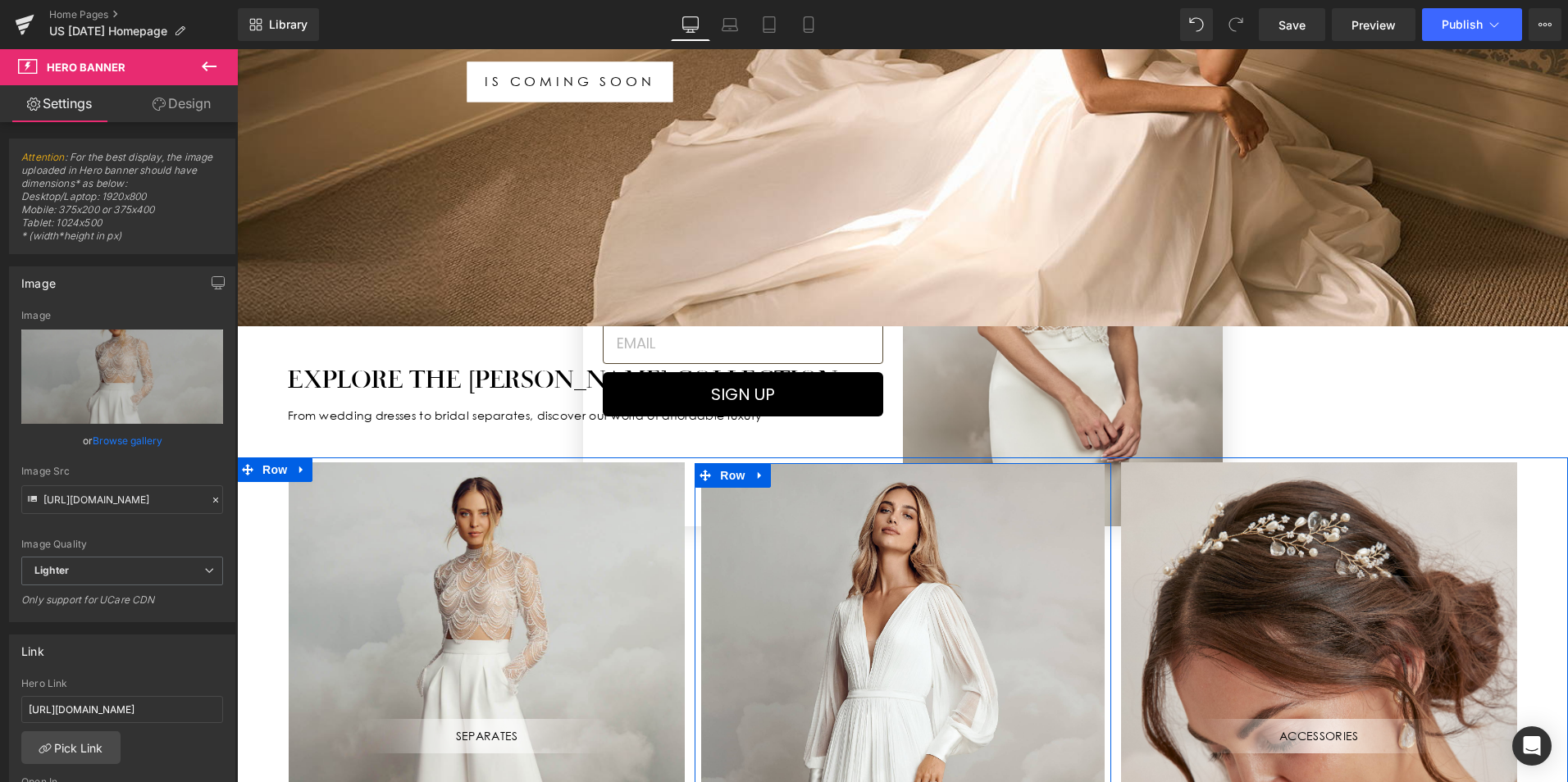
scroll to position [492, 0]
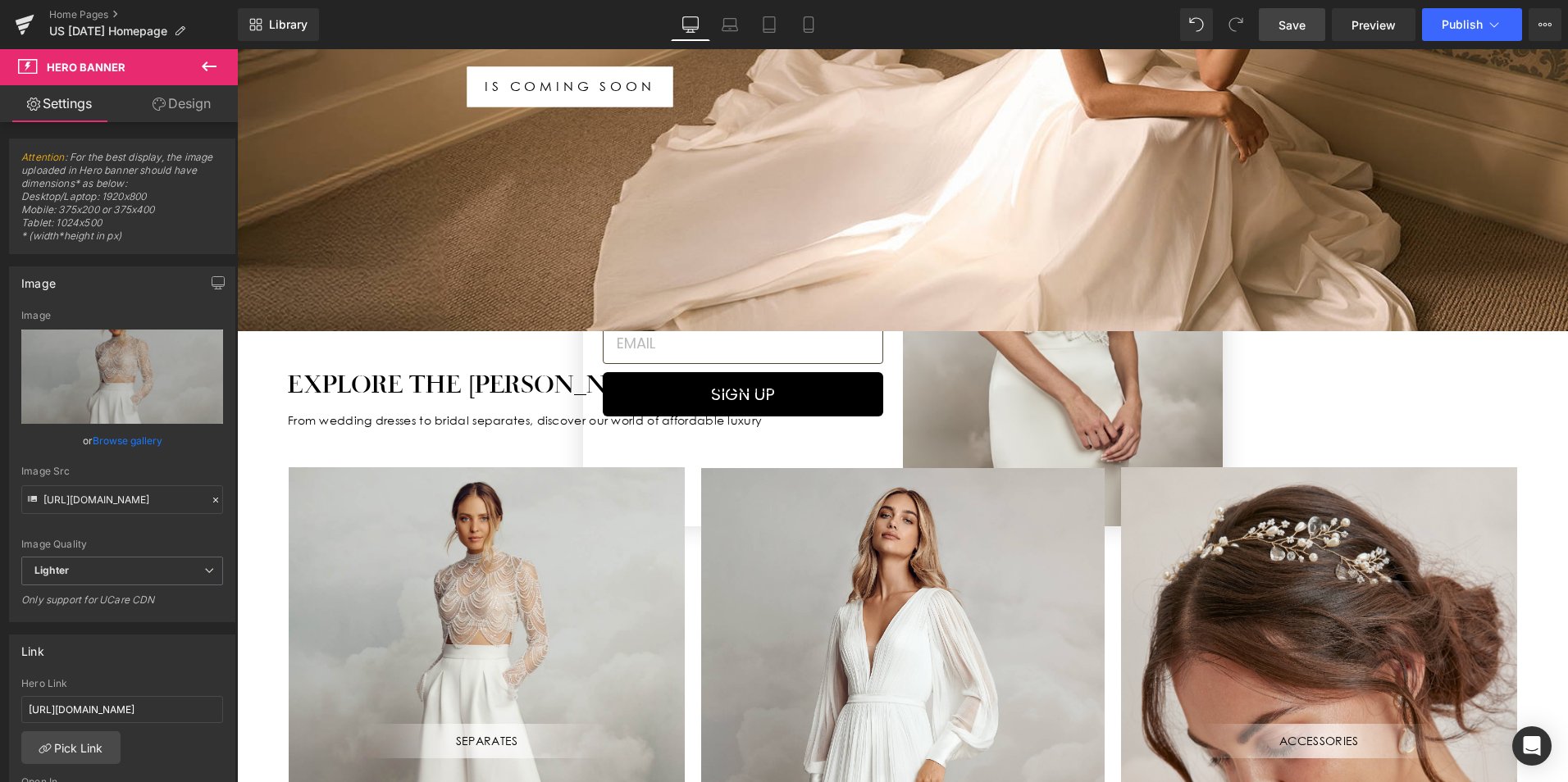
click at [1290, 28] on span "Save" at bounding box center [1292, 25] width 27 height 17
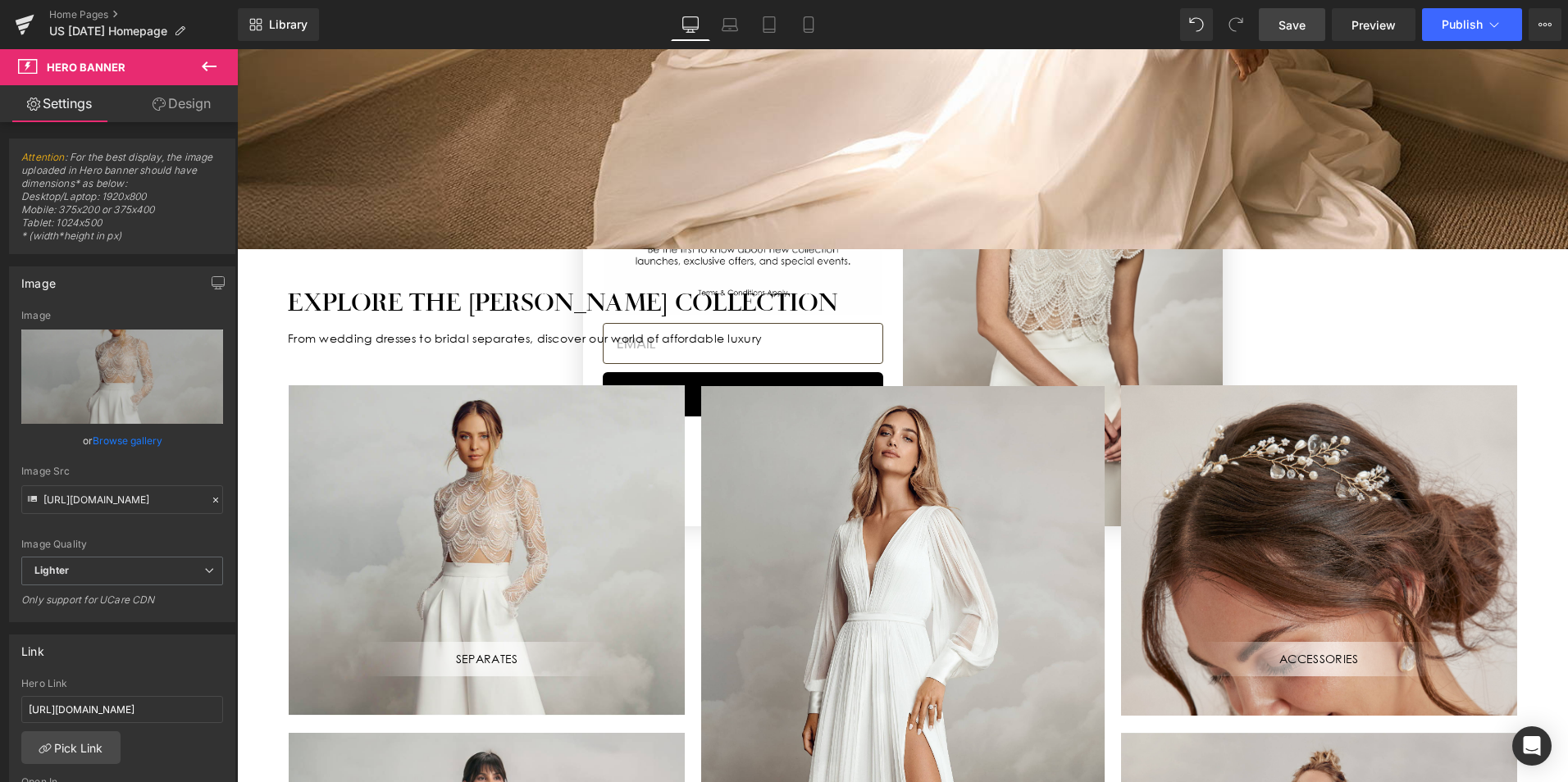
scroll to position [246, 0]
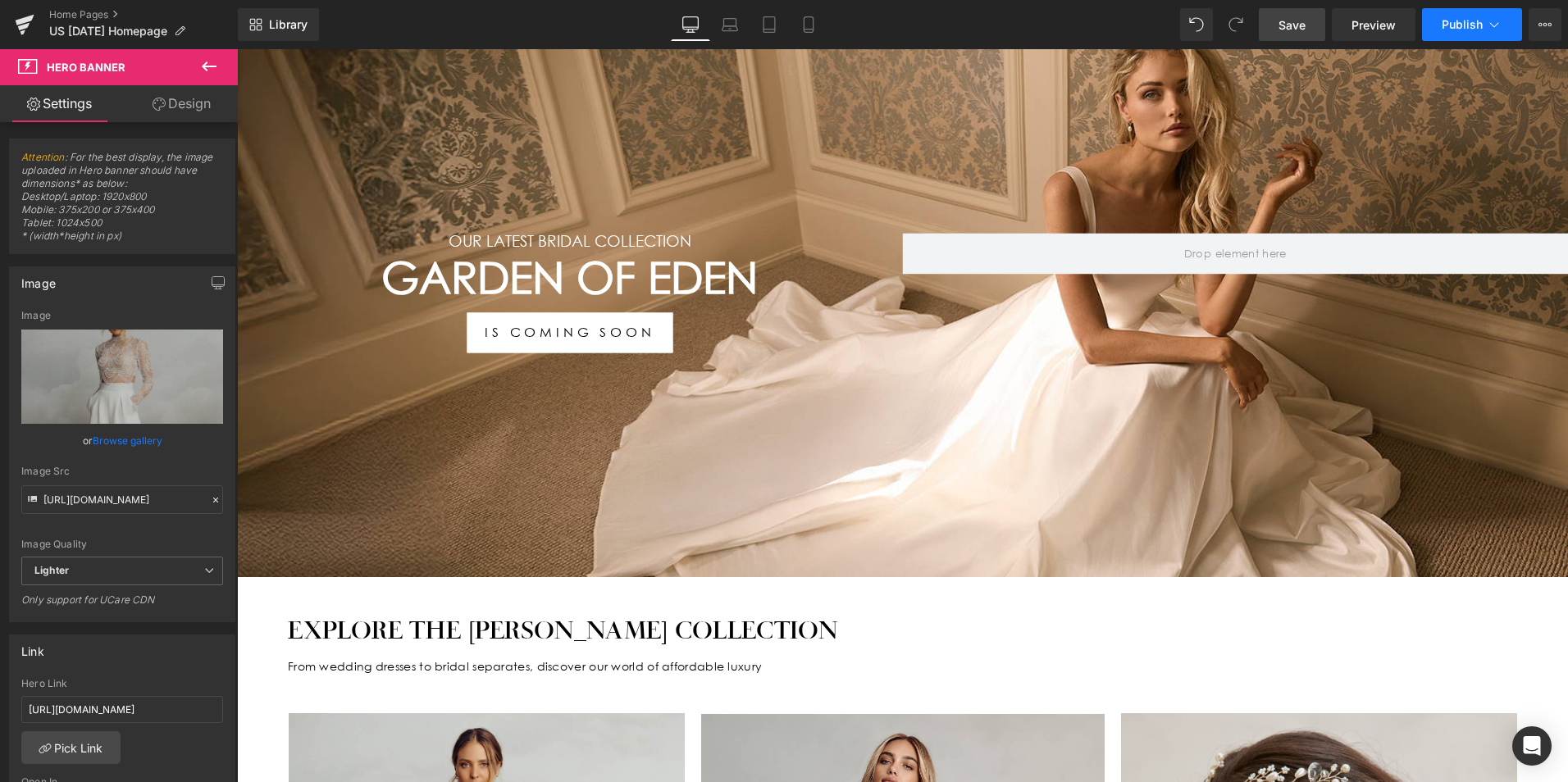
click at [1445, 33] on button "Publish" at bounding box center [1472, 25] width 100 height 33
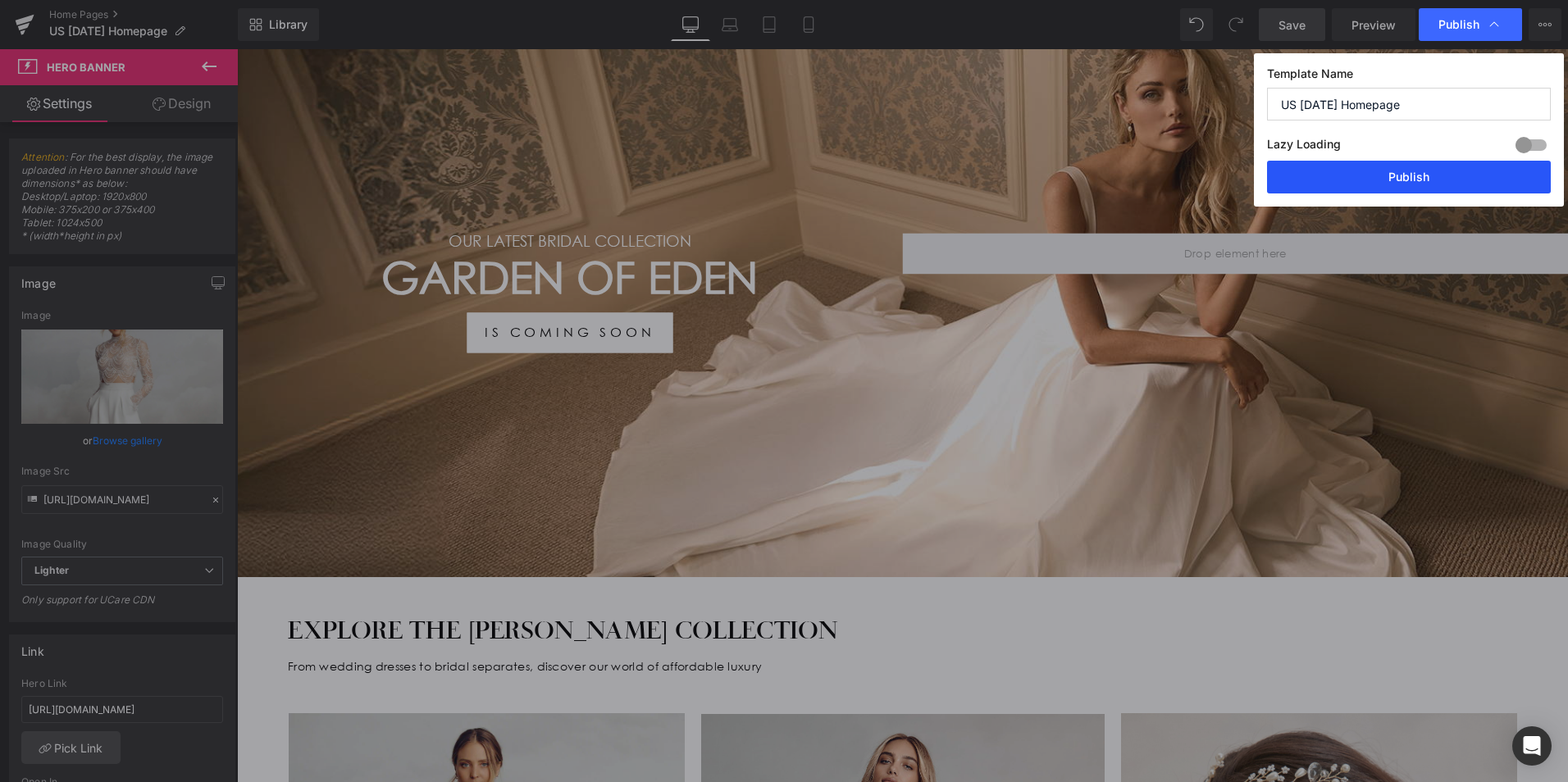
click at [1435, 176] on button "Publish" at bounding box center [1409, 177] width 284 height 33
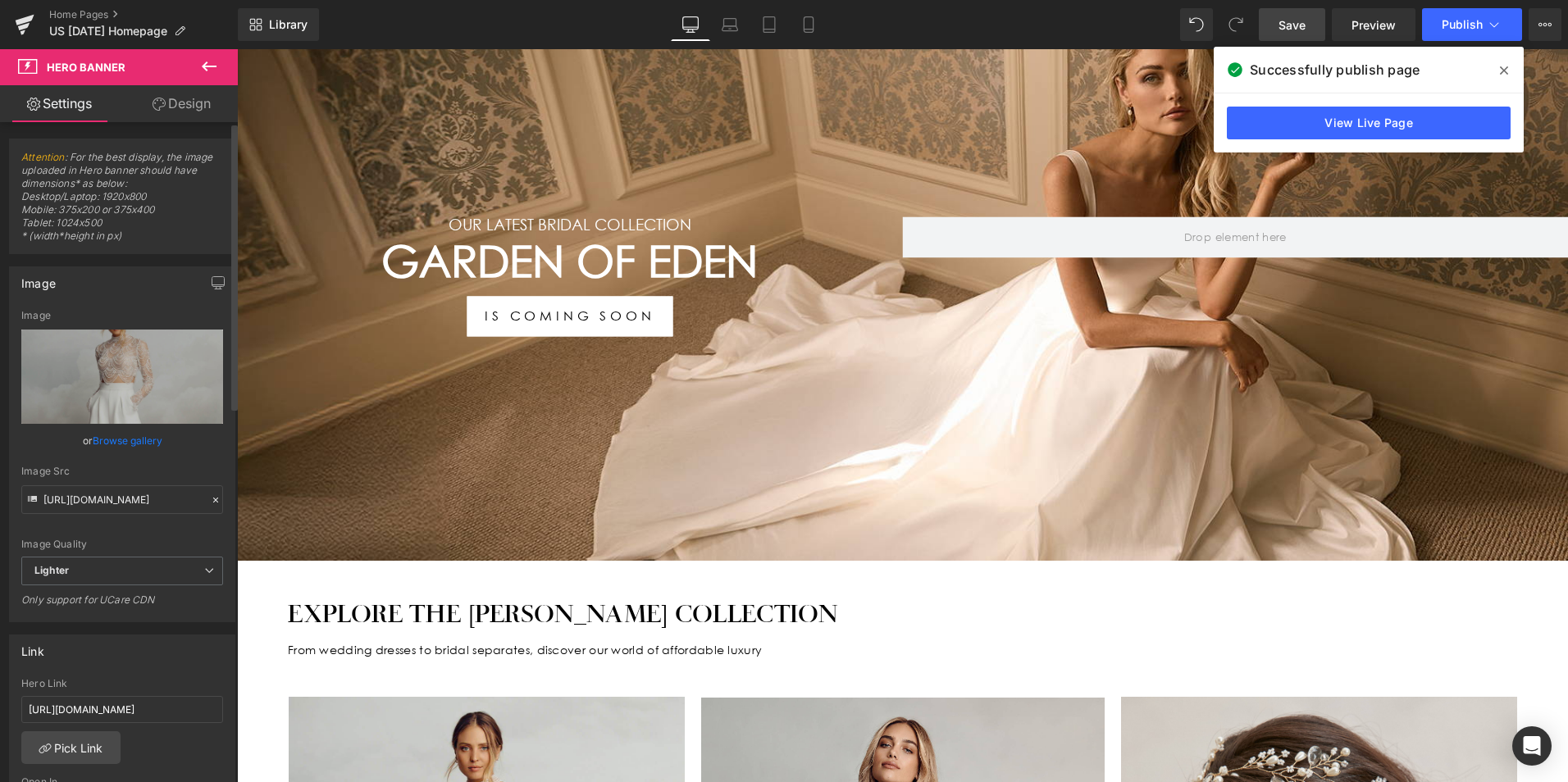
scroll to position [230, 0]
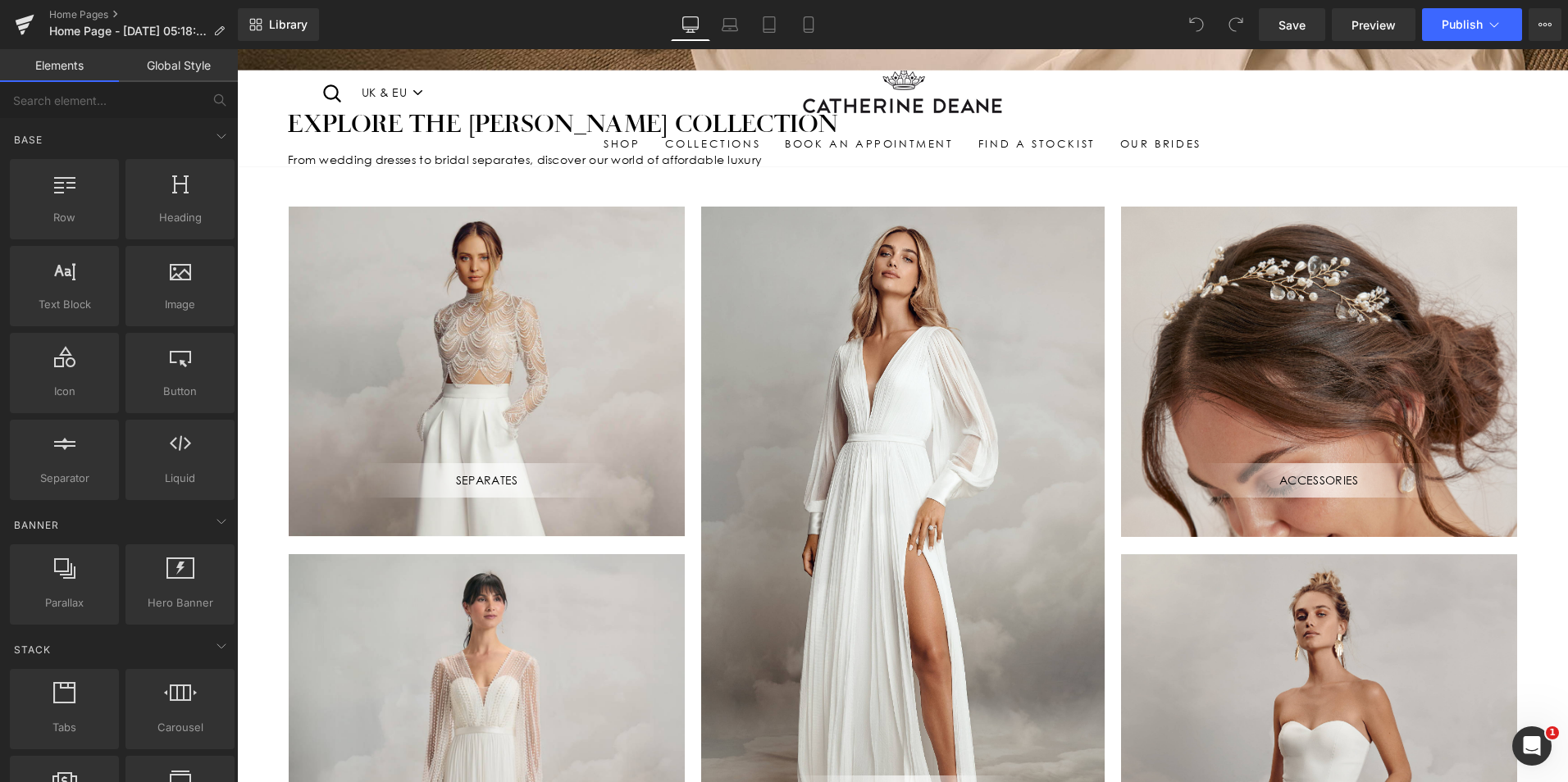
scroll to position [820, 0]
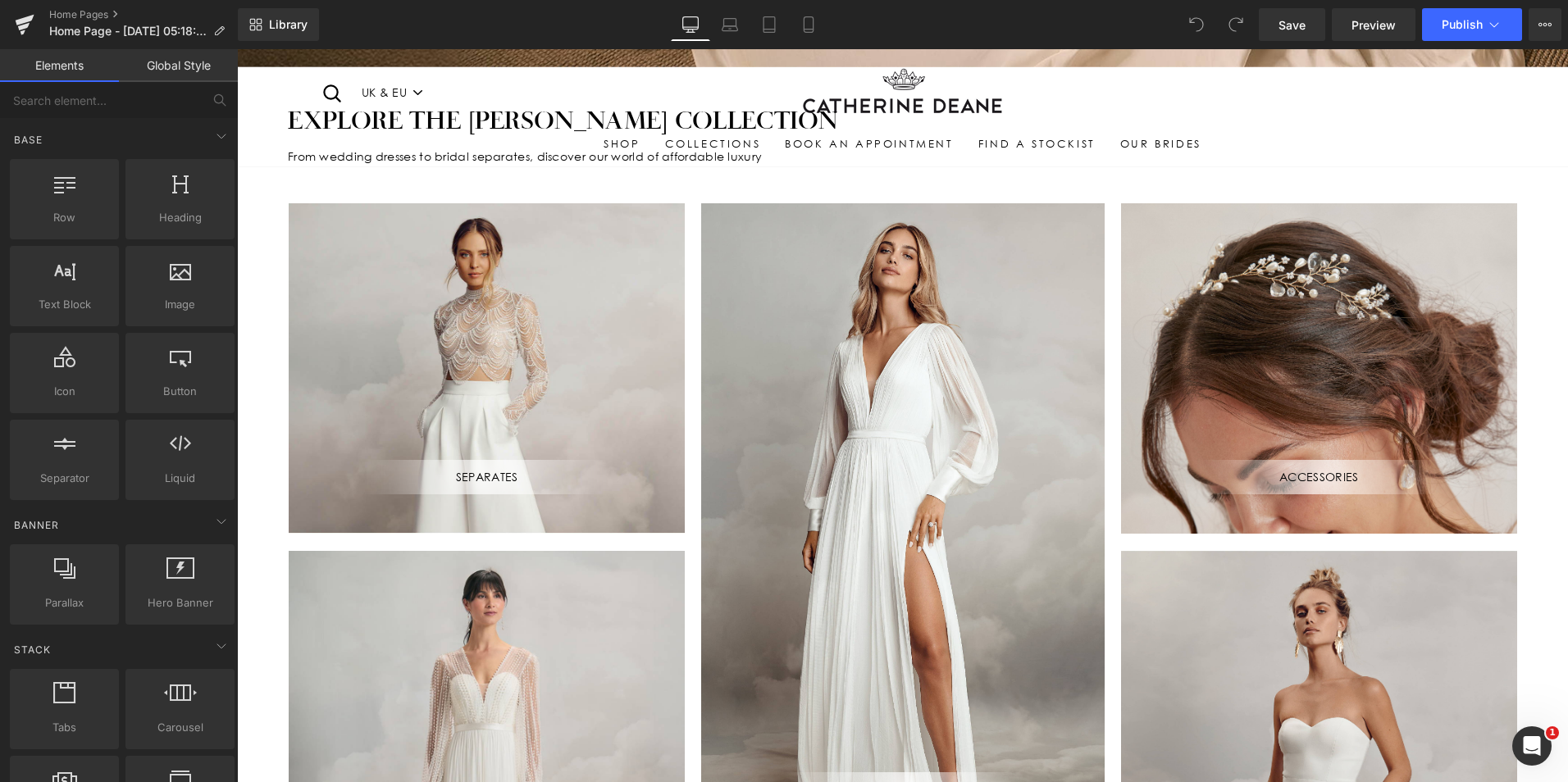
drag, startPoint x: 579, startPoint y: 305, endPoint x: 556, endPoint y: 312, distance: 24.0
click at [579, 305] on div "SEPARATES Text Block" at bounding box center [486, 368] width 396 height 330
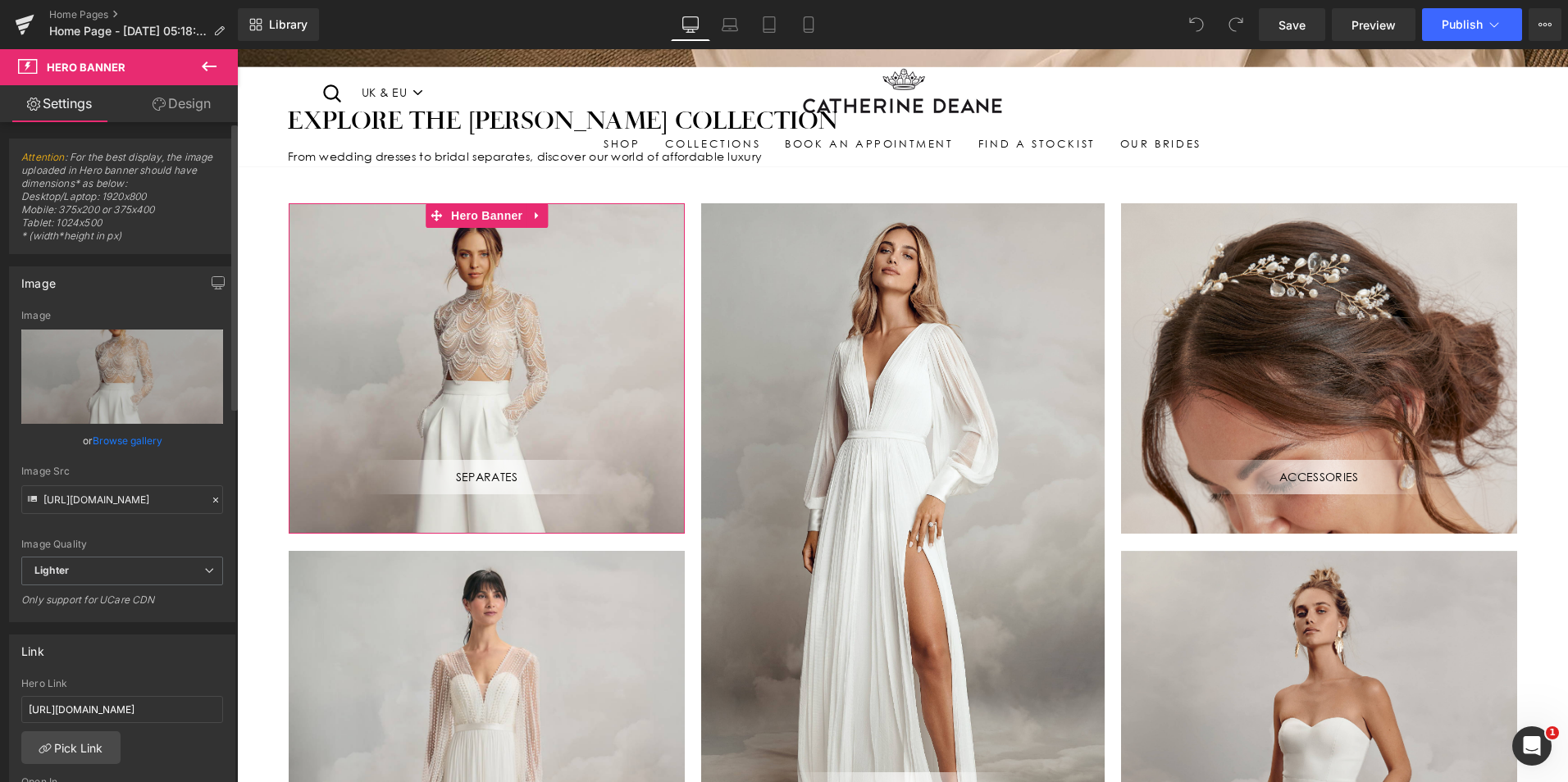
click at [120, 446] on link "Browse gallery" at bounding box center [127, 440] width 70 height 28
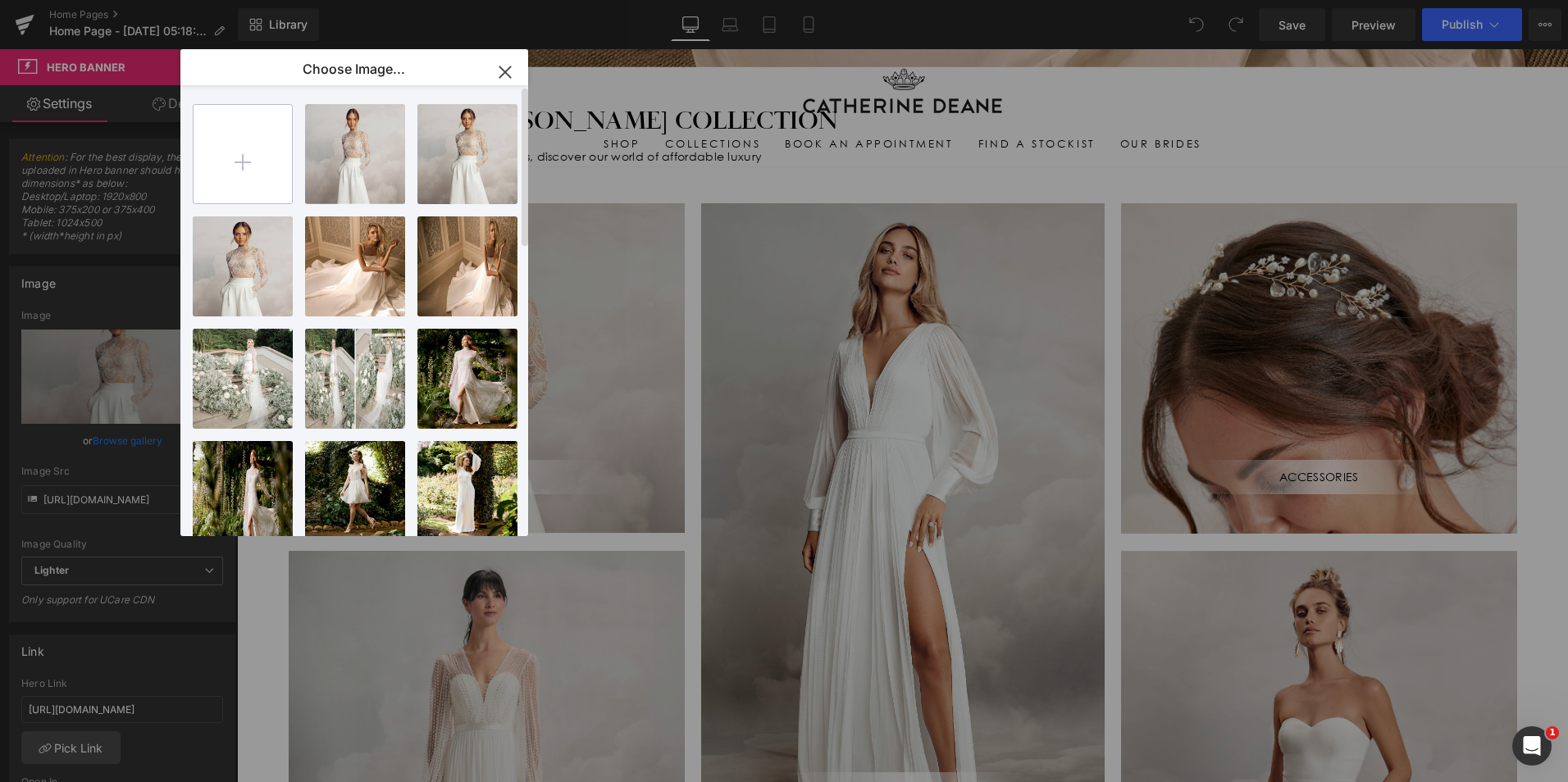
click at [259, 158] on input "file" at bounding box center [243, 154] width 98 height 98
type input "C:\fakepath\6345.jpg"
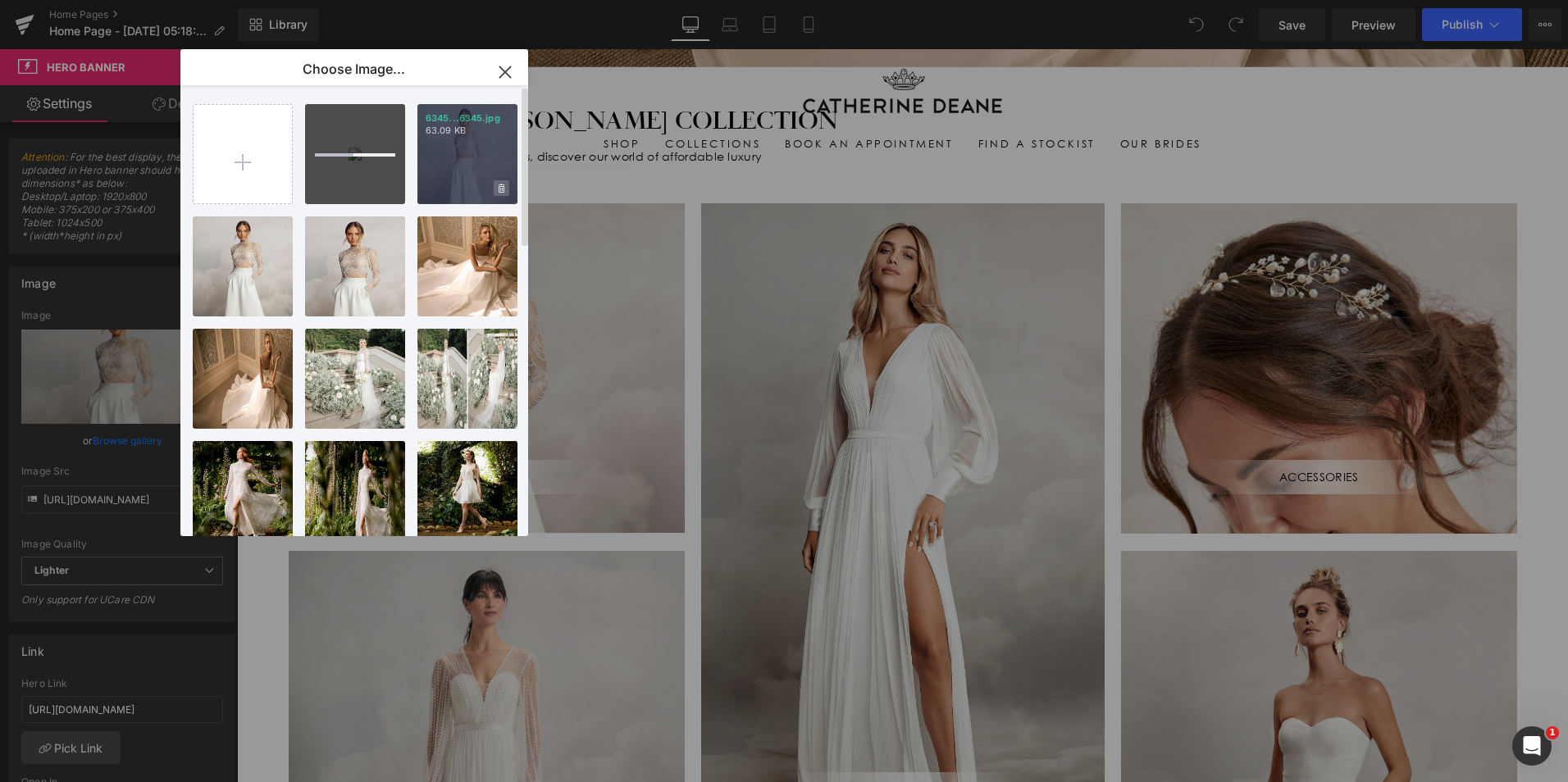
click at [497, 187] on span at bounding box center [502, 188] width 15 height 15
click at [448, 183] on span "Yes" at bounding box center [447, 188] width 41 height 17
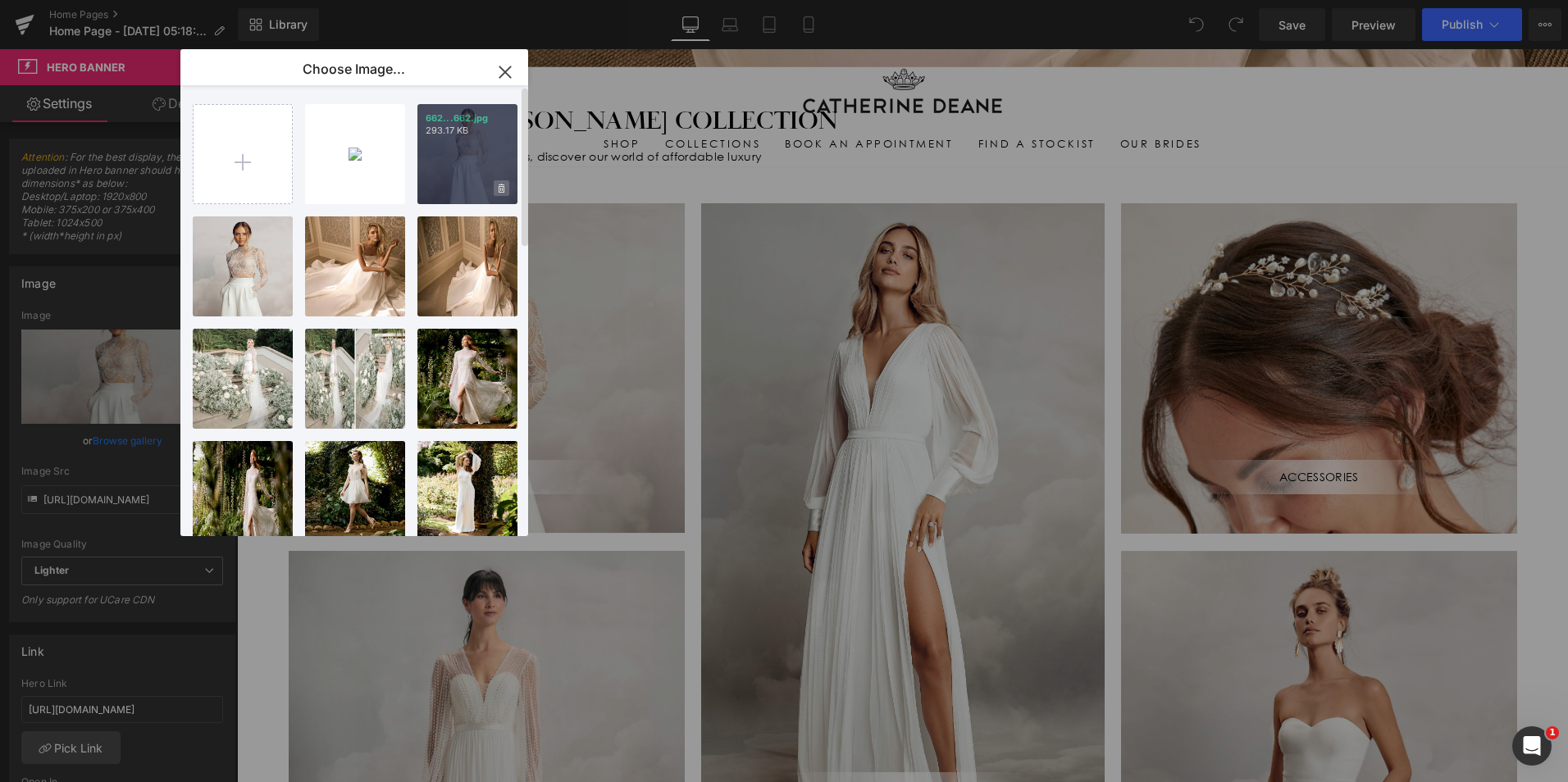
click at [503, 193] on icon at bounding box center [501, 188] width 6 height 9
click at [450, 190] on span "Yes" at bounding box center [447, 188] width 41 height 17
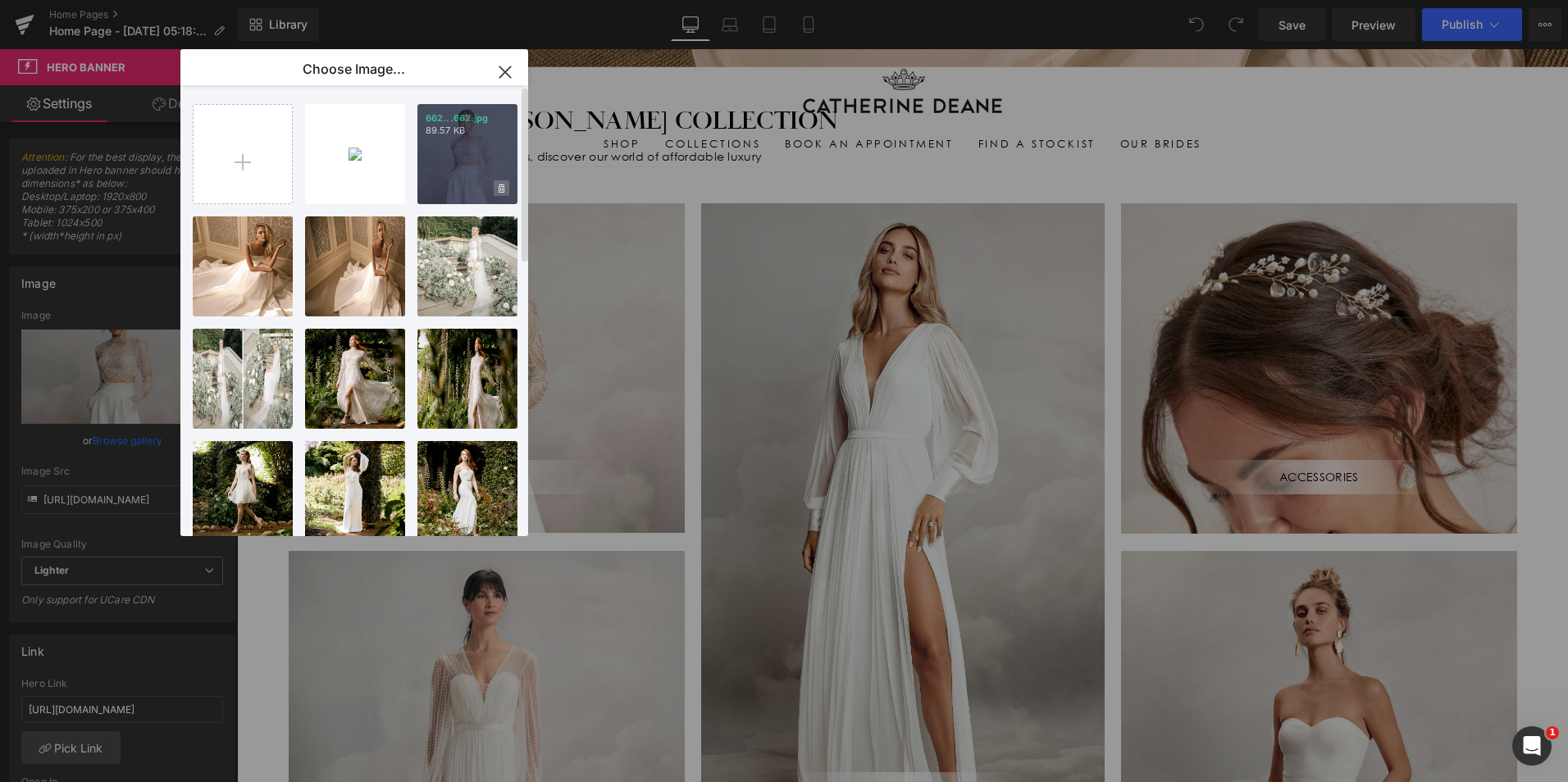
click at [502, 192] on icon at bounding box center [501, 188] width 6 height 9
click at [448, 191] on span "Yes" at bounding box center [447, 188] width 41 height 17
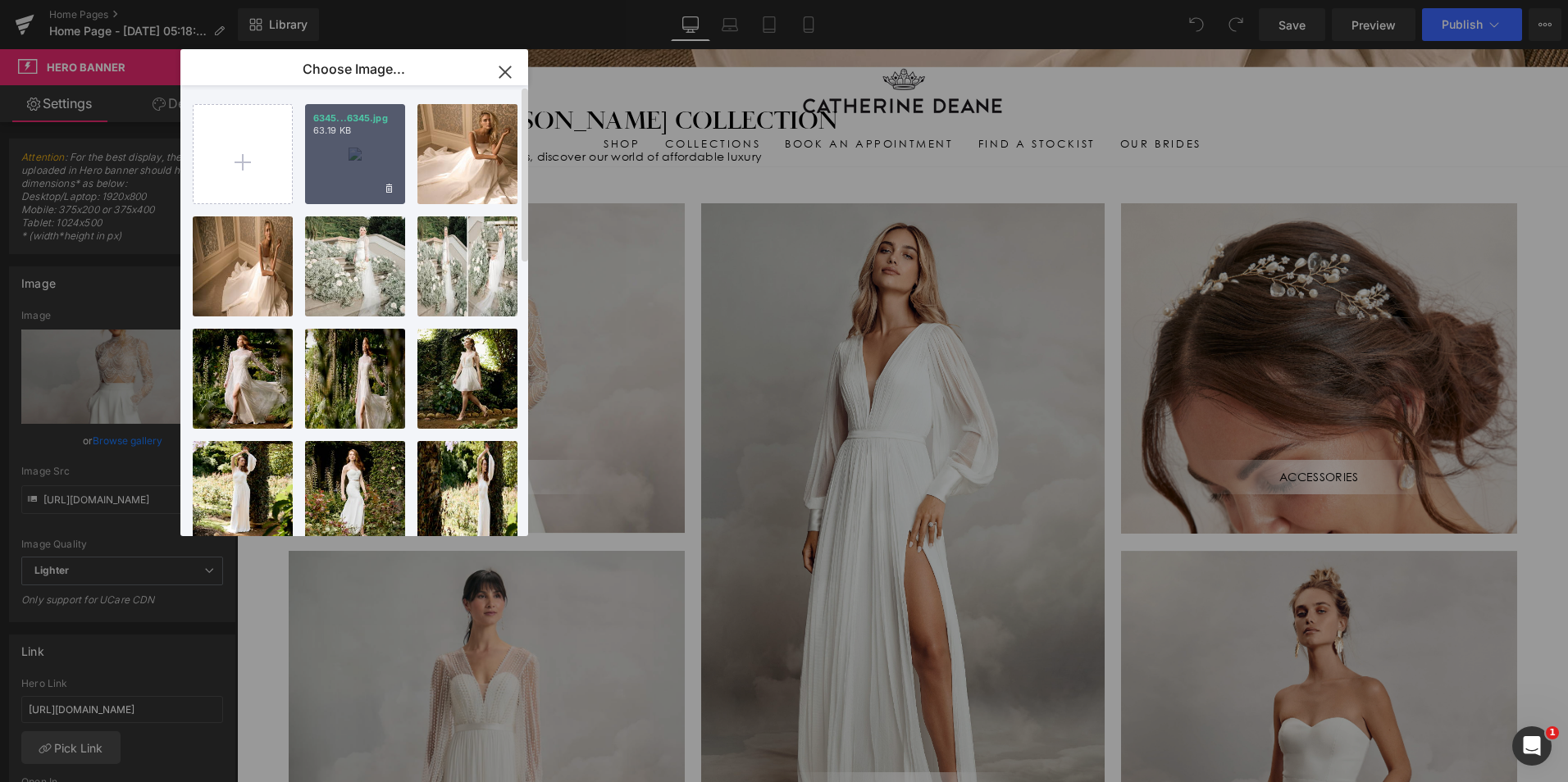
drag, startPoint x: 397, startPoint y: 149, endPoint x: 160, endPoint y: 100, distance: 242.0
click at [397, 149] on div "6345...6345.jpg 63.19 KB" at bounding box center [355, 154] width 100 height 100
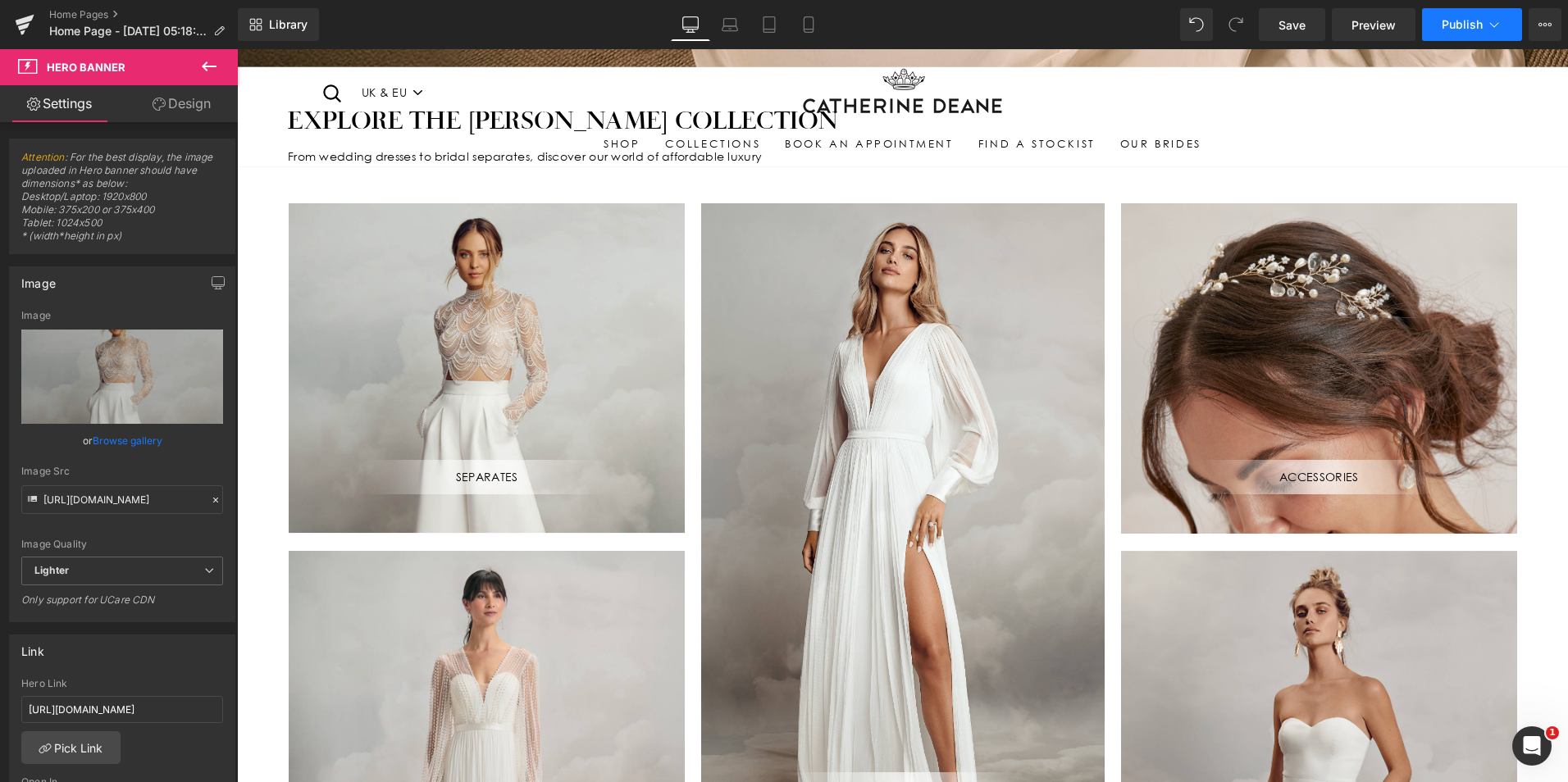
click at [1474, 23] on span "Publish" at bounding box center [1462, 24] width 41 height 13
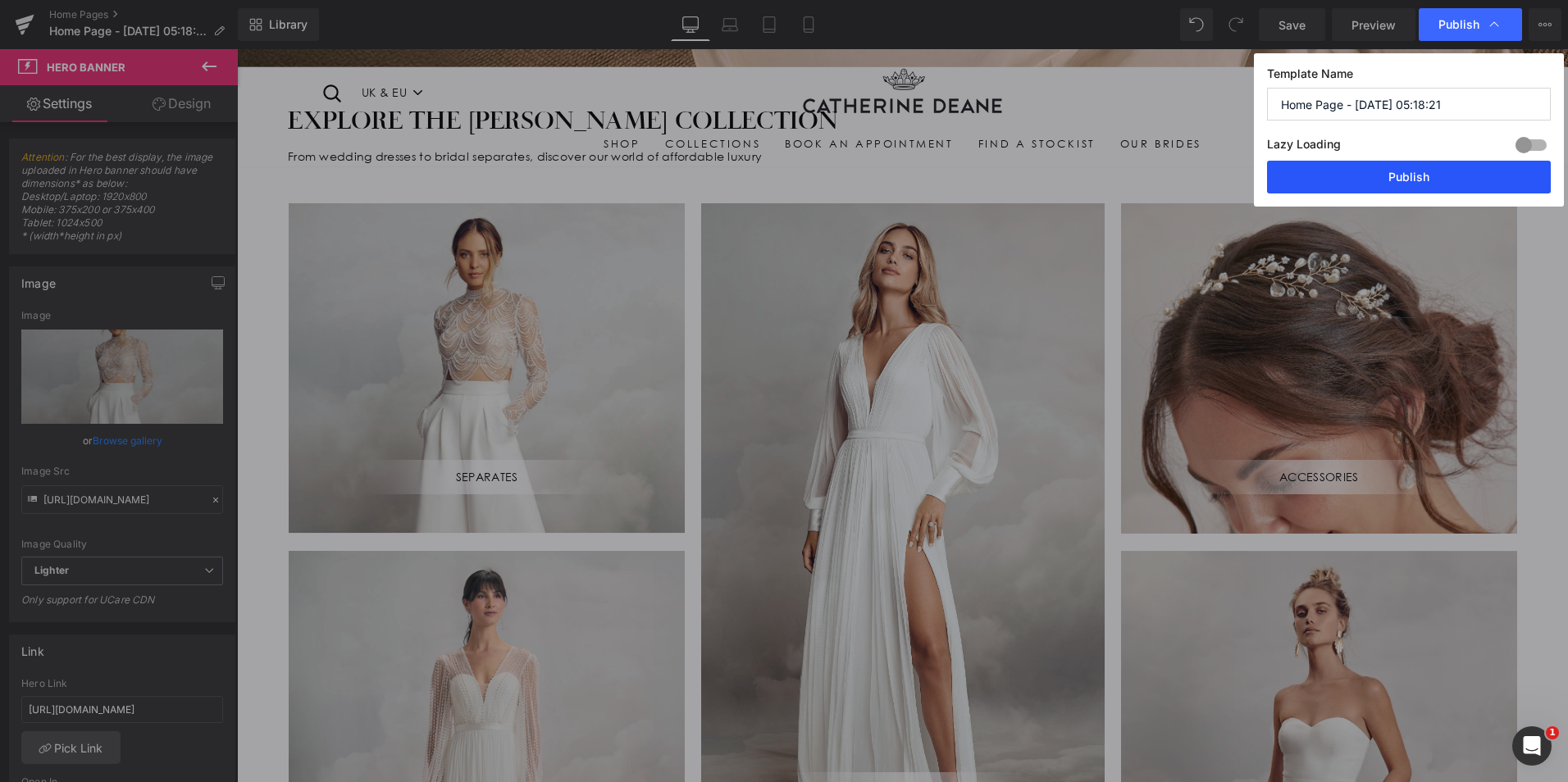
drag, startPoint x: 1379, startPoint y: 184, endPoint x: 102, endPoint y: 487, distance: 1312.5
click at [1379, 184] on button "Publish" at bounding box center [1409, 177] width 284 height 33
